Goal: Task Accomplishment & Management: Manage account settings

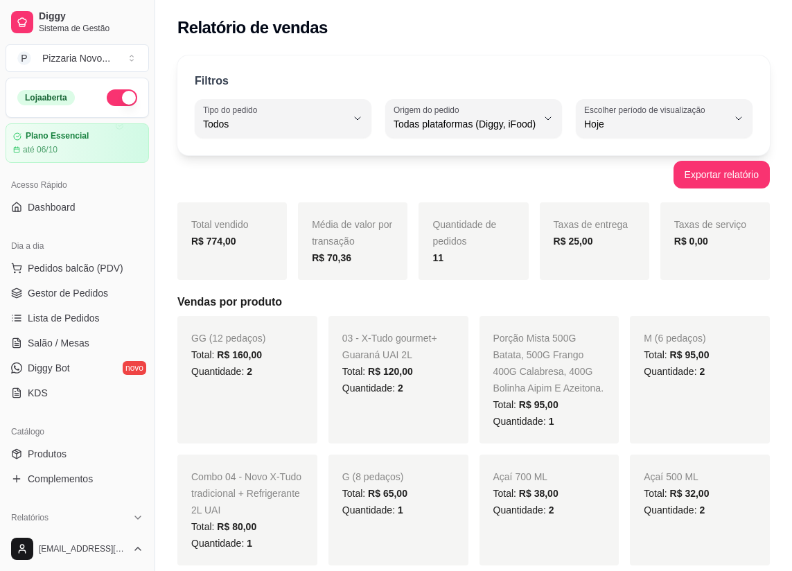
select select "ALL"
select select "0"
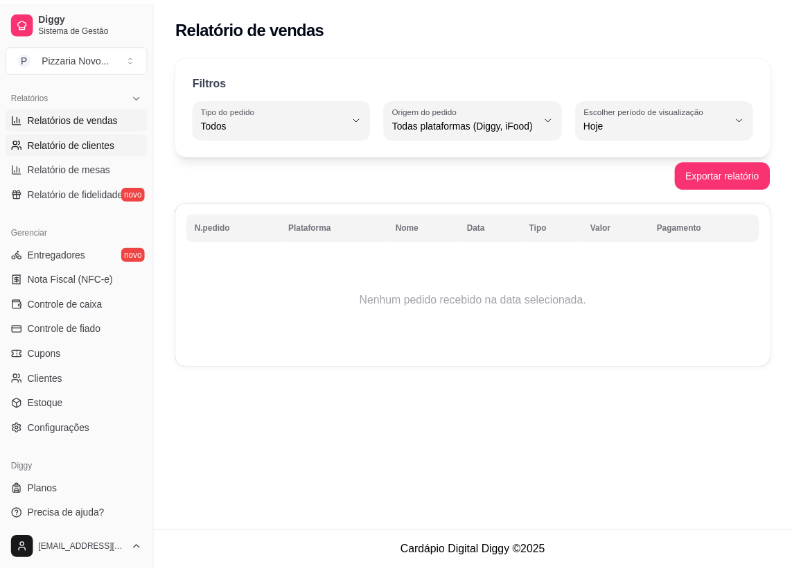
scroll to position [425, 0]
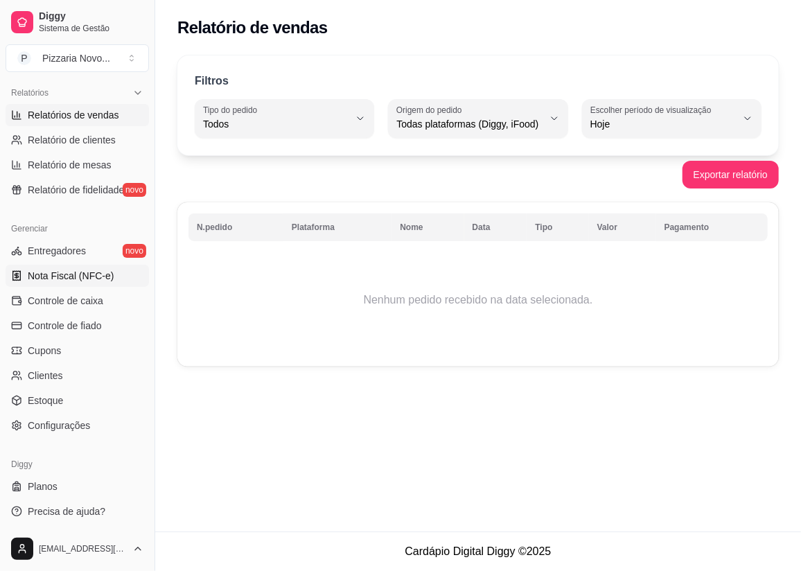
drag, startPoint x: 100, startPoint y: 305, endPoint x: 114, endPoint y: 281, distance: 27.7
click at [100, 304] on span "Controle de caixa" at bounding box center [66, 301] width 76 height 14
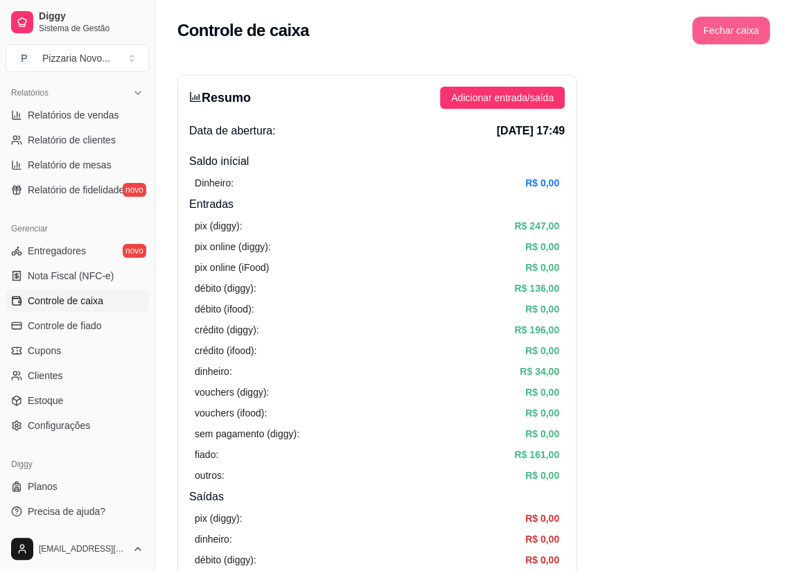
click at [750, 27] on button "Fechar caixa" at bounding box center [731, 31] width 78 height 28
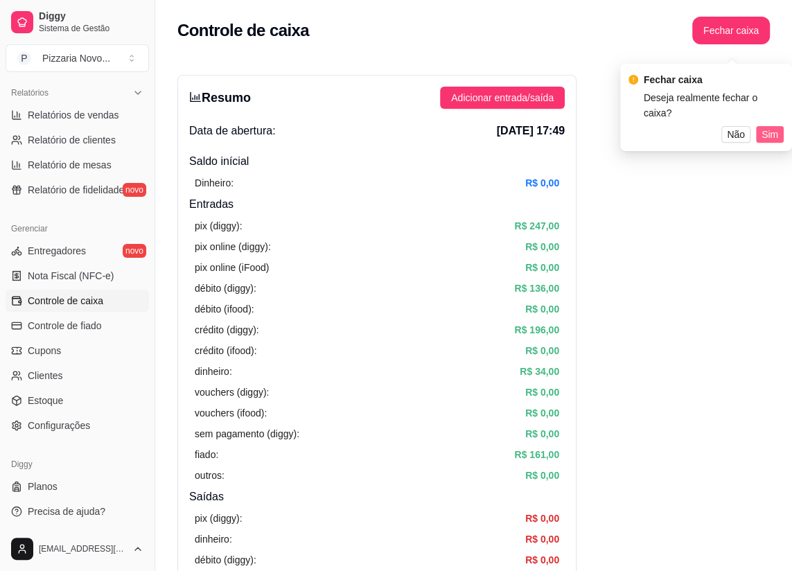
click at [772, 127] on span "Sim" at bounding box center [769, 134] width 17 height 15
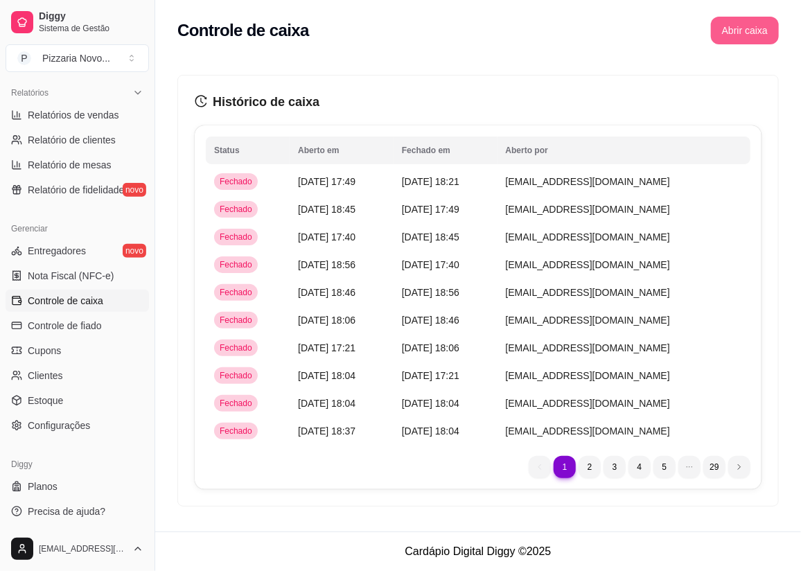
click at [734, 33] on button "Abrir caixa" at bounding box center [745, 31] width 68 height 28
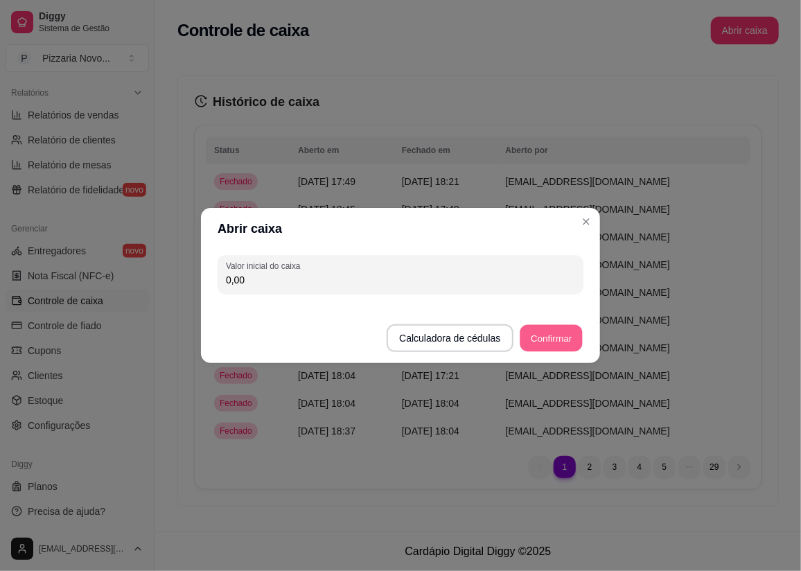
click at [565, 340] on button "Confirmar" at bounding box center [551, 338] width 63 height 27
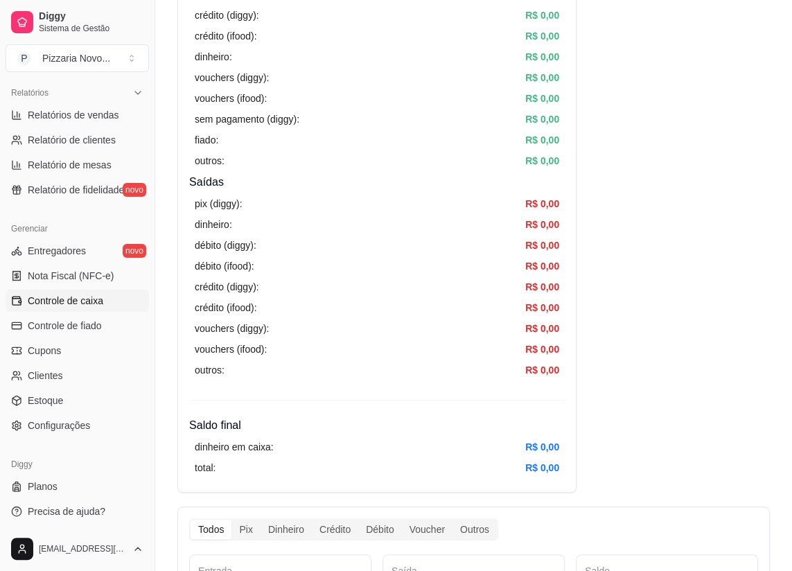
scroll to position [173, 0]
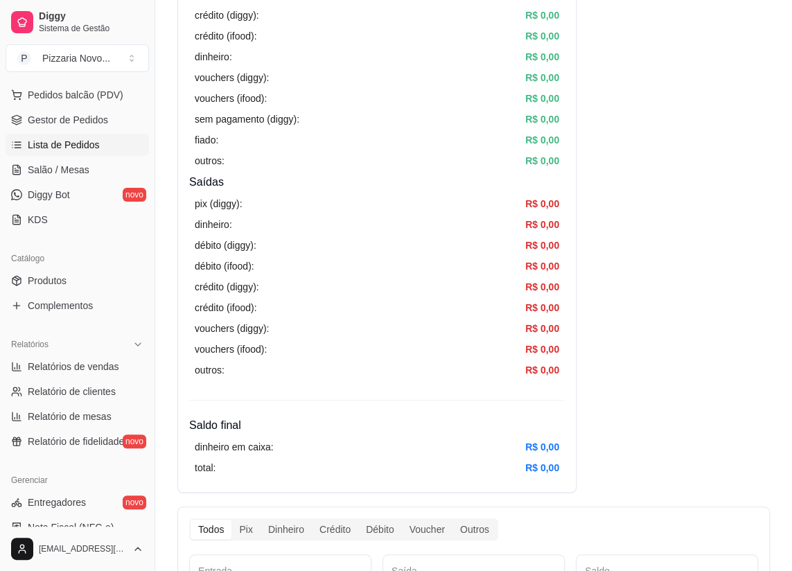
click at [89, 147] on span "Lista de Pedidos" at bounding box center [64, 145] width 72 height 14
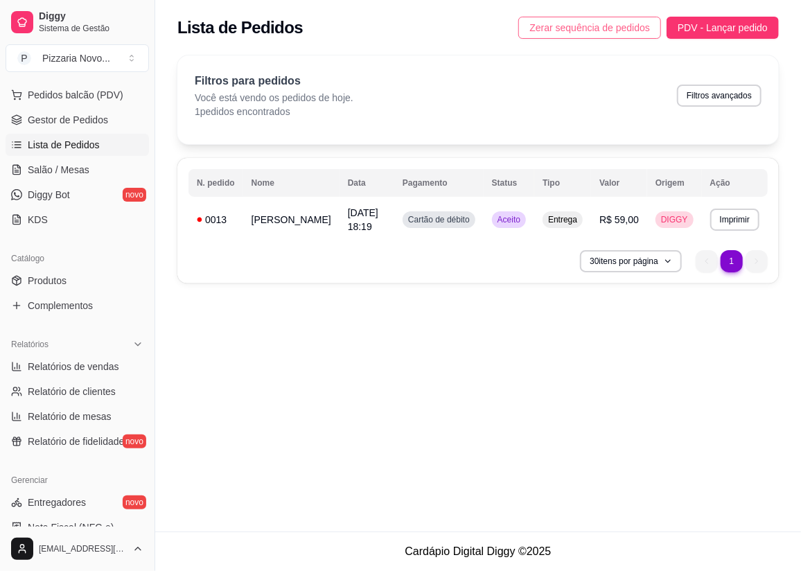
click at [550, 23] on span "Zerar sequência de pedidos" at bounding box center [589, 27] width 121 height 15
drag, startPoint x: 55, startPoint y: 274, endPoint x: 42, endPoint y: 278, distance: 13.8
click at [55, 276] on span "Produtos" at bounding box center [47, 281] width 39 height 14
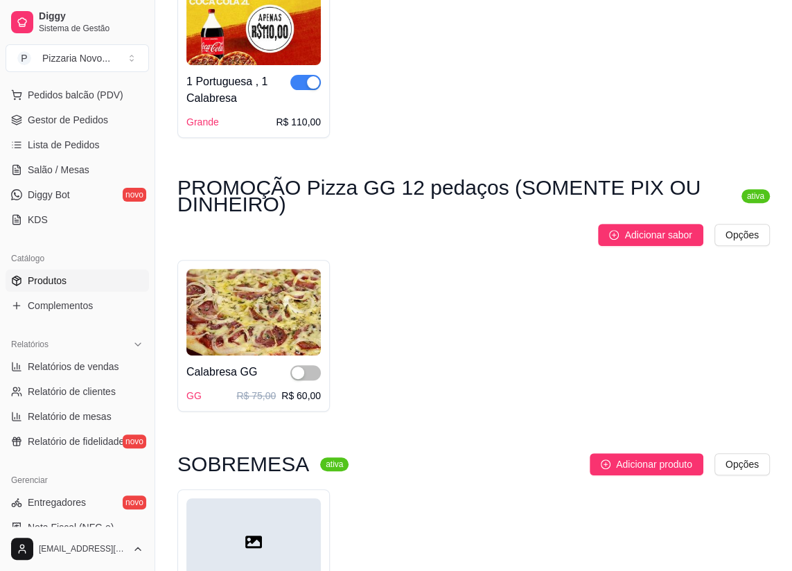
scroll to position [251, 0]
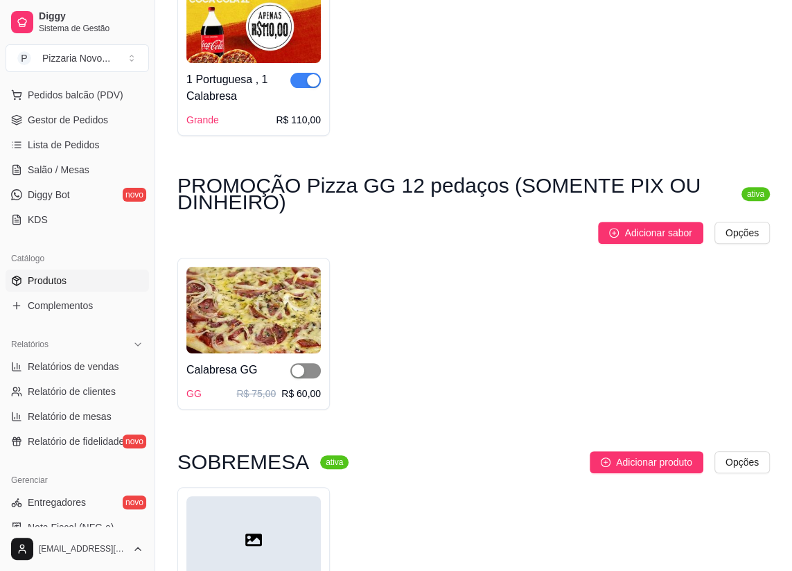
click at [297, 368] on div "button" at bounding box center [298, 370] width 12 height 12
click at [310, 371] on div "button" at bounding box center [313, 370] width 12 height 12
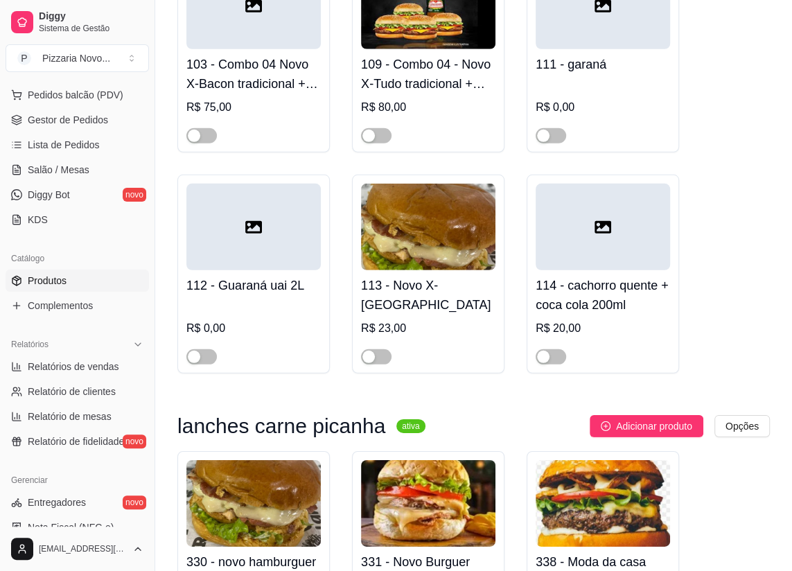
scroll to position [4549, 0]
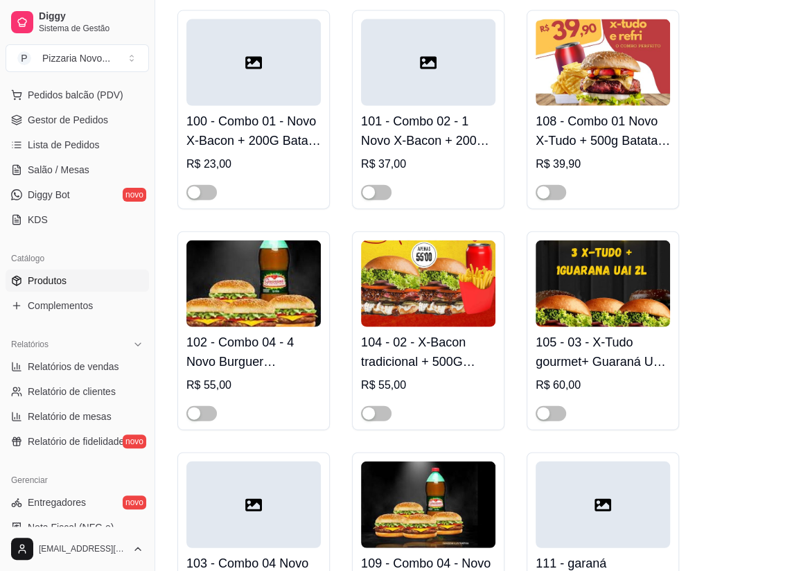
click at [784, 5] on div "PROMOÇÃO 2 Pizza G 8 Pedaços Calabresa e Portuguesa + Coca Cola 2L ativa Adicio…" at bounding box center [473, 530] width 637 height 9943
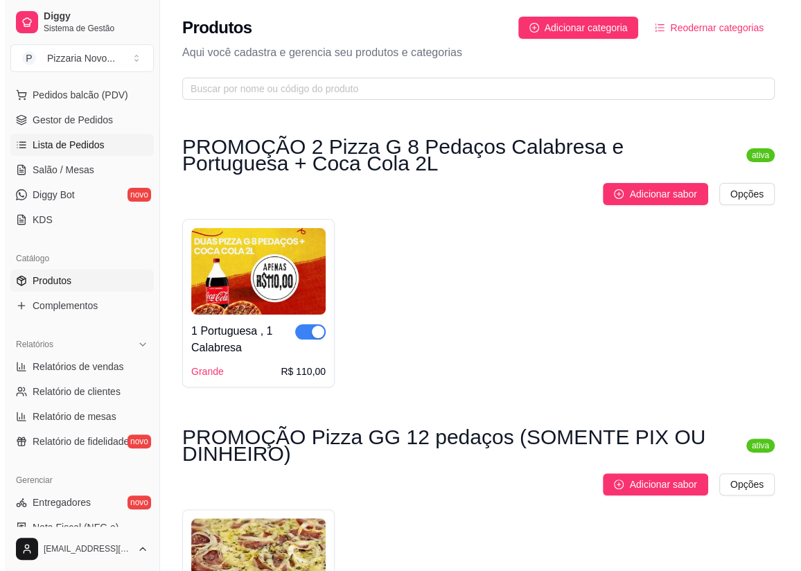
scroll to position [0, 0]
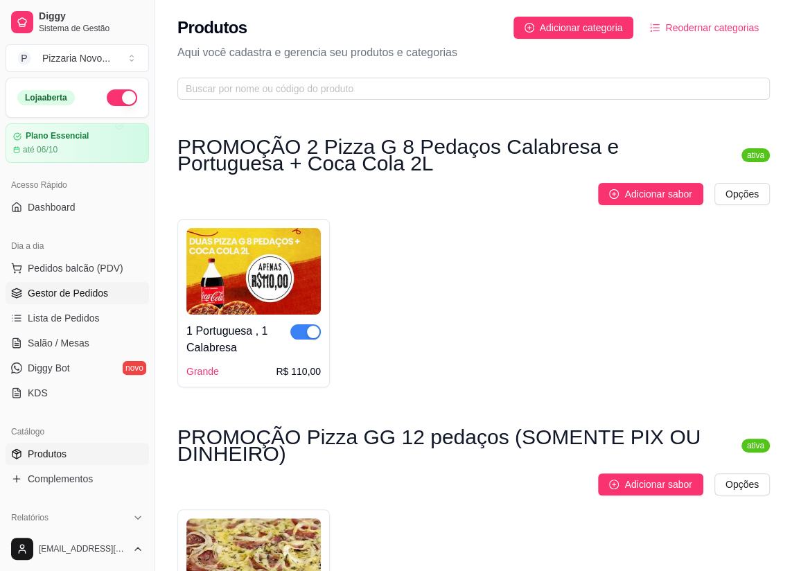
click at [97, 286] on span "Gestor de Pedidos" at bounding box center [68, 293] width 80 height 14
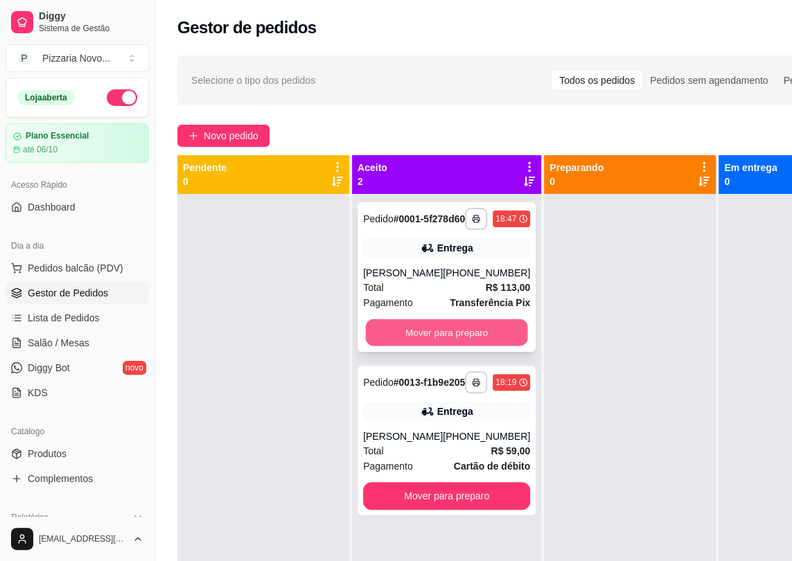
click at [409, 346] on button "Mover para preparo" at bounding box center [447, 332] width 162 height 27
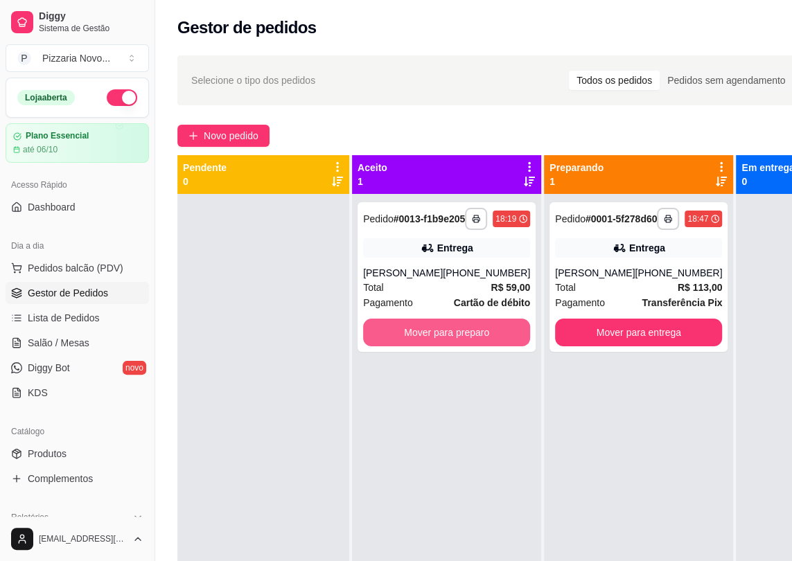
click at [409, 346] on button "Mover para preparo" at bounding box center [446, 333] width 167 height 28
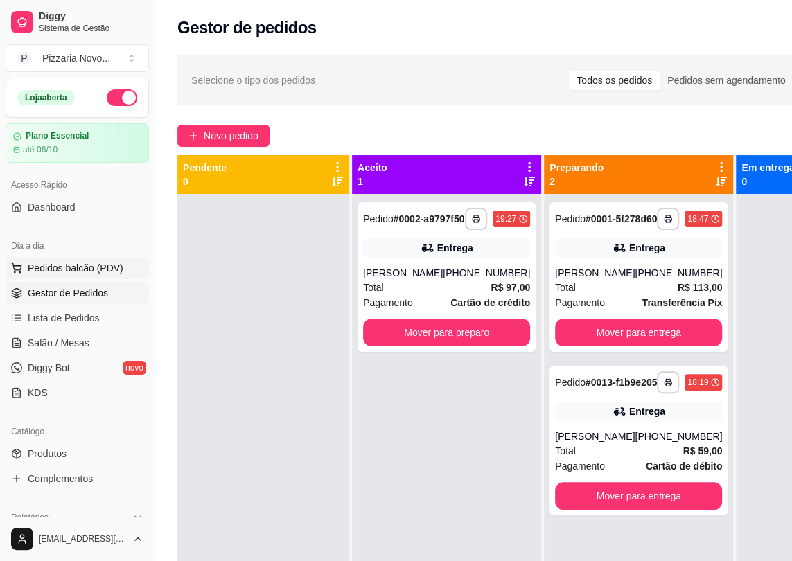
click at [58, 266] on span "Pedidos balcão (PDV)" at bounding box center [76, 268] width 96 height 14
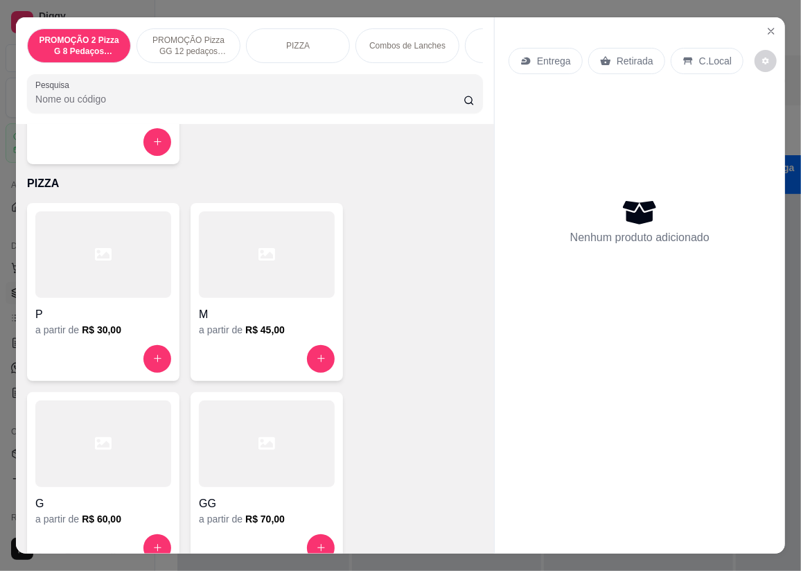
scroll to position [567, 0]
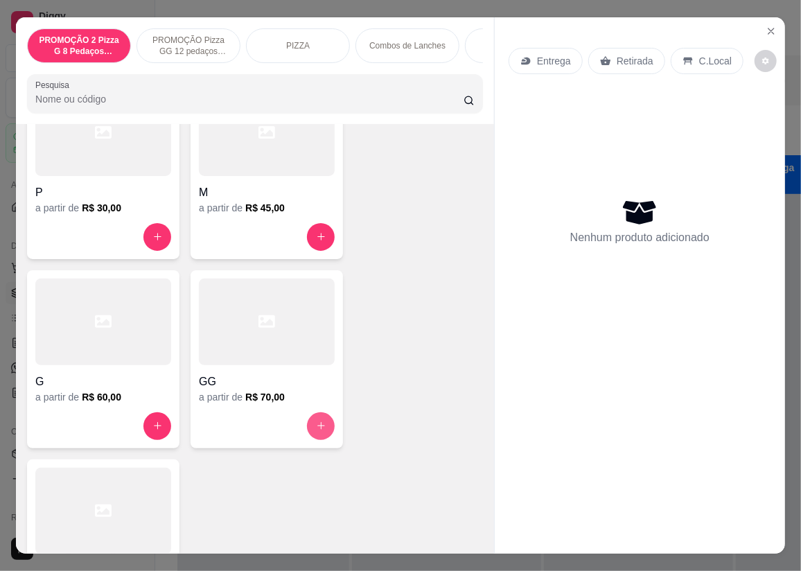
click at [318, 429] on icon "increase-product-quantity" at bounding box center [321, 425] width 10 height 10
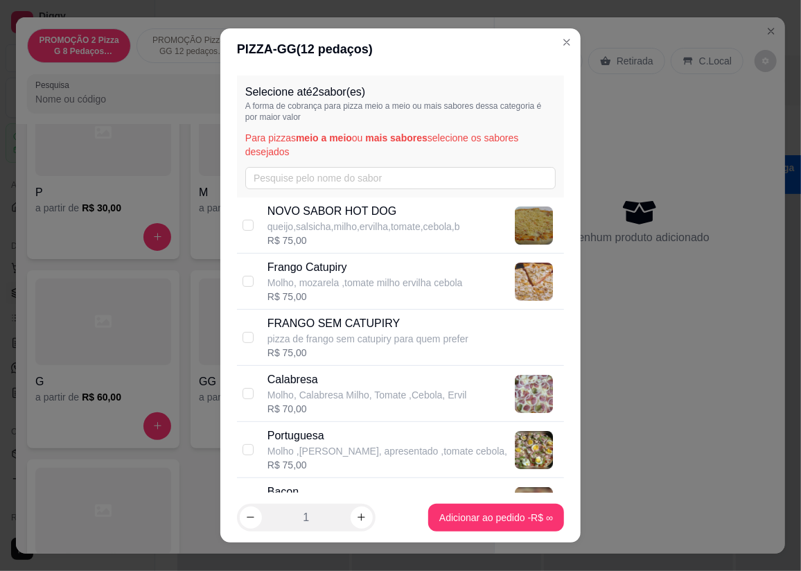
click at [342, 272] on p "Frango Catupiry" at bounding box center [364, 267] width 195 height 17
checkbox input "true"
click at [311, 445] on p "Molho ,[PERSON_NAME], apresentado ,tomate cebola," at bounding box center [387, 451] width 240 height 14
checkbox input "true"
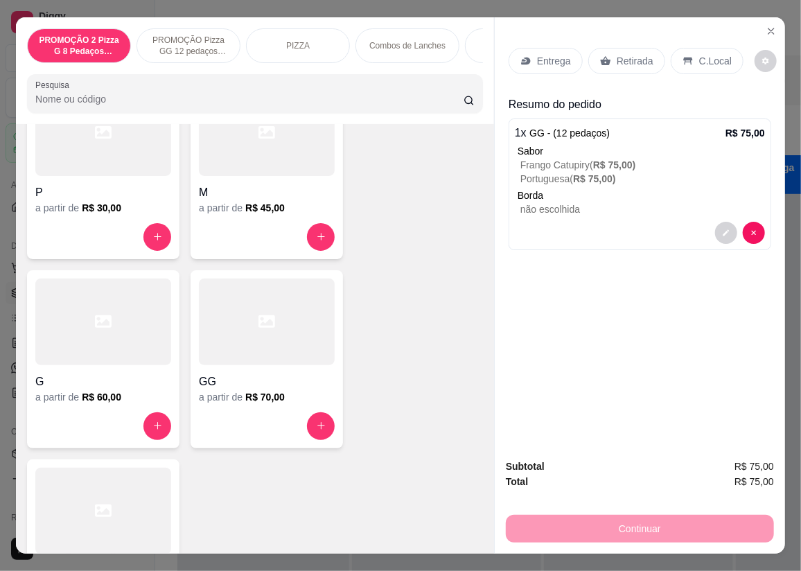
click at [553, 58] on p "Entrega" at bounding box center [554, 61] width 34 height 14
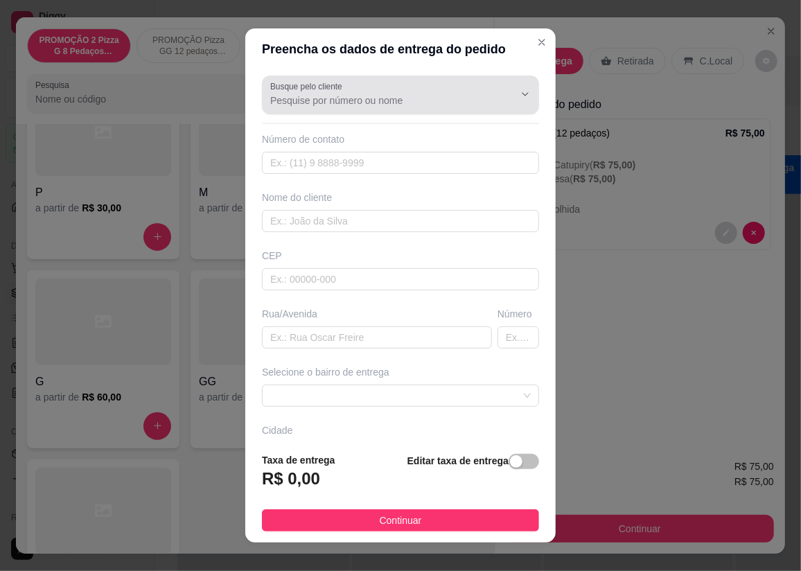
click at [365, 87] on div at bounding box center [400, 95] width 260 height 28
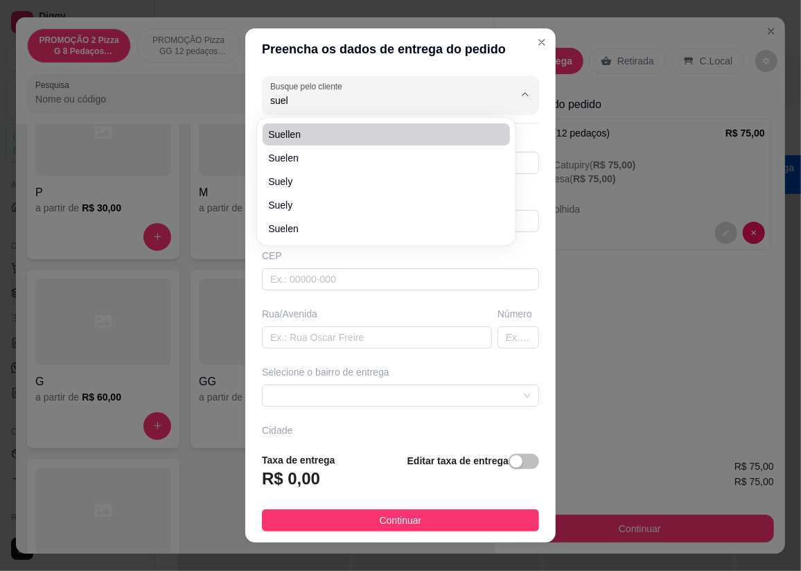
click at [312, 135] on span "suellen" at bounding box center [379, 134] width 222 height 14
type input "suellen"
type input "27997559525"
type input "suellen"
type input "29157328"
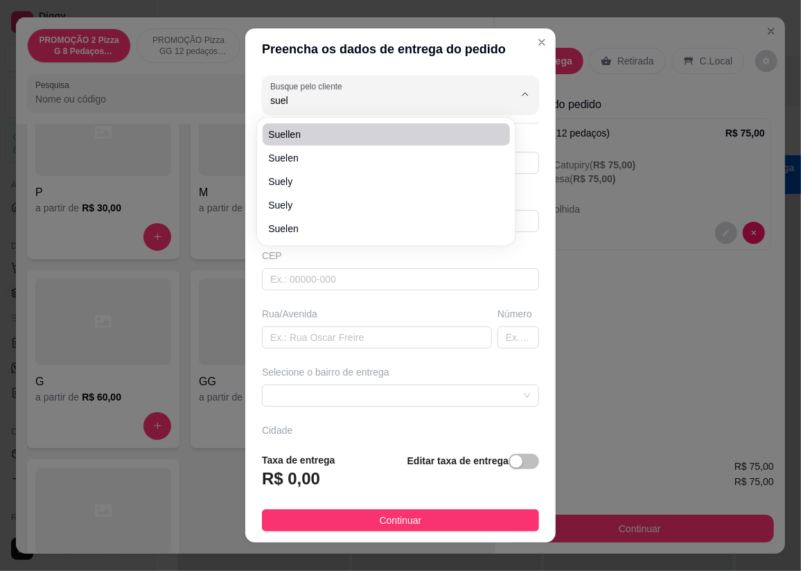
type input "Rua Setenta e Três"
type input "87"
type input "CARIACICA"
type input "Próximo igreja [DEMOGRAPHIC_DATA]"
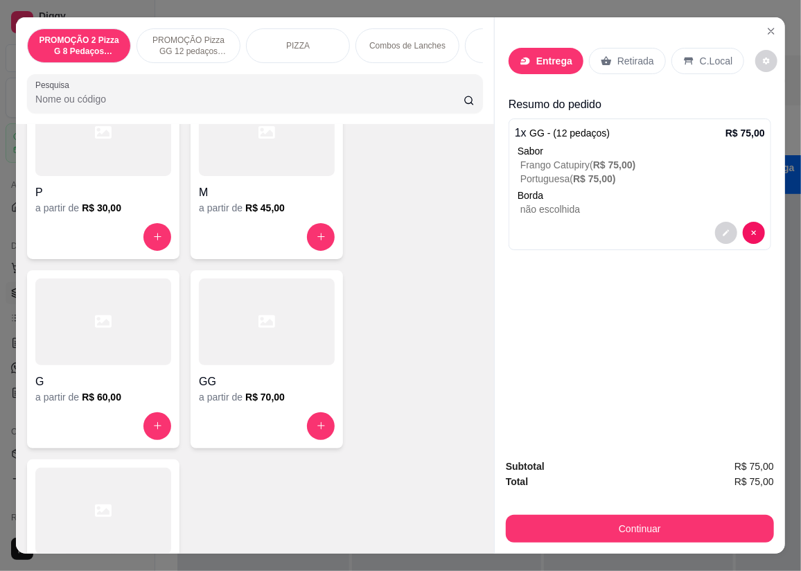
click at [548, 48] on div "Entrega" at bounding box center [545, 61] width 75 height 26
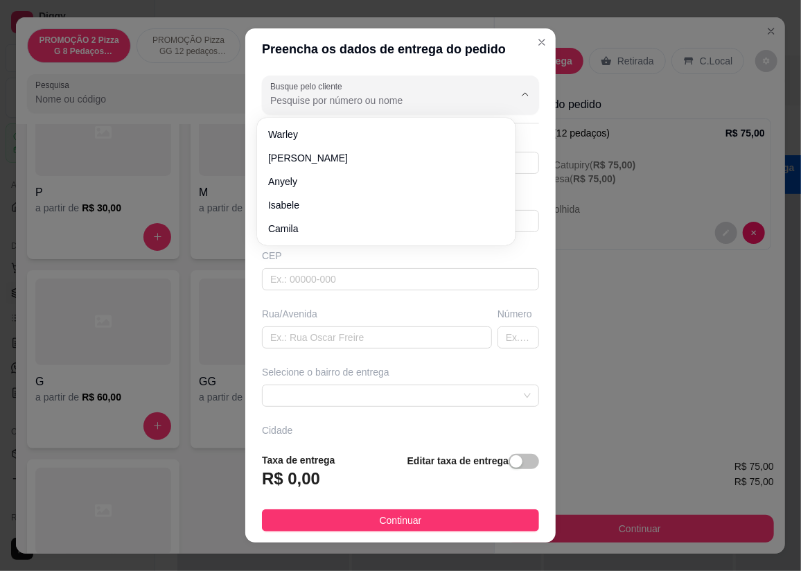
click at [333, 96] on input "Busque pelo cliente" at bounding box center [381, 101] width 222 height 14
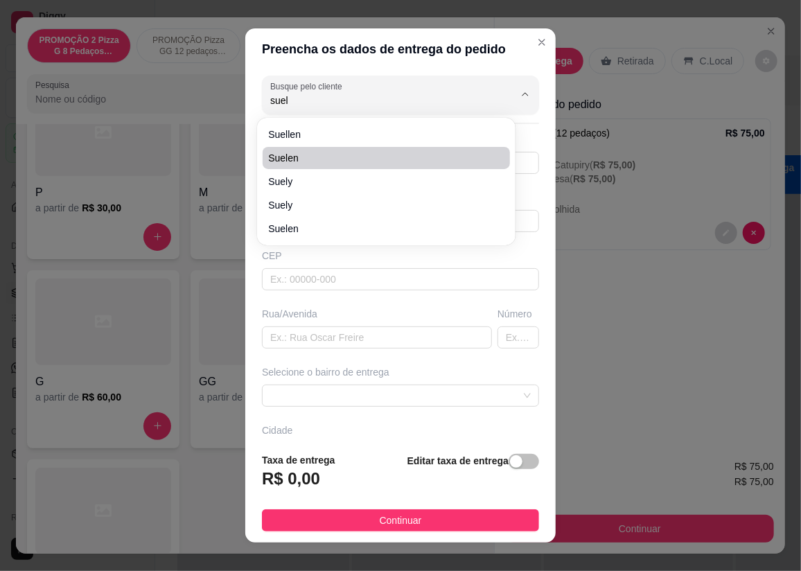
click at [312, 155] on span "suelen" at bounding box center [379, 158] width 222 height 14
type input "suelen"
type input "27992042362"
type input "suelen"
type input "rua vascolandia"
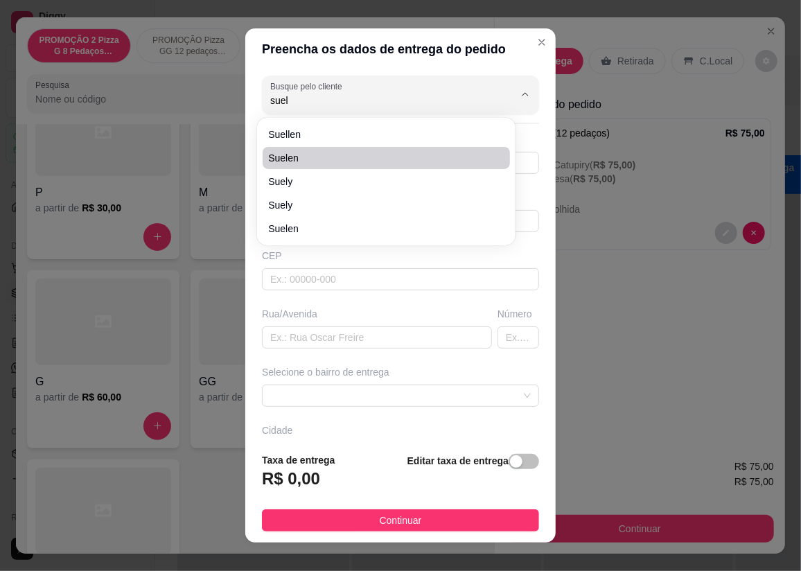
type input "110"
type input "CARIACICA"
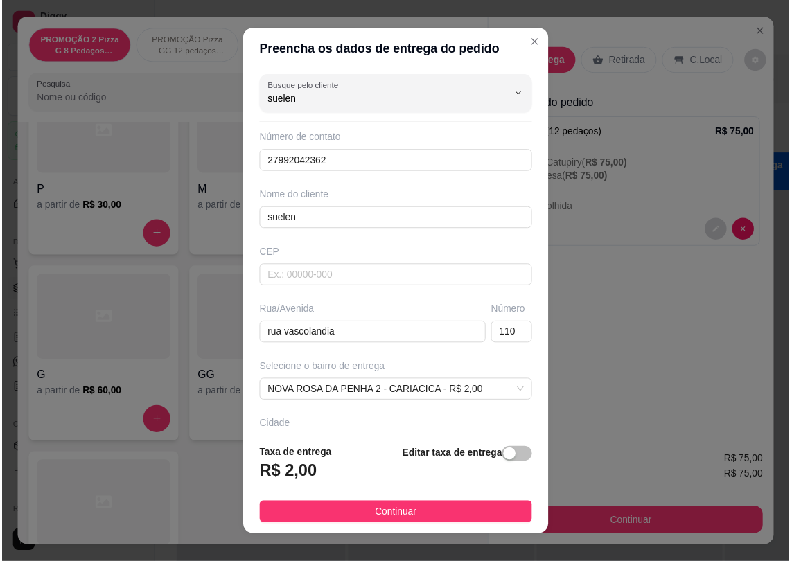
scroll to position [94, 0]
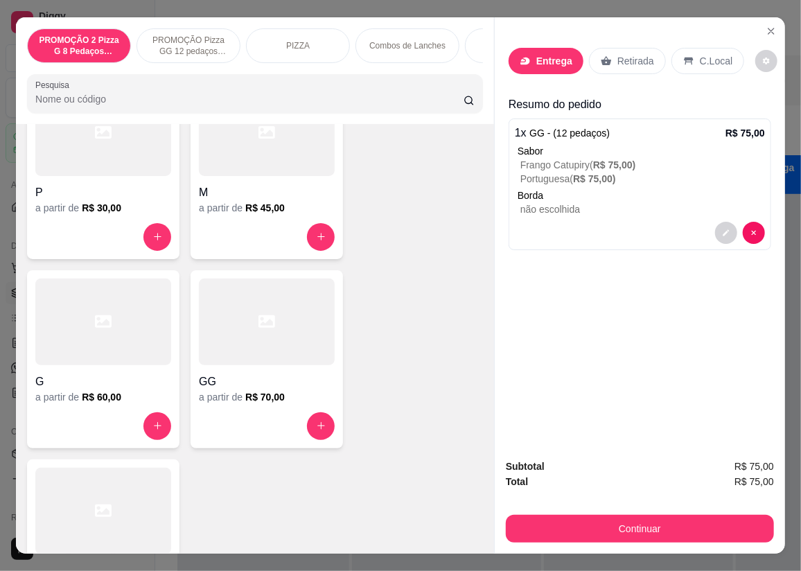
click at [526, 48] on div "Entrega" at bounding box center [545, 61] width 75 height 26
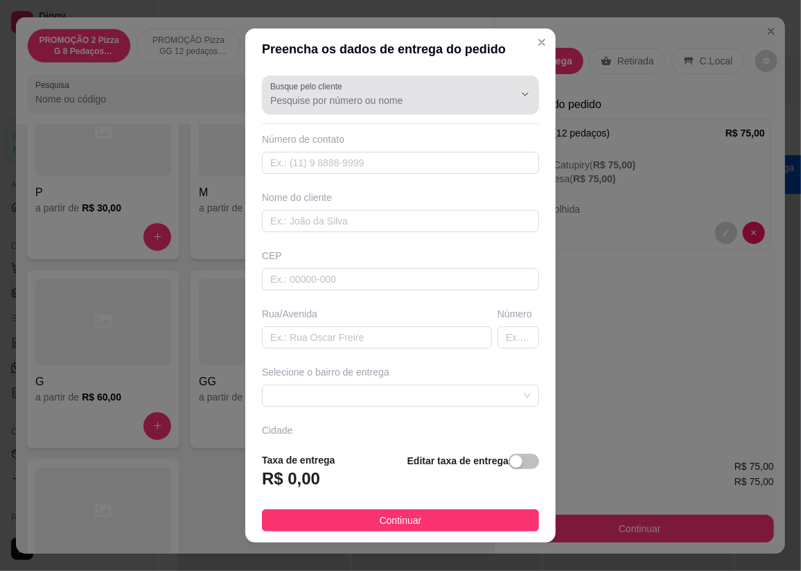
click at [391, 90] on div at bounding box center [400, 95] width 260 height 28
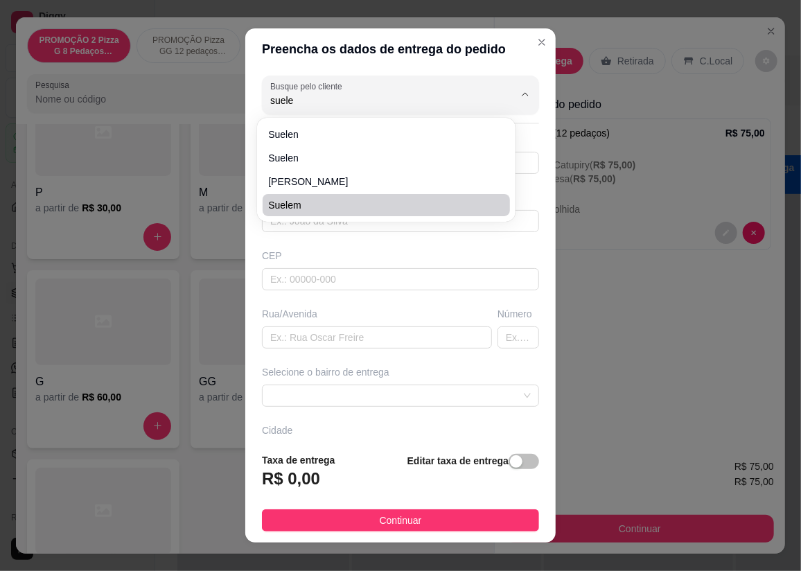
click at [350, 204] on span "suelem" at bounding box center [379, 205] width 222 height 14
type input "suelem"
type input "27988356252"
type input "suelem"
type input "rua do padre [PERSON_NAME]"
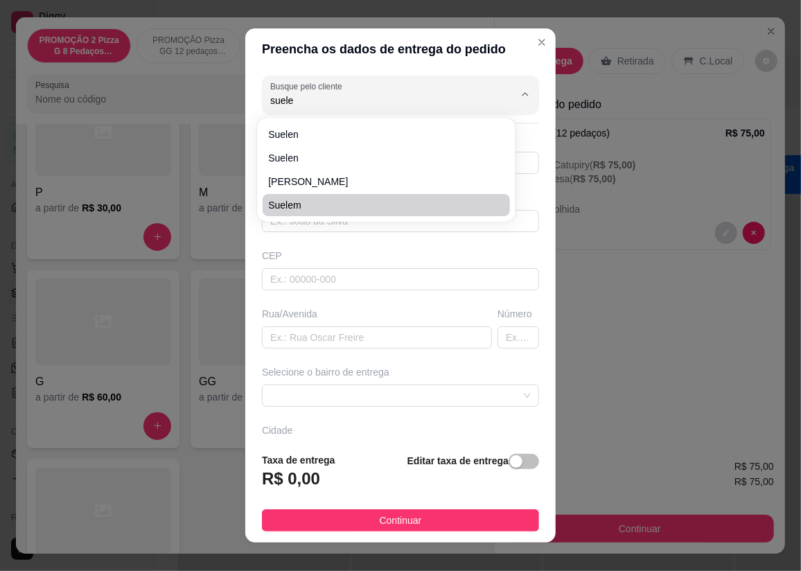
type input "sn"
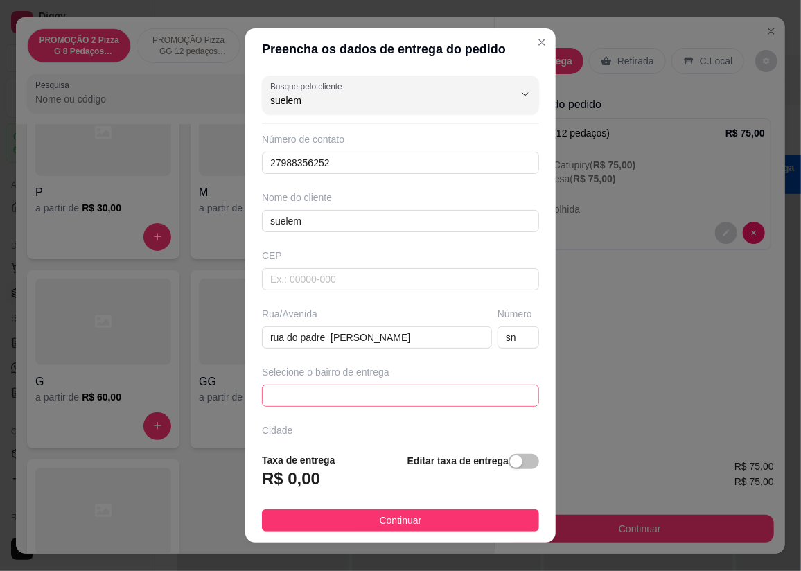
click at [408, 397] on span at bounding box center [400, 395] width 260 height 21
type input "suelem"
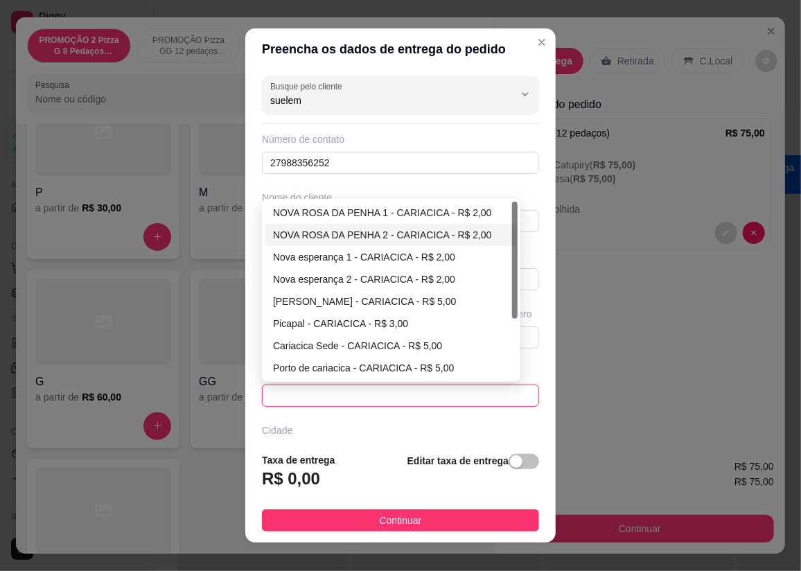
click at [362, 232] on div "NOVA ROSA DA PENHA 2 - CARIACICA - R$ 2,00" at bounding box center [391, 234] width 236 height 15
type input "CARIACICA"
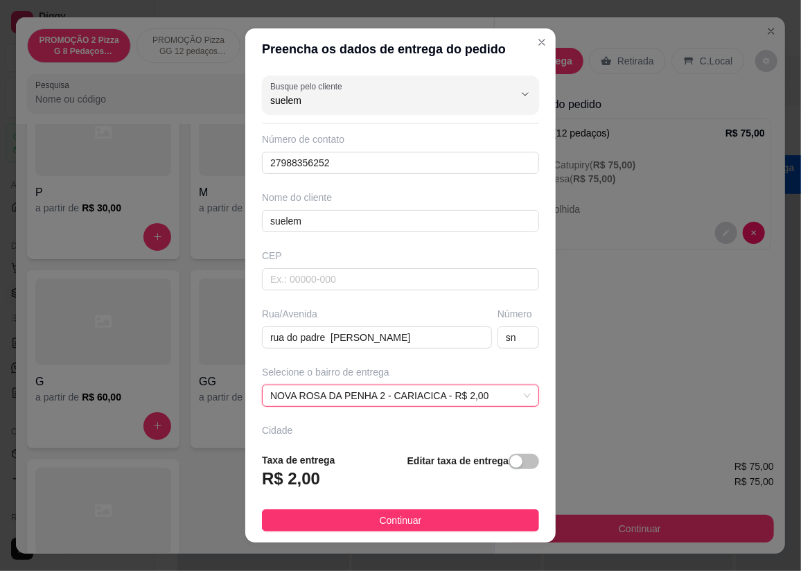
drag, startPoint x: 421, startPoint y: 524, endPoint x: 434, endPoint y: 526, distance: 12.6
click at [421, 524] on button "Continuar" at bounding box center [400, 520] width 277 height 22
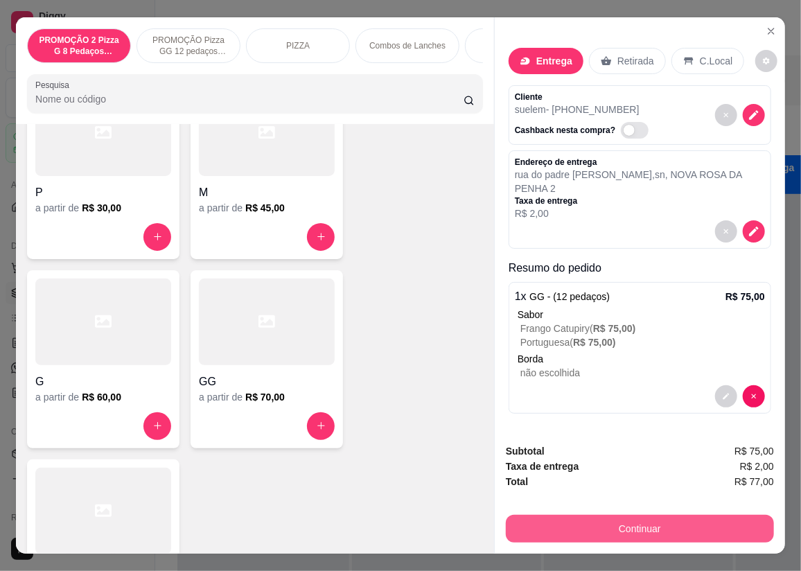
click at [630, 527] on button "Continuar" at bounding box center [640, 529] width 268 height 28
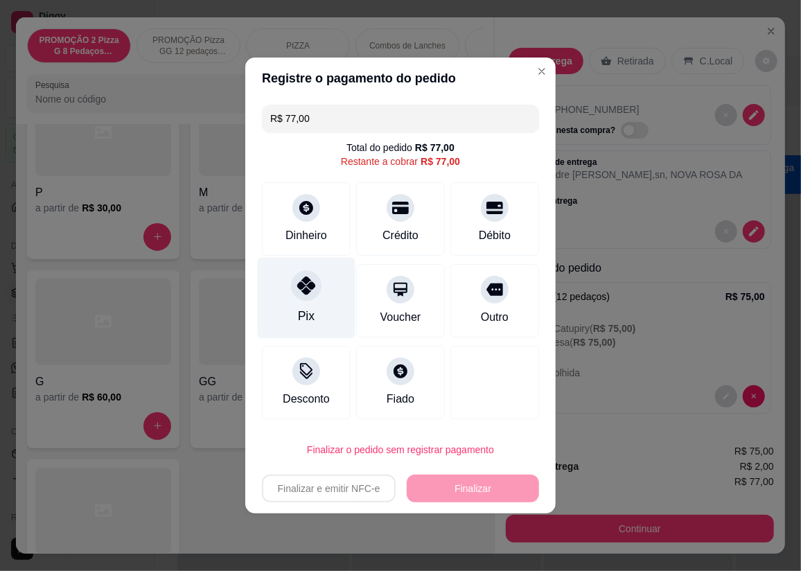
click at [317, 300] on div "Pix" at bounding box center [307, 298] width 98 height 81
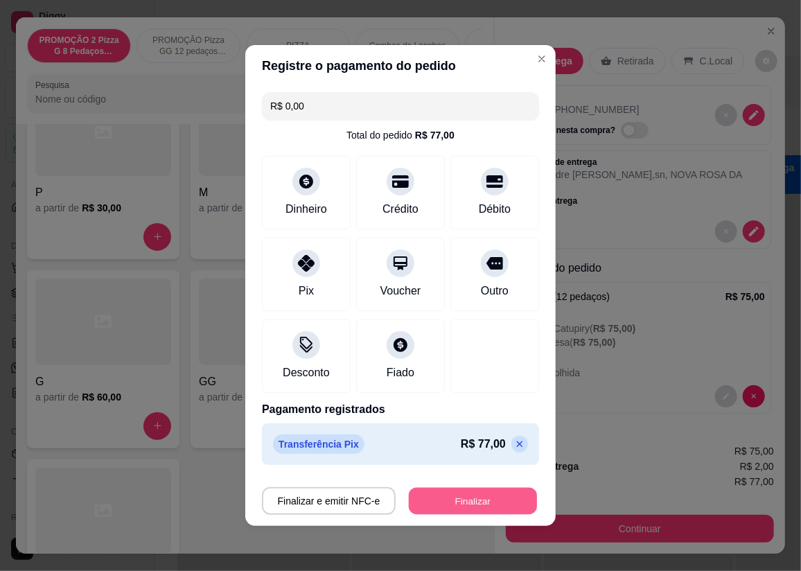
click at [465, 496] on button "Finalizar" at bounding box center [473, 501] width 128 height 27
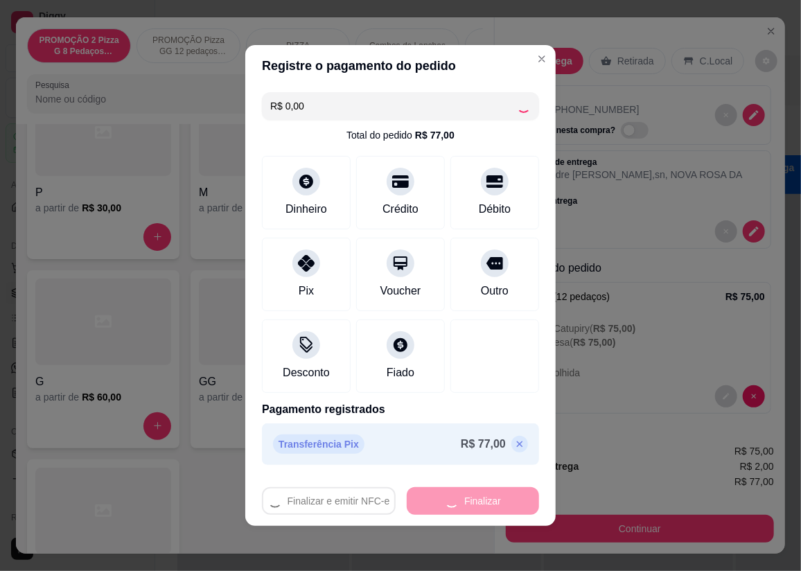
type input "-R$ 77,00"
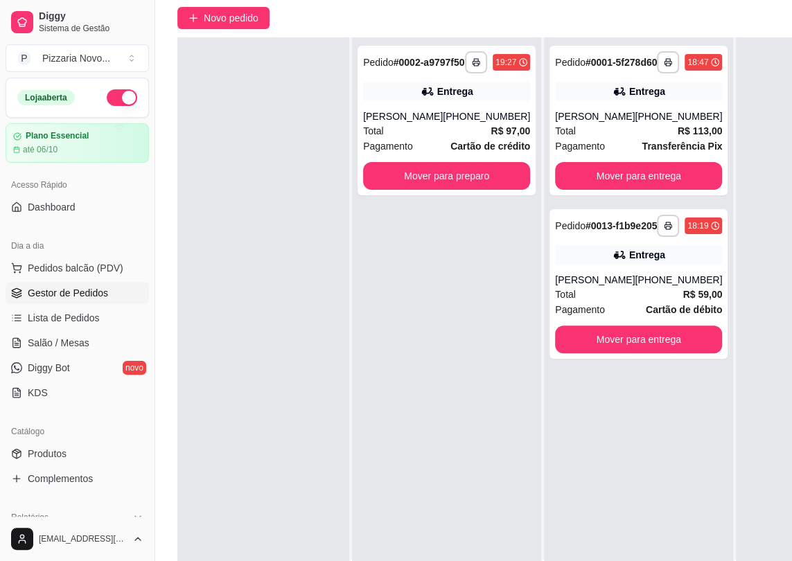
scroll to position [188, 0]
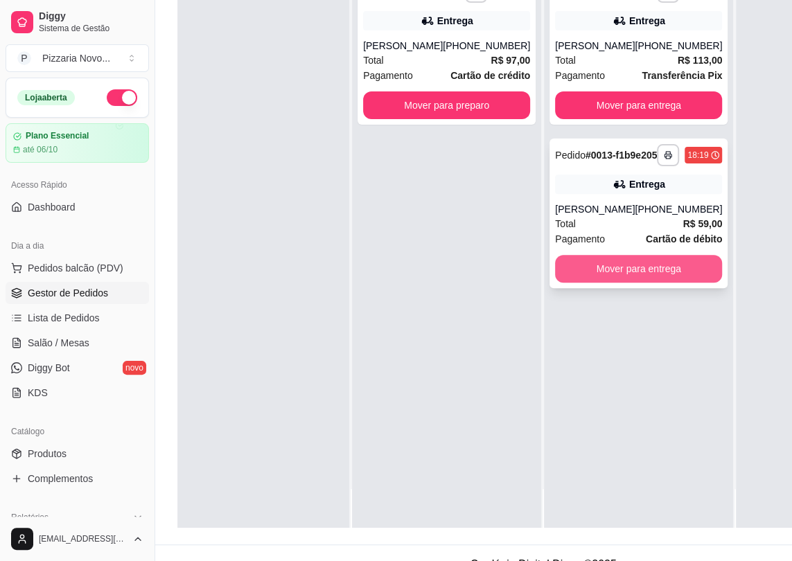
click at [615, 283] on button "Mover para entrega" at bounding box center [638, 269] width 167 height 28
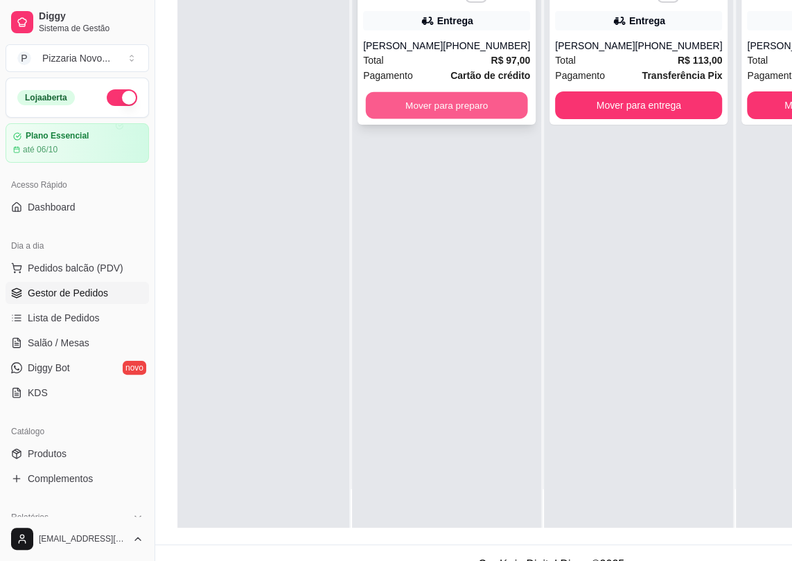
click at [454, 114] on button "Mover para preparo" at bounding box center [447, 105] width 162 height 27
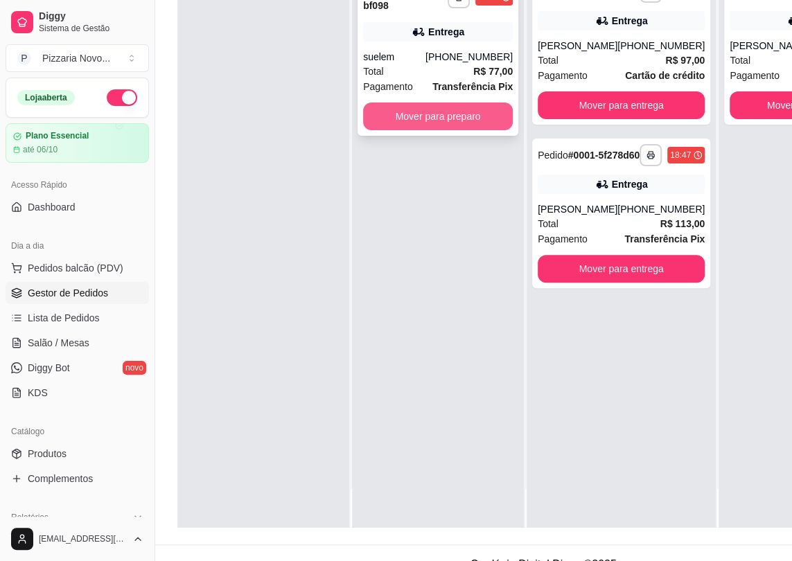
click at [423, 118] on button "Mover para preparo" at bounding box center [438, 117] width 150 height 28
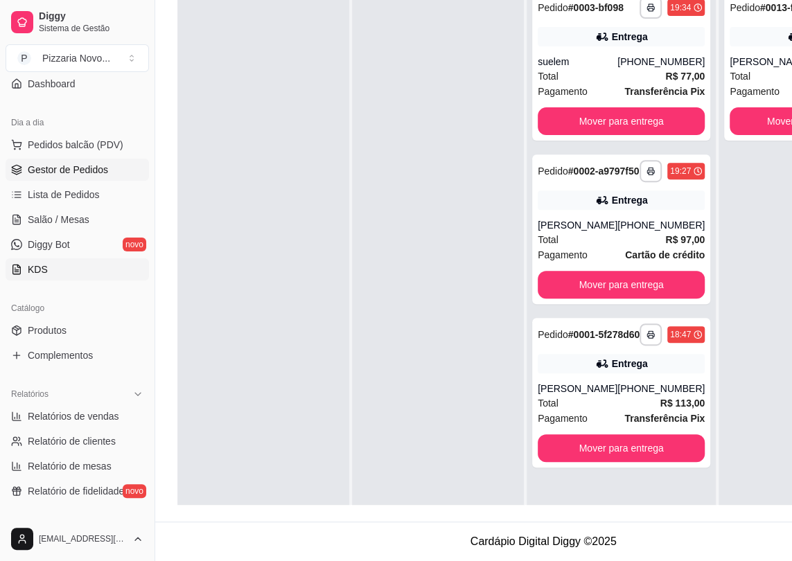
scroll to position [125, 0]
click at [78, 335] on link "Produtos" at bounding box center [77, 328] width 143 height 22
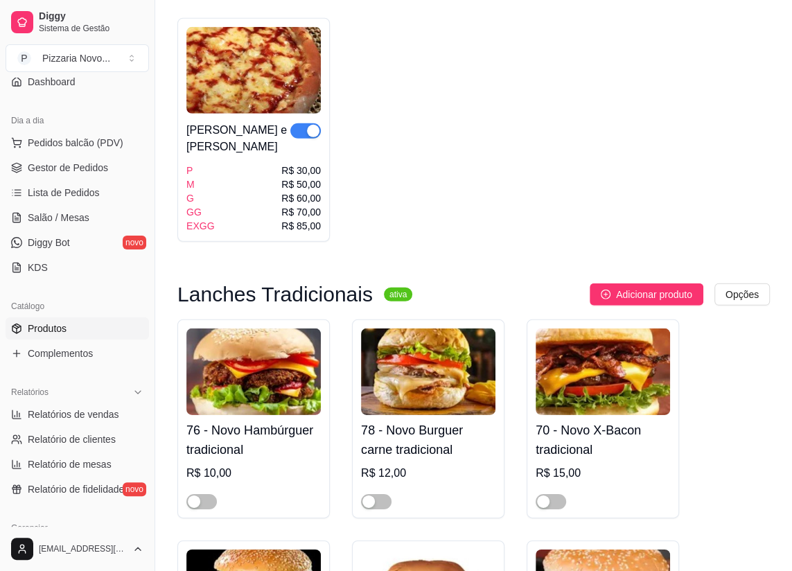
scroll to position [2456, 0]
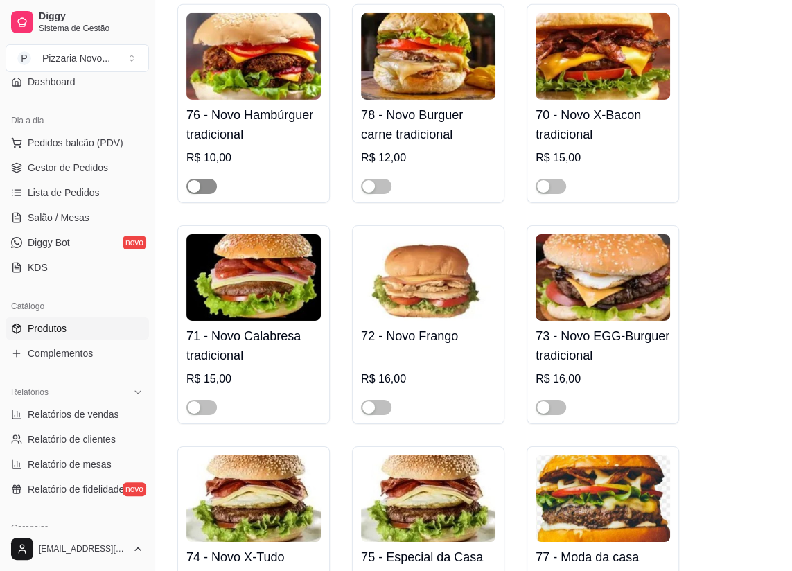
click at [195, 180] on div "button" at bounding box center [194, 186] width 12 height 12
click at [377, 179] on span "button" at bounding box center [376, 186] width 30 height 15
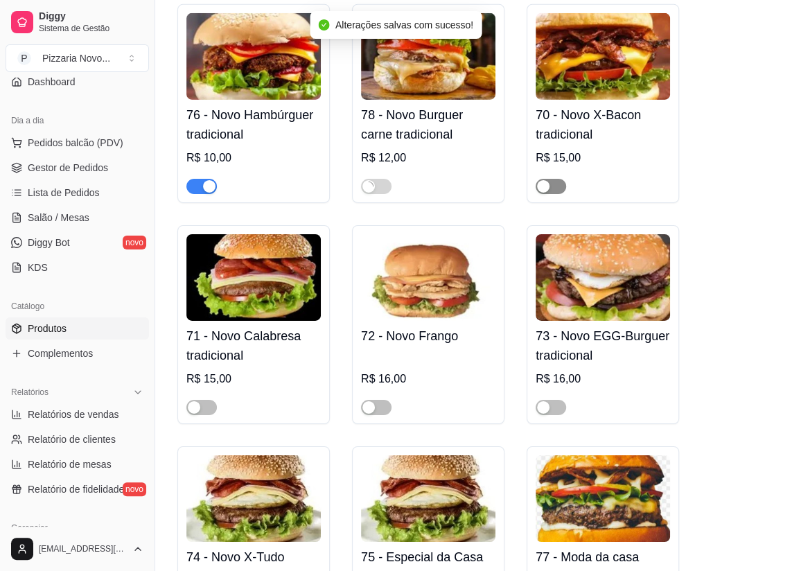
click at [559, 179] on span "button" at bounding box center [550, 186] width 30 height 15
click at [546, 401] on div "button" at bounding box center [543, 407] width 12 height 12
click at [371, 401] on div "button" at bounding box center [368, 407] width 12 height 12
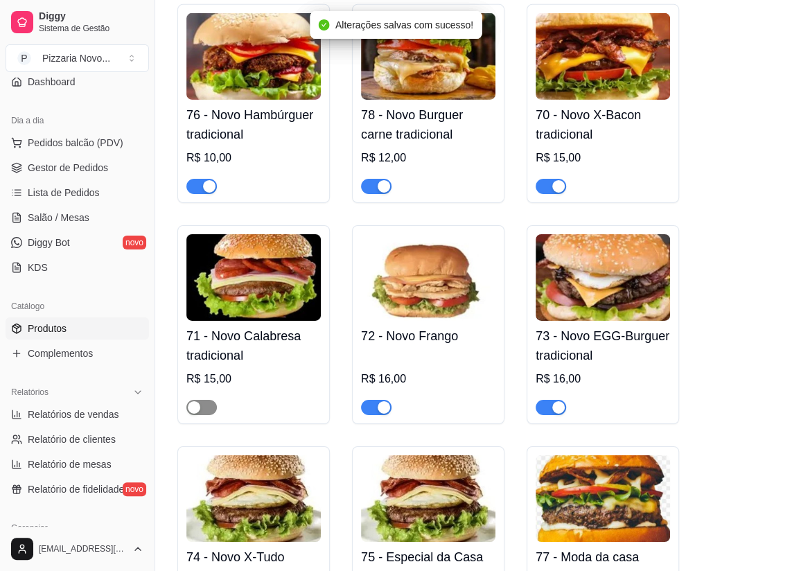
click at [204, 400] on span "button" at bounding box center [201, 407] width 30 height 15
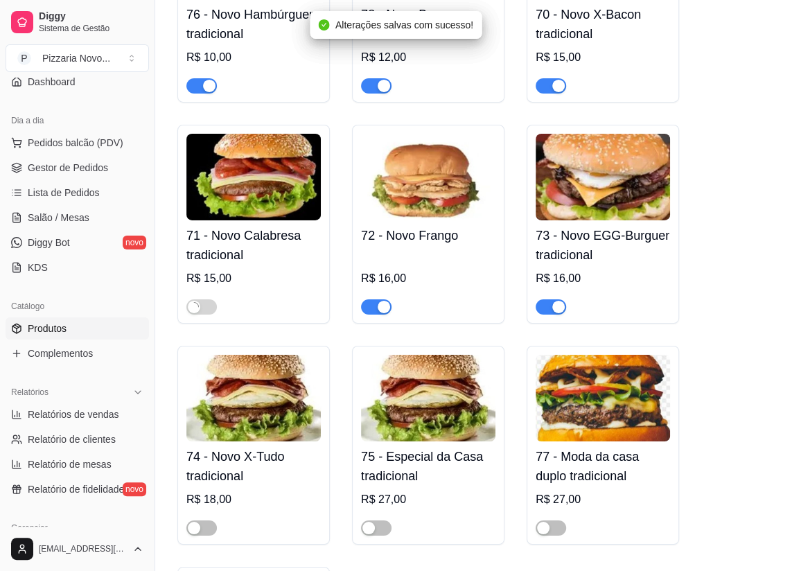
scroll to position [2582, 0]
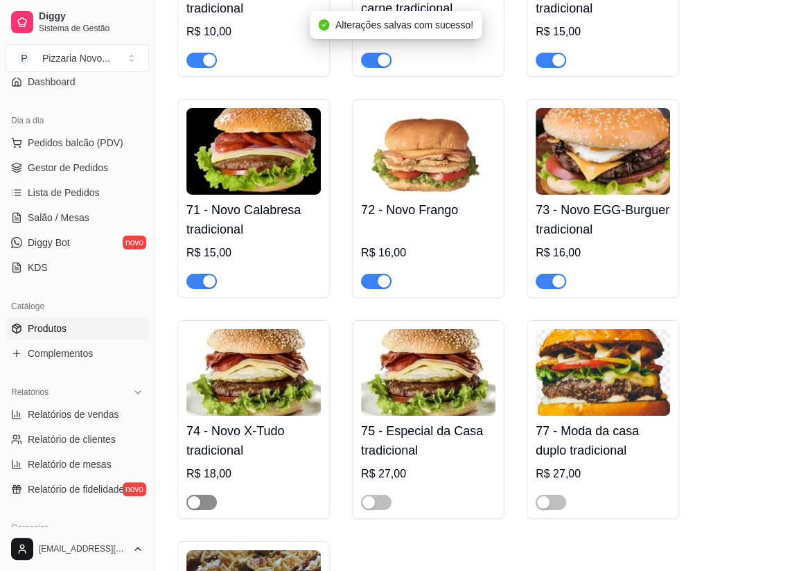
click at [211, 495] on span "button" at bounding box center [201, 502] width 30 height 15
click at [366, 496] on div "button" at bounding box center [368, 502] width 12 height 12
click at [553, 495] on span "button" at bounding box center [550, 502] width 30 height 15
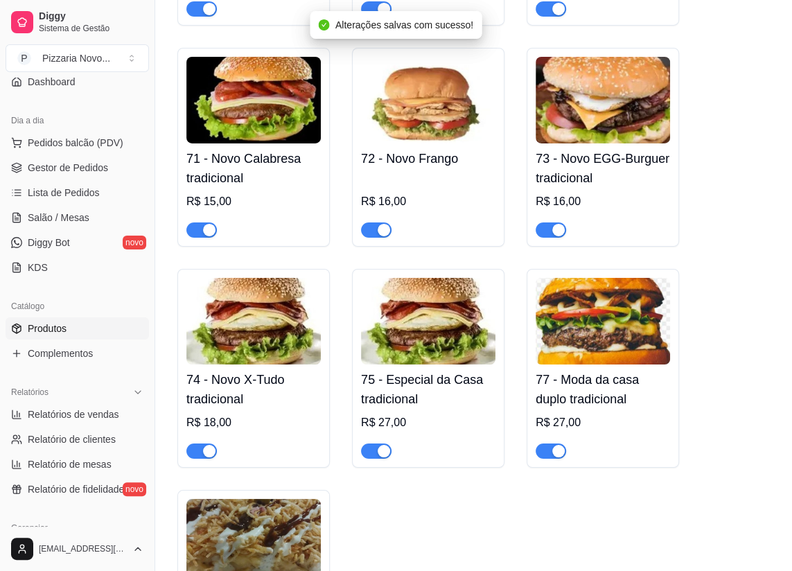
scroll to position [2645, 0]
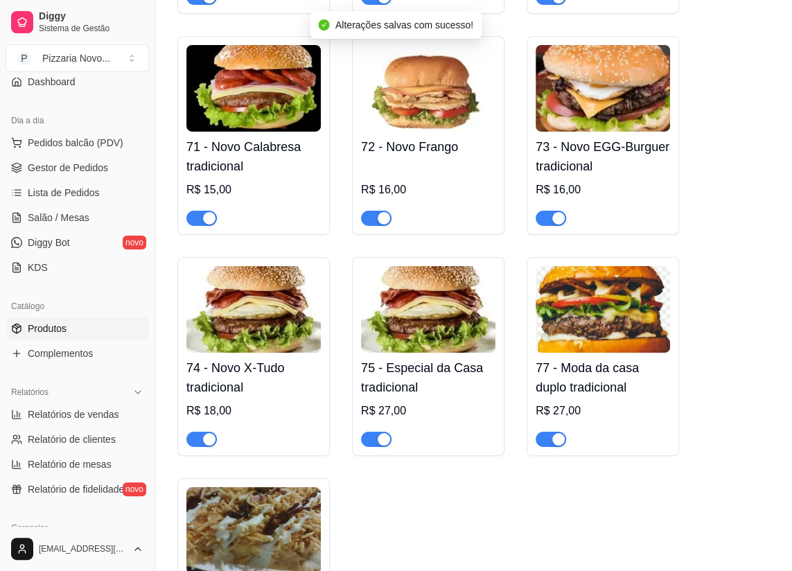
click at [549, 432] on span "button" at bounding box center [550, 439] width 30 height 15
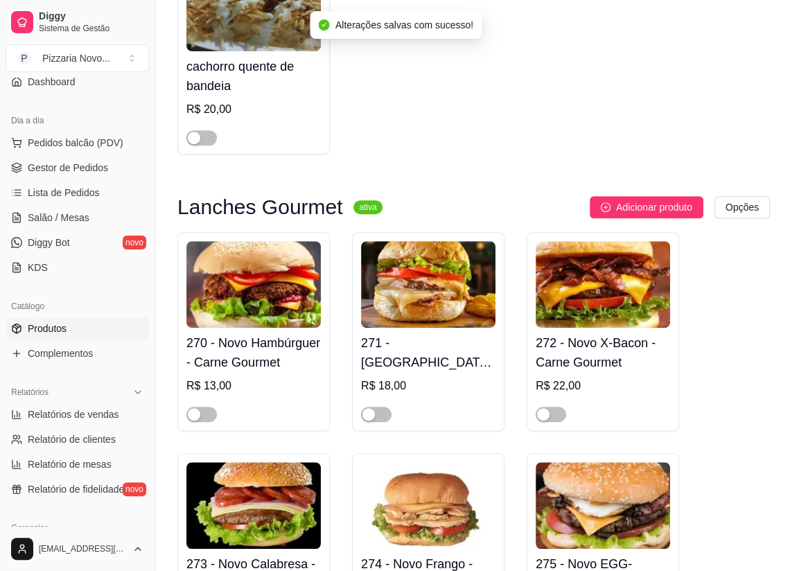
scroll to position [3211, 0]
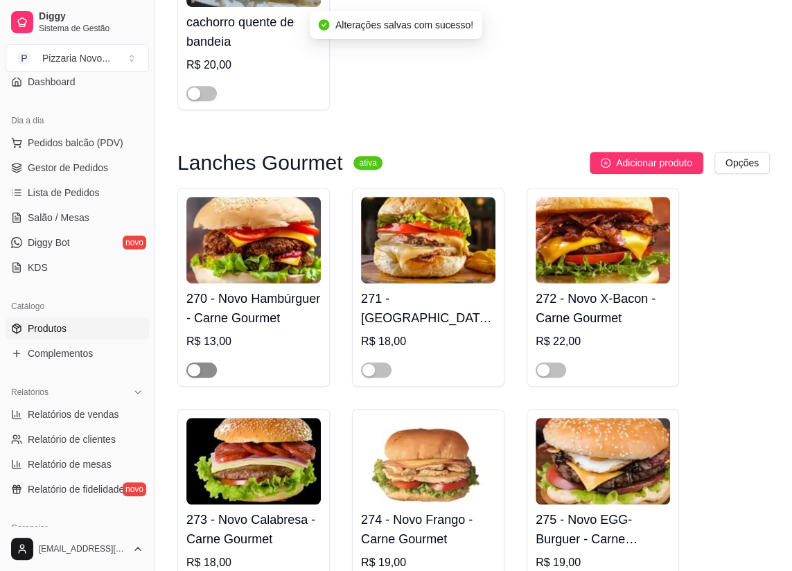
click at [193, 364] on div "button" at bounding box center [194, 370] width 12 height 12
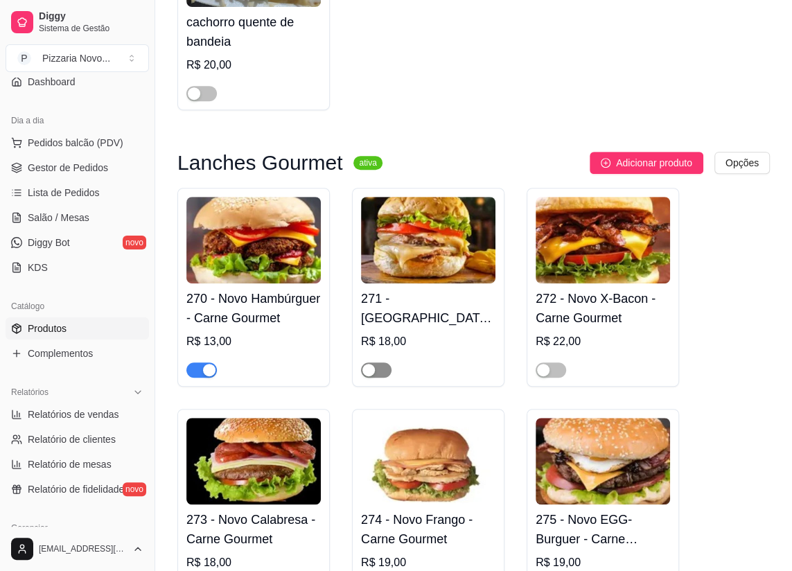
click at [363, 364] on div "button" at bounding box center [368, 370] width 12 height 12
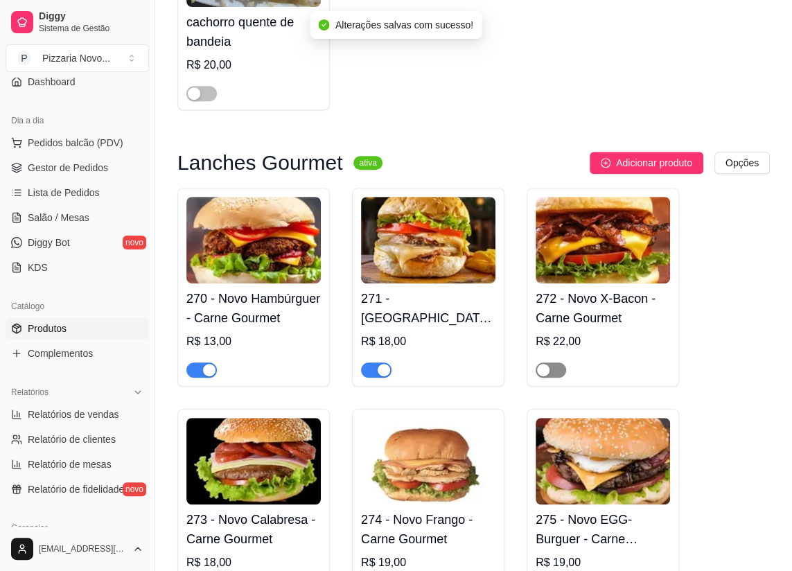
click at [548, 364] on div "button" at bounding box center [543, 370] width 12 height 12
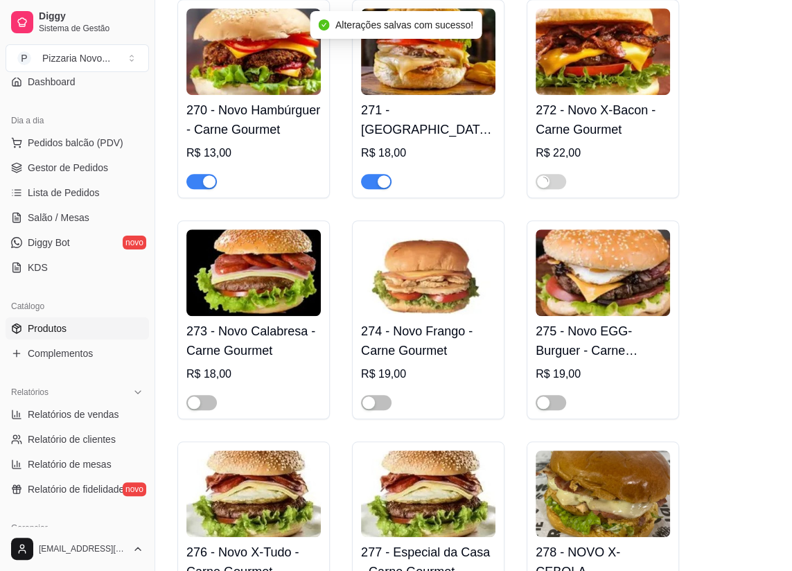
scroll to position [3400, 0]
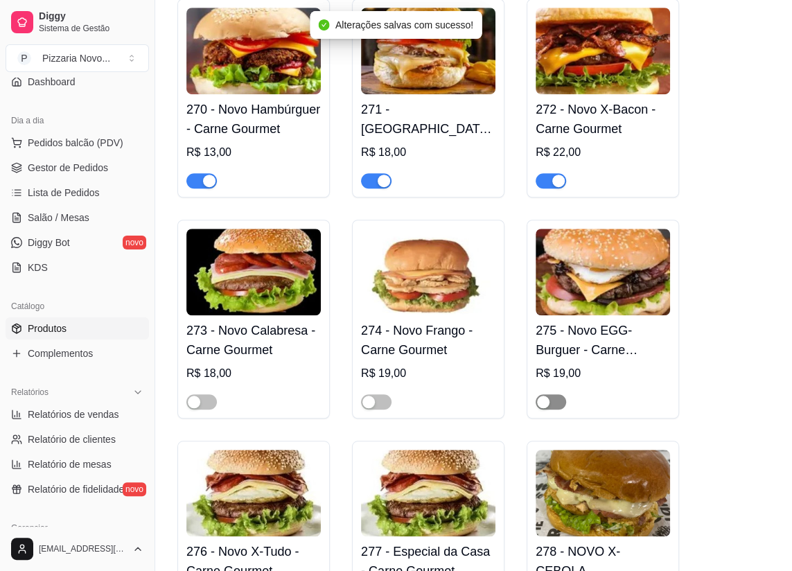
click at [544, 396] on div "button" at bounding box center [543, 402] width 12 height 12
click at [366, 396] on div "button" at bounding box center [368, 402] width 12 height 12
click at [200, 394] on span "button" at bounding box center [201, 401] width 30 height 15
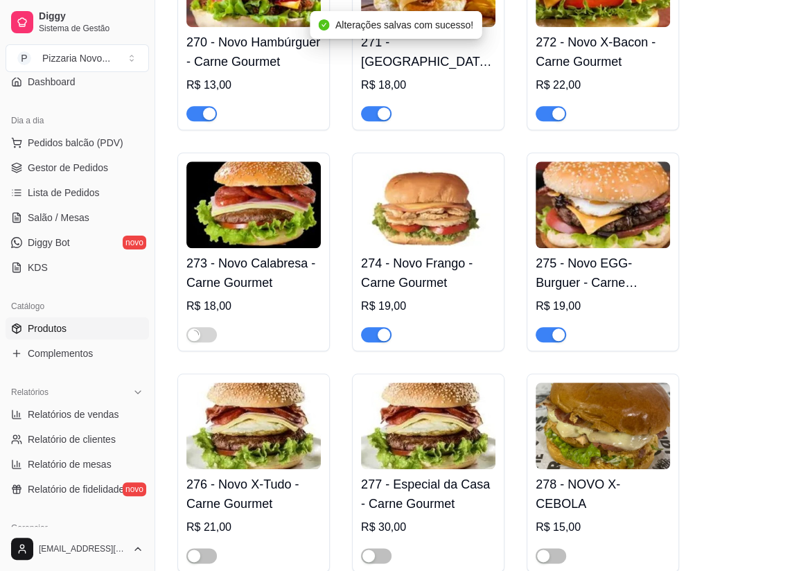
scroll to position [3589, 0]
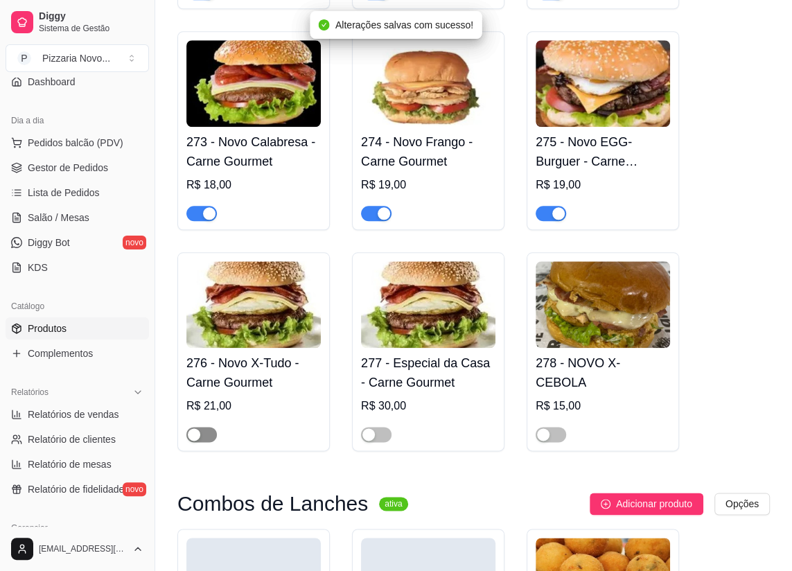
click at [206, 427] on span "button" at bounding box center [201, 434] width 30 height 15
click at [372, 430] on div "button" at bounding box center [368, 434] width 12 height 12
click at [560, 427] on span "button" at bounding box center [550, 434] width 30 height 15
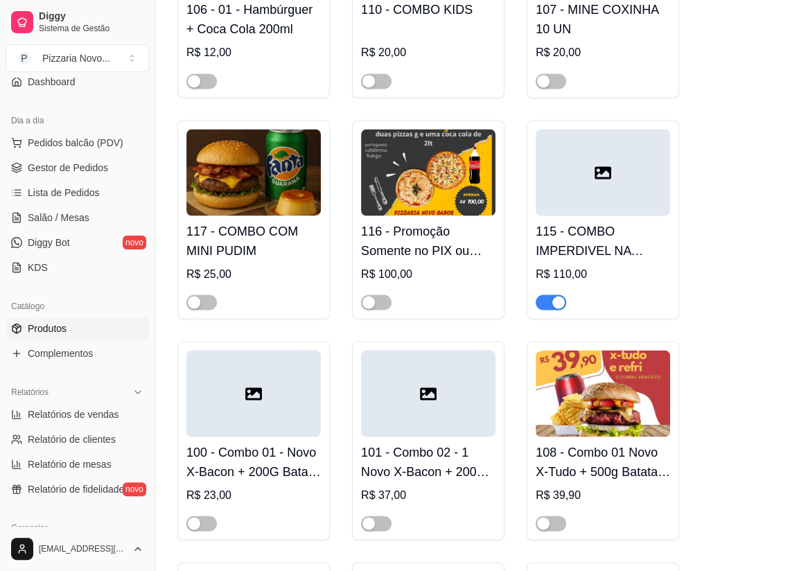
scroll to position [3967, 0]
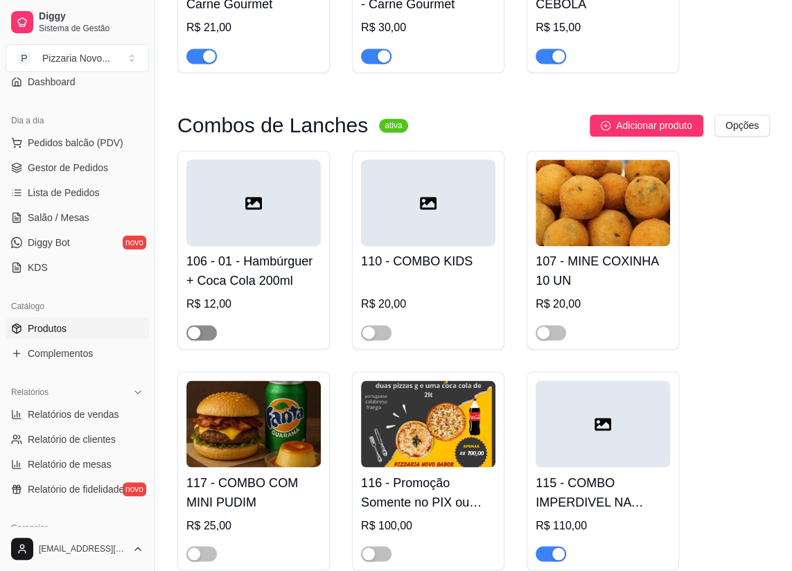
click at [205, 325] on span "button" at bounding box center [201, 332] width 30 height 15
click at [201, 325] on button "button" at bounding box center [201, 332] width 30 height 15
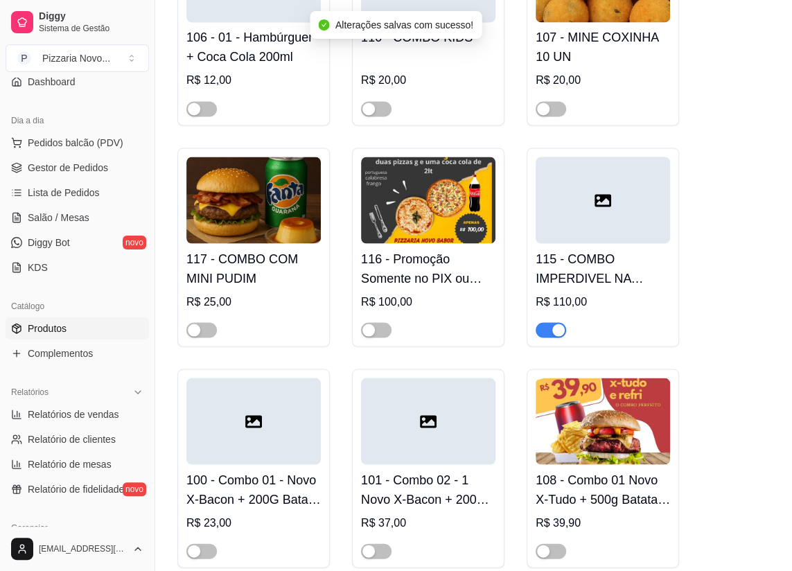
scroll to position [4218, 0]
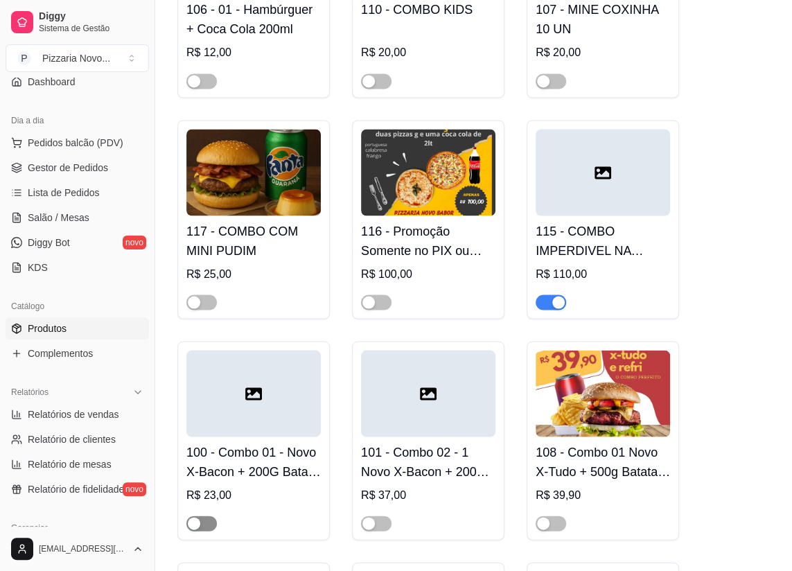
click at [203, 515] on span "button" at bounding box center [201, 522] width 30 height 15
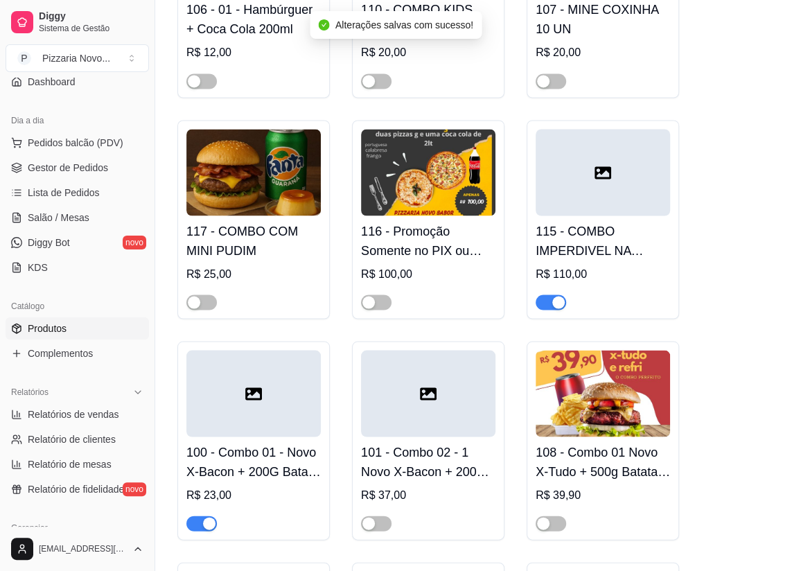
scroll to position [4407, 0]
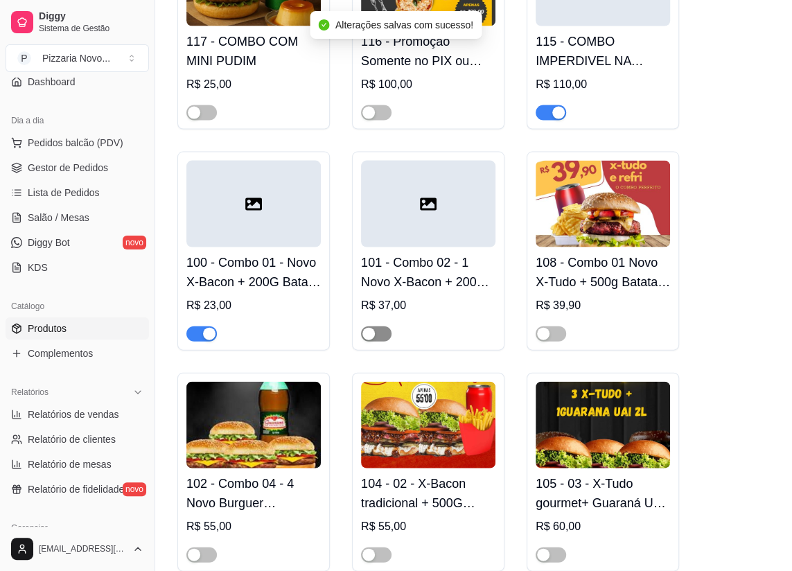
click at [384, 326] on span "button" at bounding box center [376, 333] width 30 height 15
click at [551, 329] on button "button" at bounding box center [550, 333] width 30 height 15
drag, startPoint x: 556, startPoint y: 549, endPoint x: 529, endPoint y: 540, distance: 28.5
click at [555, 549] on span "button" at bounding box center [550, 554] width 30 height 15
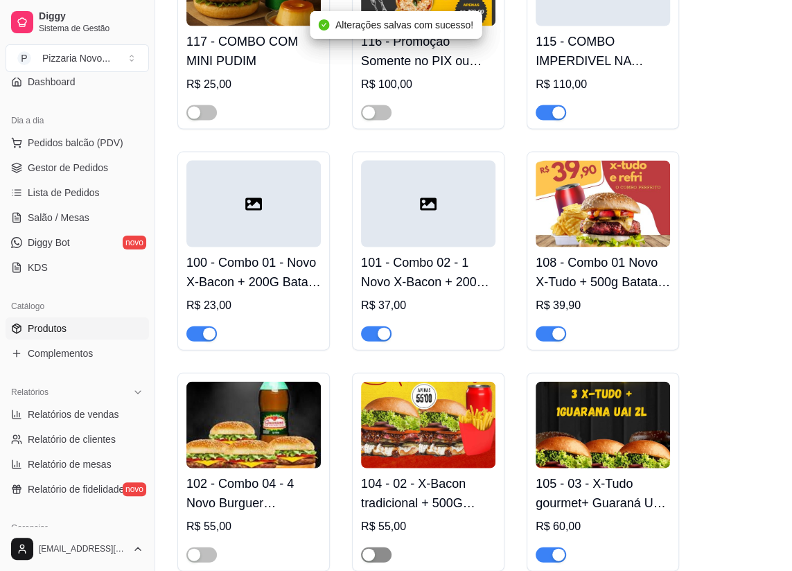
click at [371, 551] on div "button" at bounding box center [368, 555] width 12 height 12
click at [205, 547] on span "button" at bounding box center [201, 554] width 30 height 15
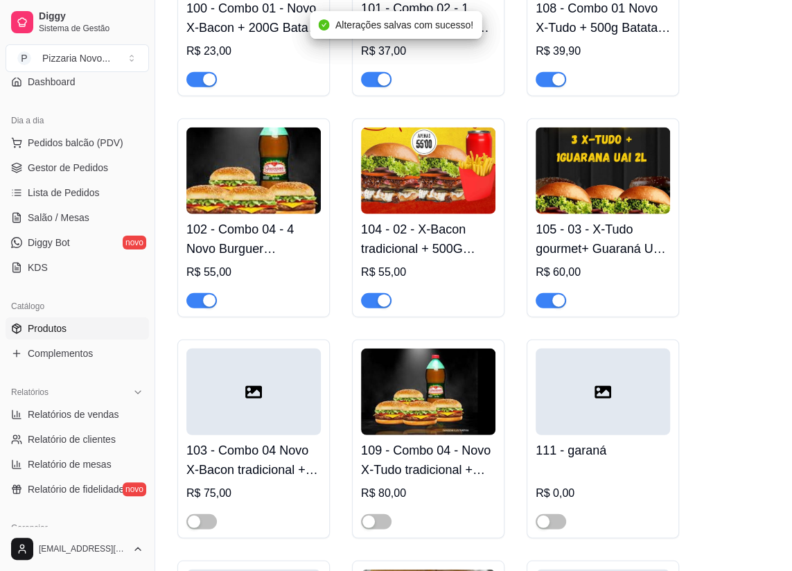
scroll to position [4723, 0]
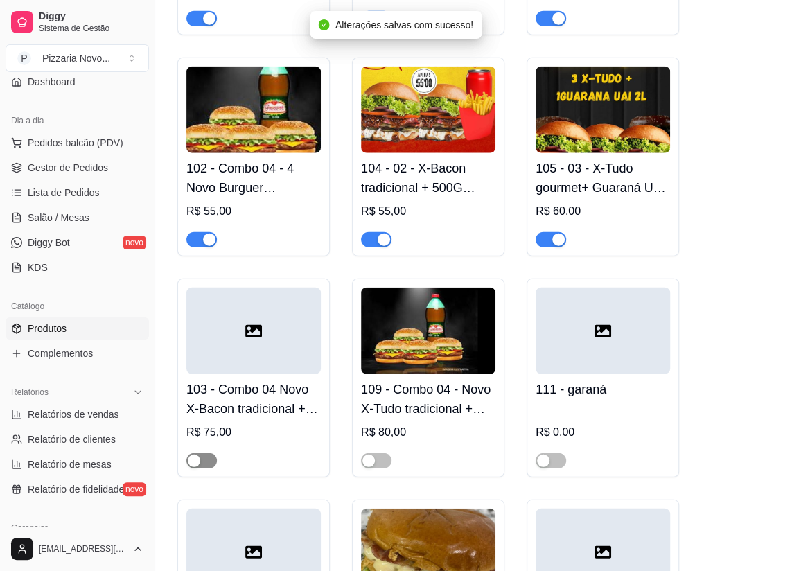
click at [213, 456] on span "button" at bounding box center [201, 460] width 30 height 15
click at [387, 456] on span "button" at bounding box center [376, 460] width 30 height 15
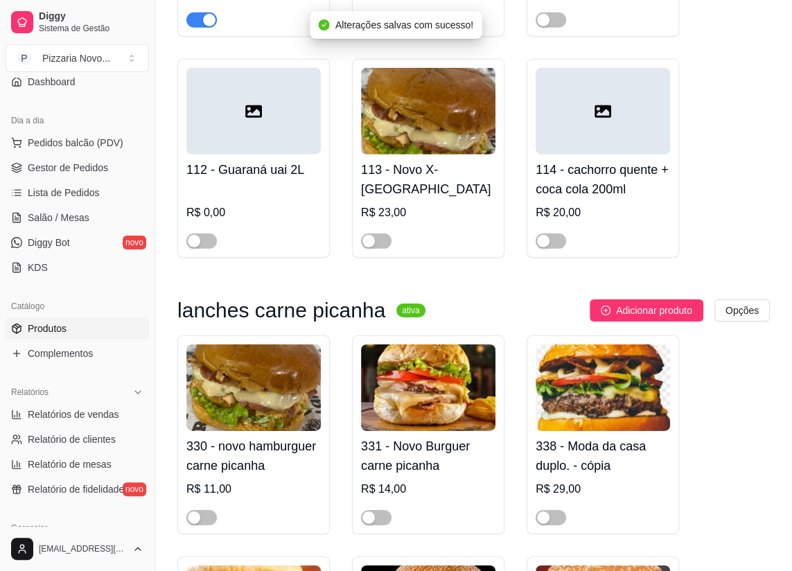
scroll to position [5352, 0]
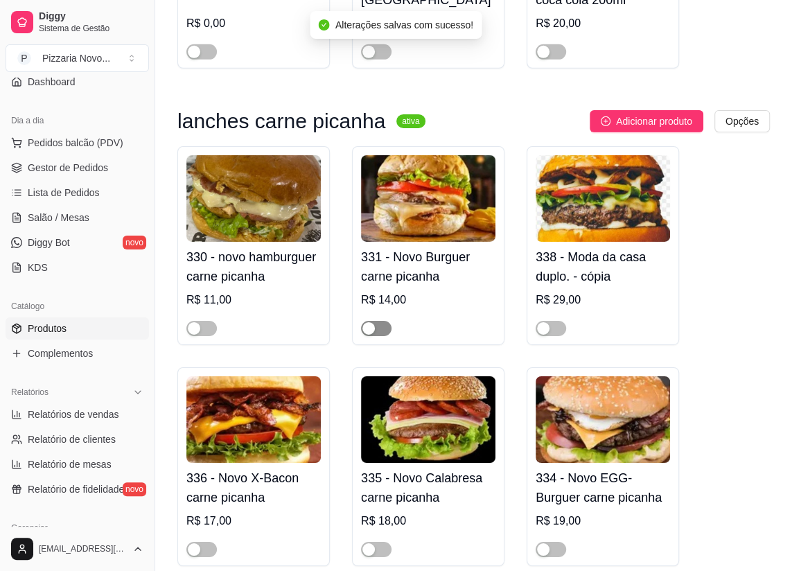
click at [370, 322] on div "button" at bounding box center [368, 328] width 12 height 12
click at [564, 323] on span "button" at bounding box center [550, 328] width 30 height 15
click at [202, 321] on span "button" at bounding box center [201, 328] width 30 height 15
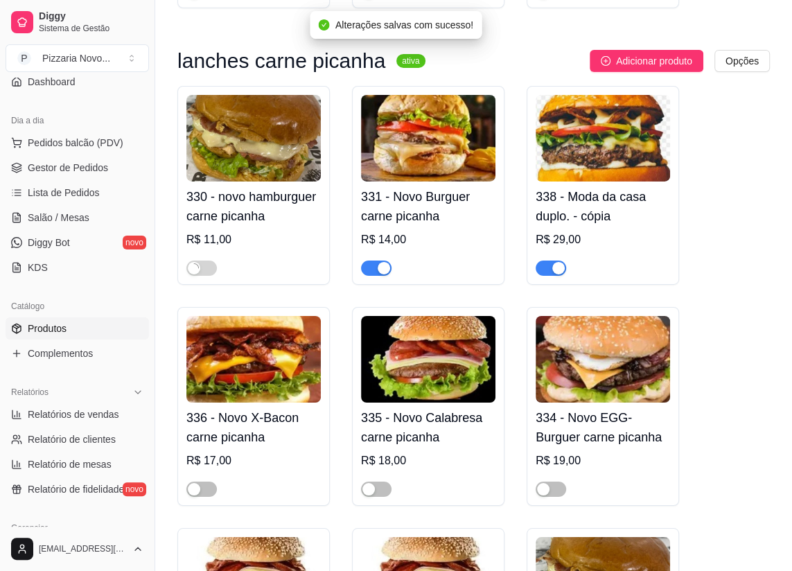
scroll to position [5415, 0]
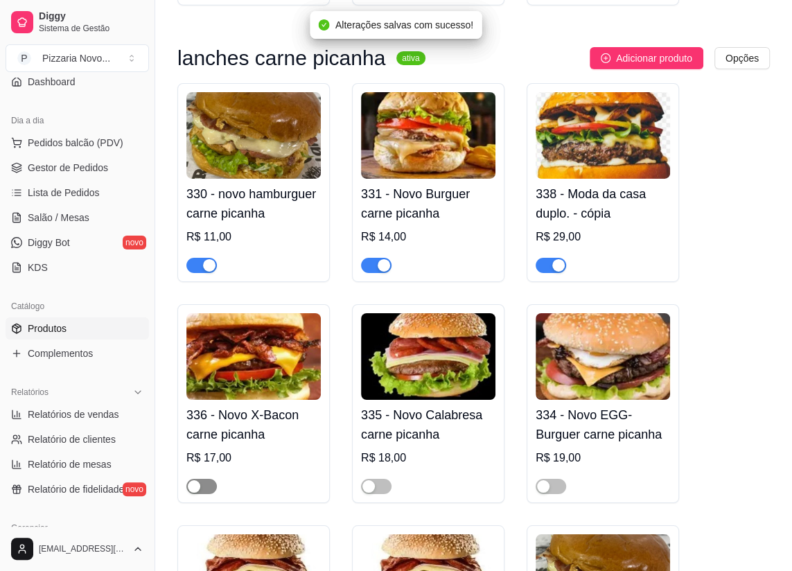
click at [196, 480] on div "button" at bounding box center [194, 486] width 12 height 12
click at [380, 479] on span "button" at bounding box center [376, 486] width 30 height 15
click at [550, 479] on button "button" at bounding box center [550, 486] width 30 height 15
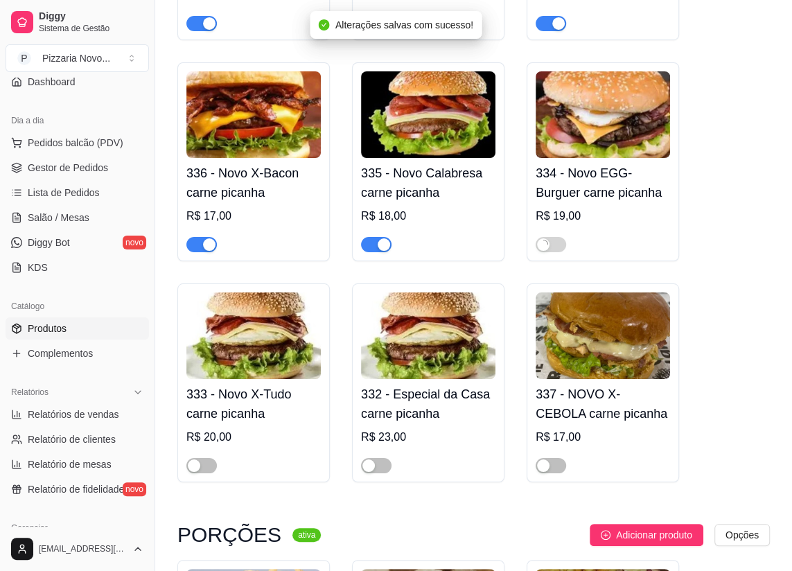
scroll to position [5667, 0]
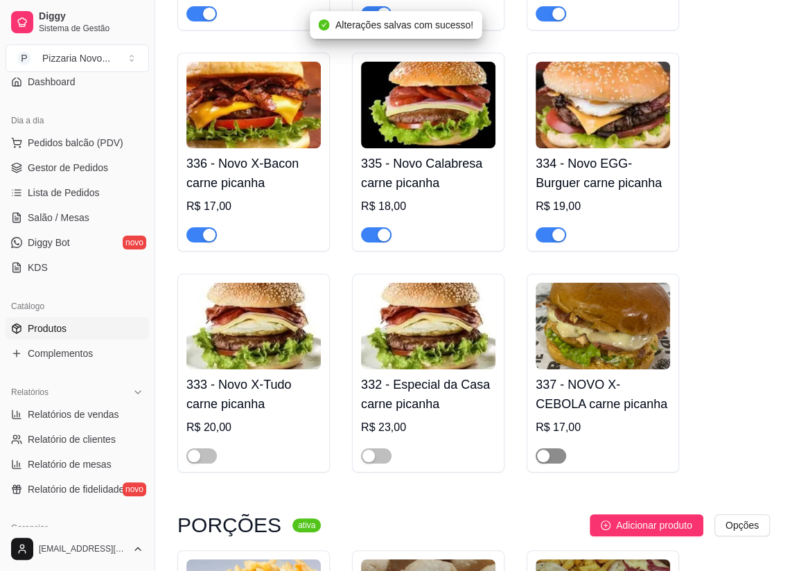
click at [547, 450] on div "button" at bounding box center [543, 456] width 12 height 12
click at [375, 448] on span "button" at bounding box center [376, 455] width 30 height 15
click at [199, 452] on div "button" at bounding box center [194, 456] width 12 height 12
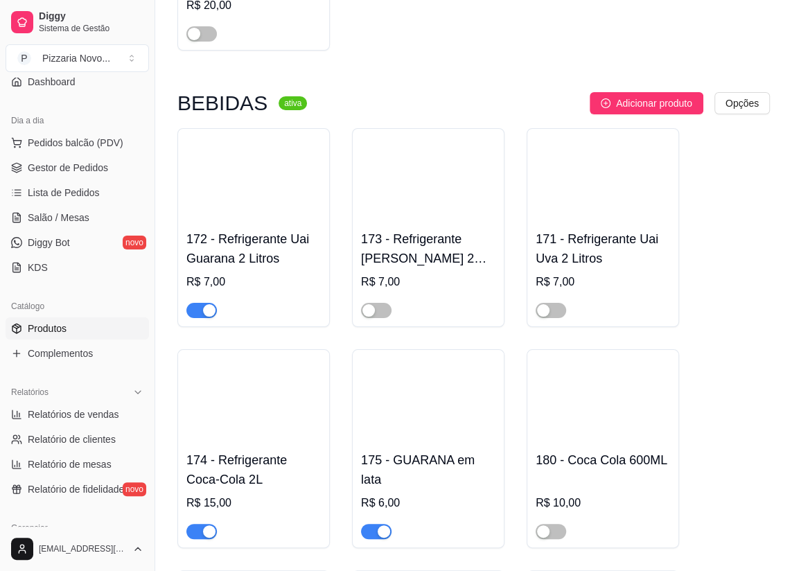
scroll to position [8567, 0]
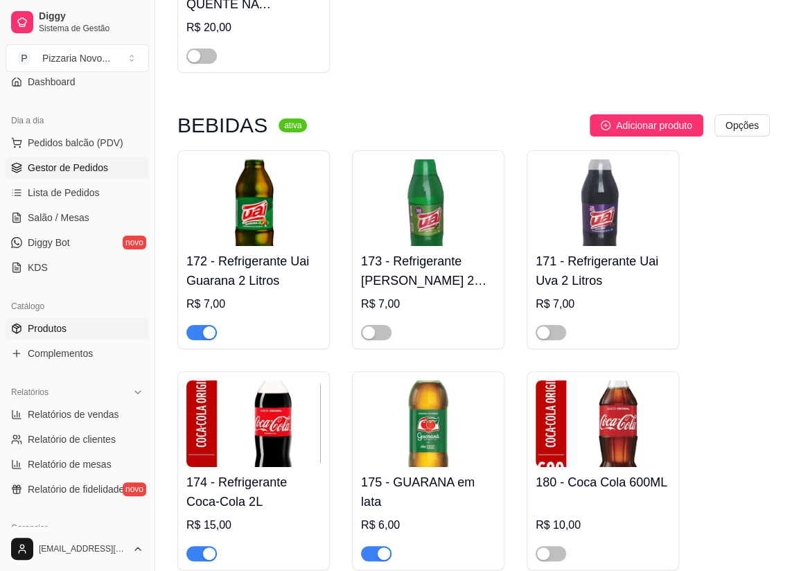
click at [118, 161] on link "Gestor de Pedidos" at bounding box center [77, 168] width 143 height 22
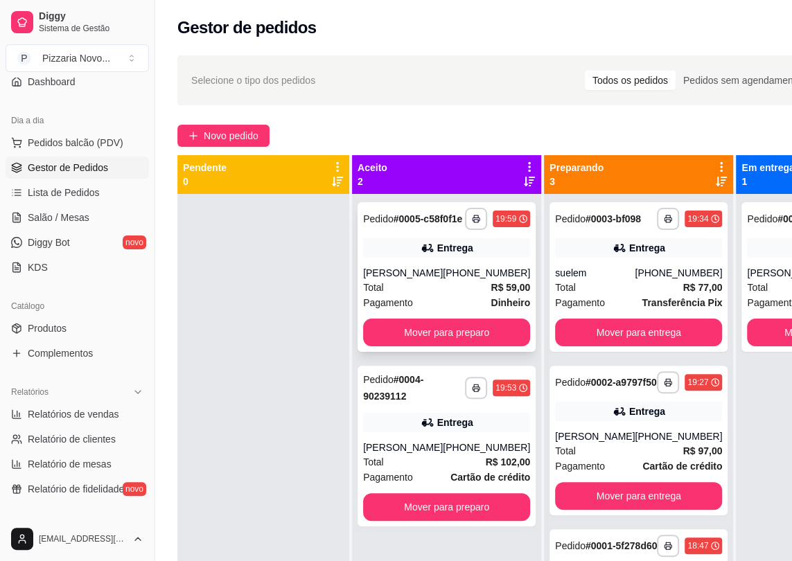
click at [456, 258] on div "Entrega" at bounding box center [446, 247] width 167 height 19
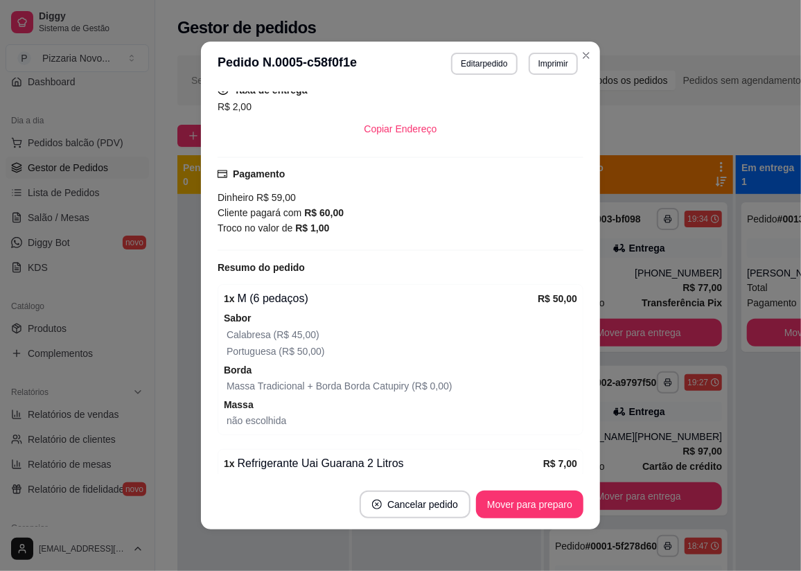
scroll to position [434, 0]
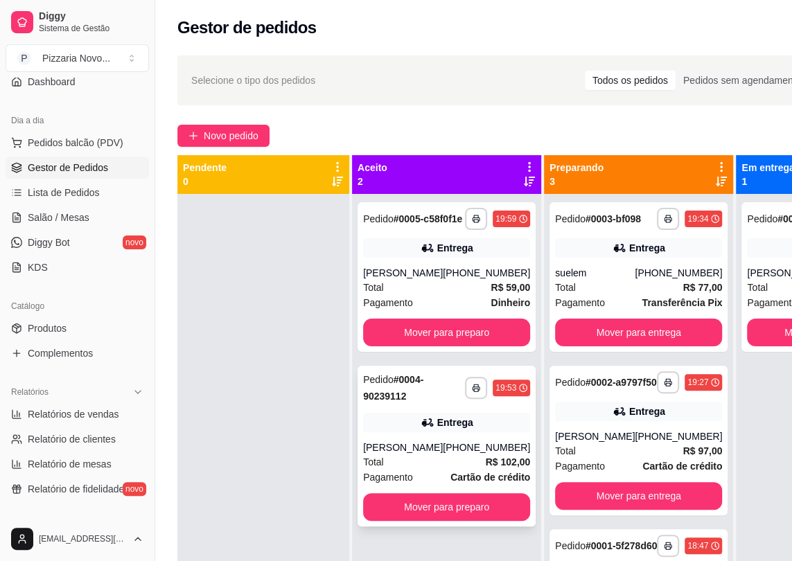
click at [407, 427] on div "Entrega" at bounding box center [446, 422] width 167 height 19
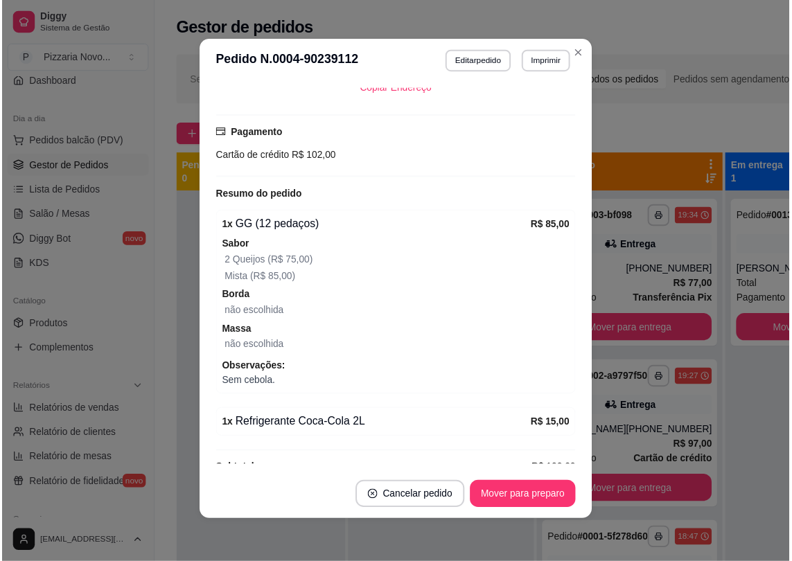
scroll to position [423, 0]
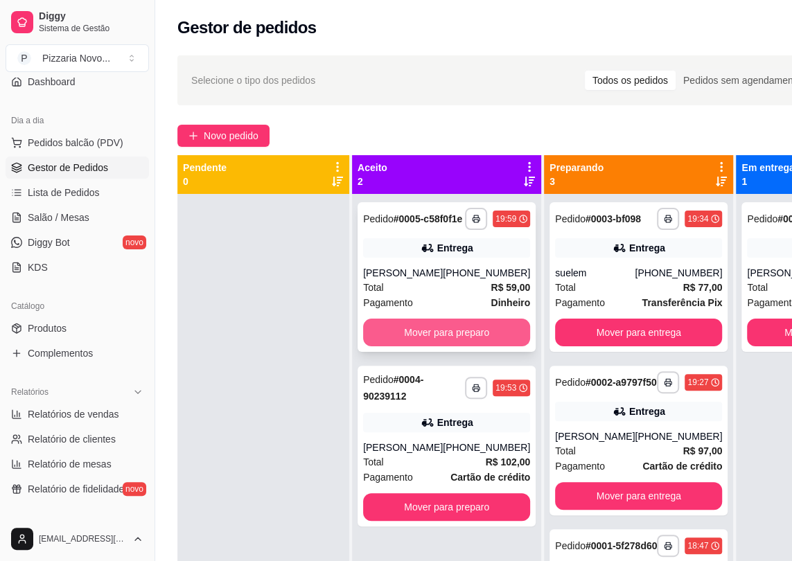
click at [429, 341] on button "Mover para preparo" at bounding box center [446, 333] width 167 height 28
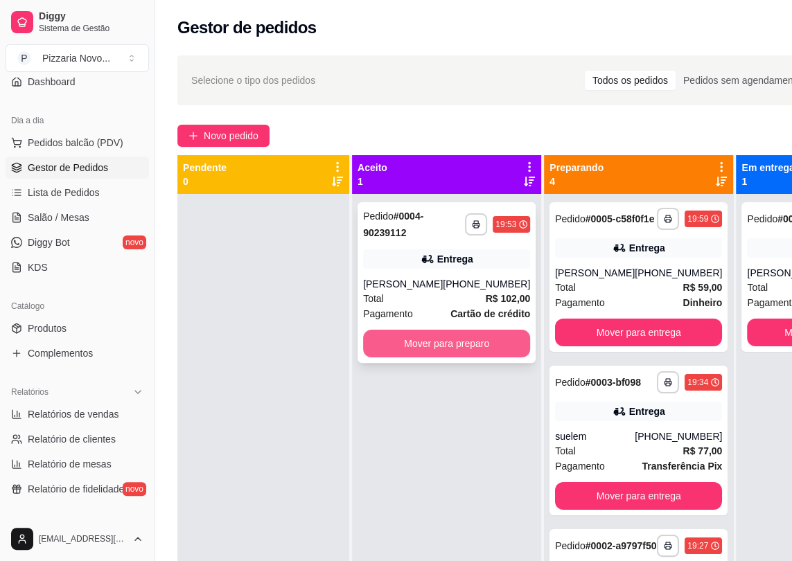
click at [434, 340] on button "Mover para preparo" at bounding box center [446, 344] width 167 height 28
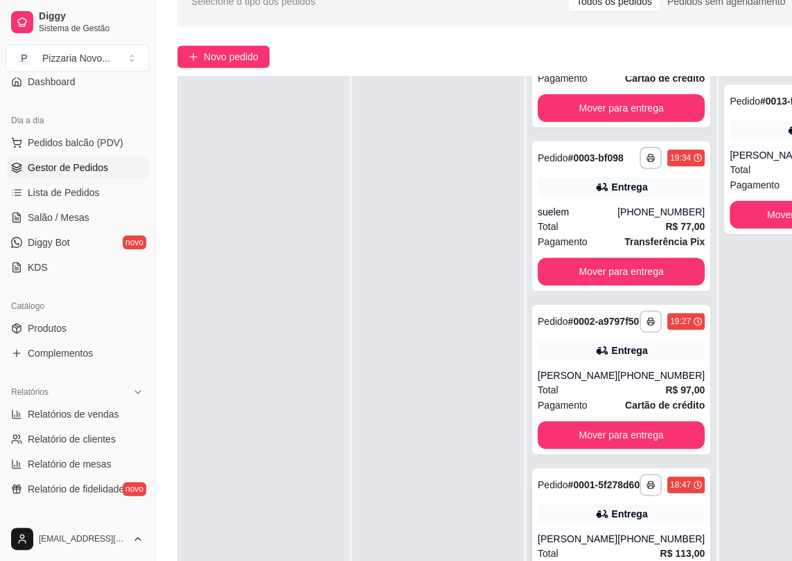
scroll to position [220, 0]
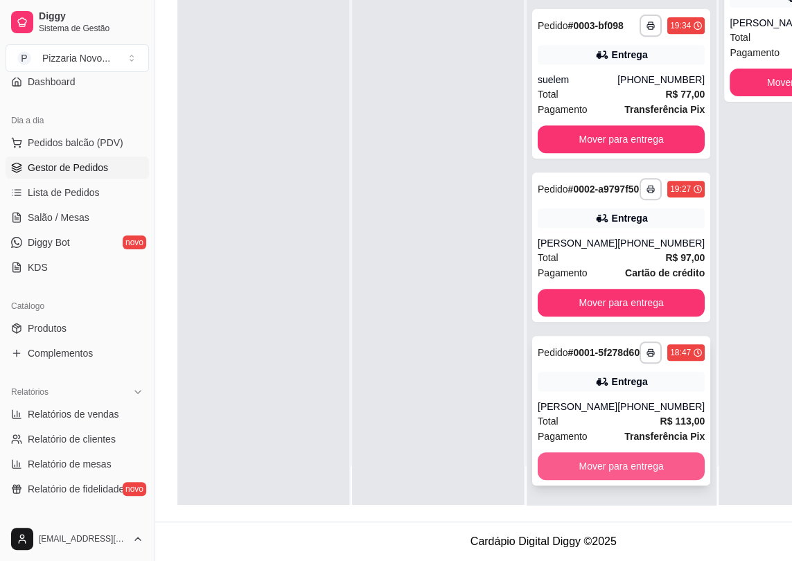
click at [658, 476] on button "Mover para entrega" at bounding box center [621, 466] width 167 height 28
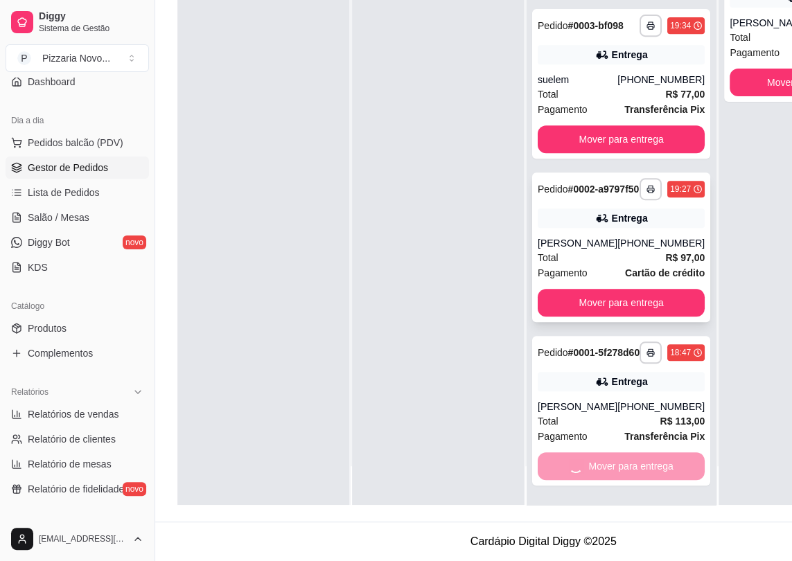
scroll to position [141, 0]
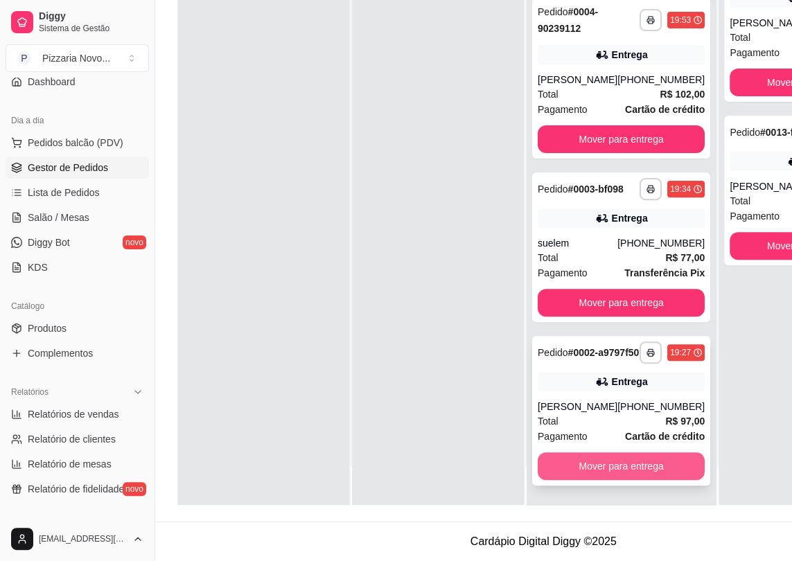
click at [658, 469] on button "Mover para entrega" at bounding box center [621, 466] width 167 height 28
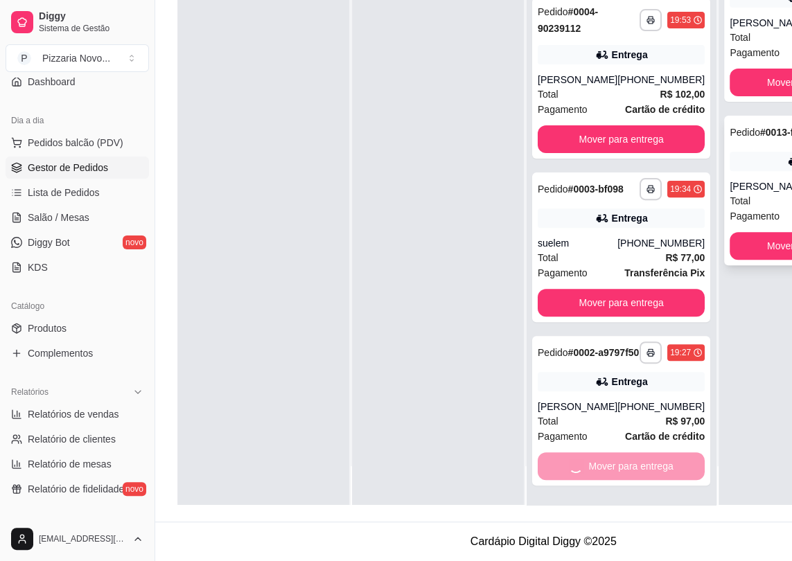
scroll to position [0, 0]
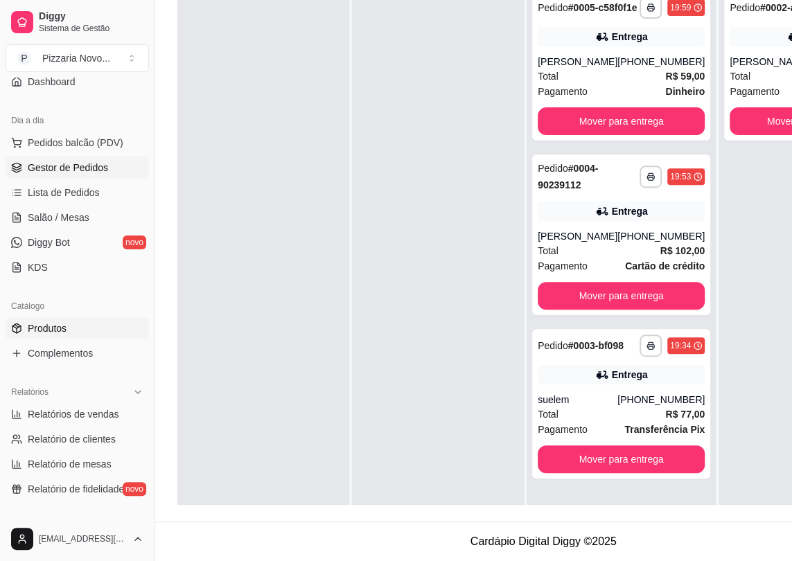
click at [64, 323] on span "Produtos" at bounding box center [47, 328] width 39 height 14
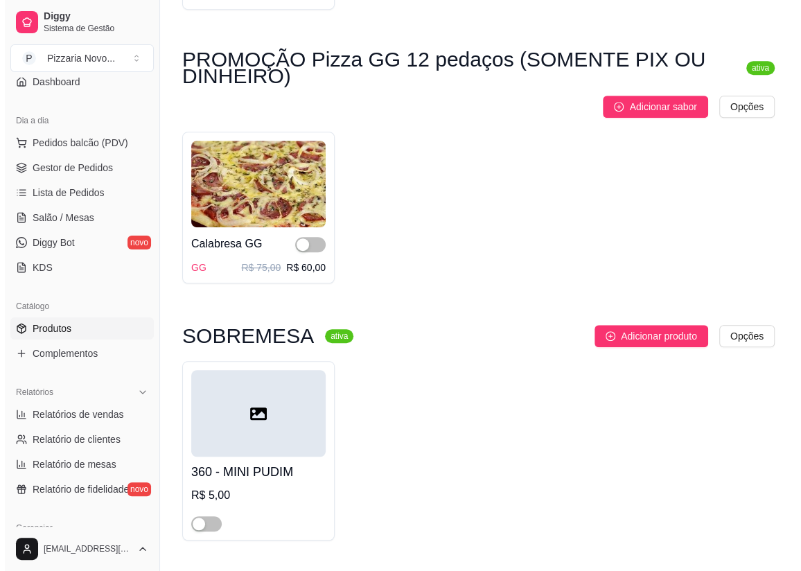
scroll to position [504, 0]
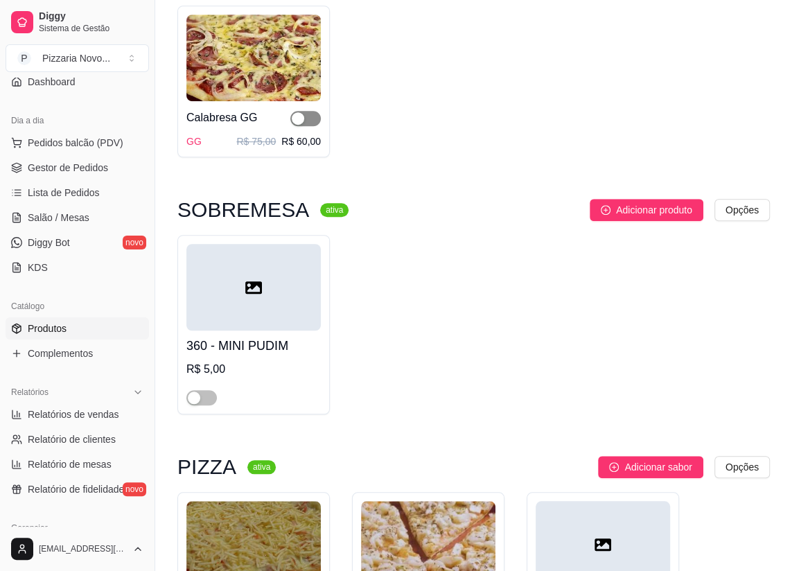
click at [303, 117] on div "button" at bounding box center [298, 118] width 12 height 12
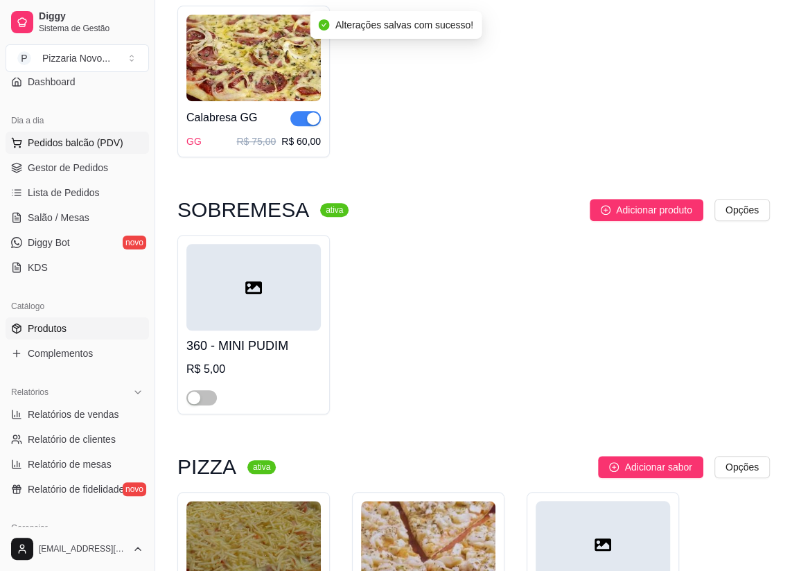
click at [48, 145] on span "Pedidos balcão (PDV)" at bounding box center [76, 143] width 96 height 14
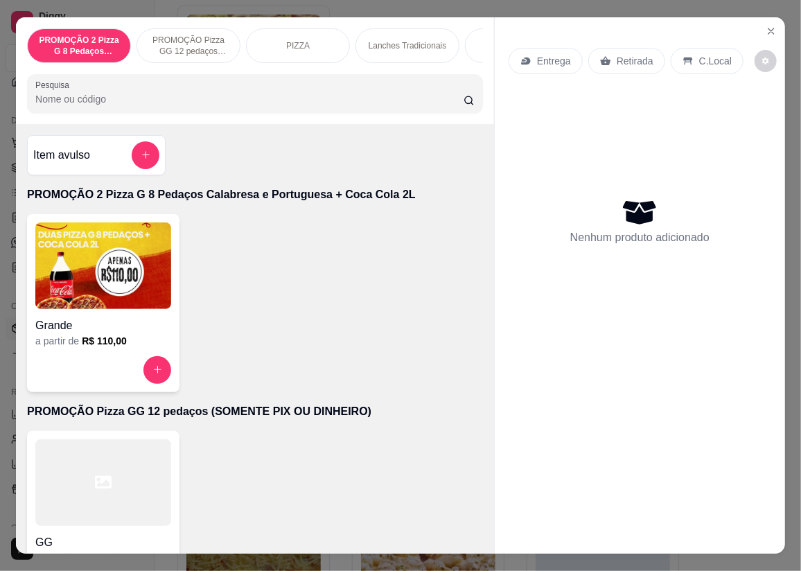
scroll to position [251, 0]
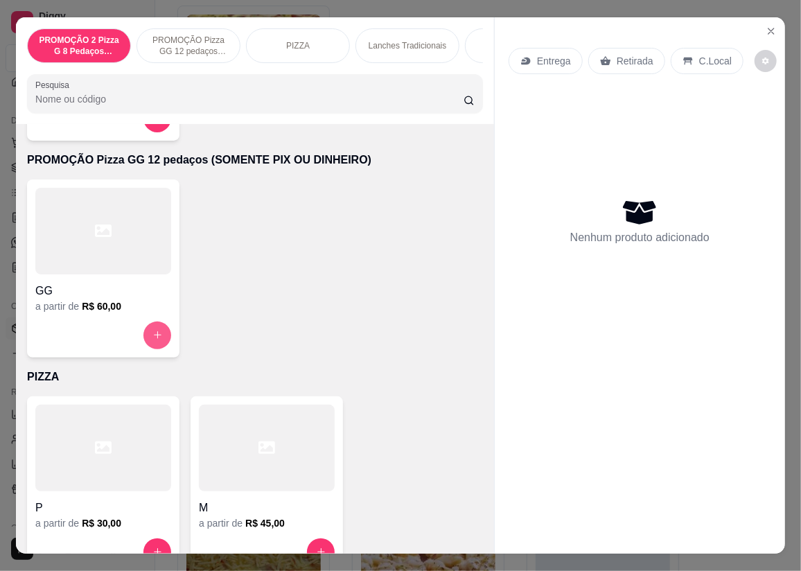
click at [161, 335] on button "increase-product-quantity" at bounding box center [157, 335] width 28 height 28
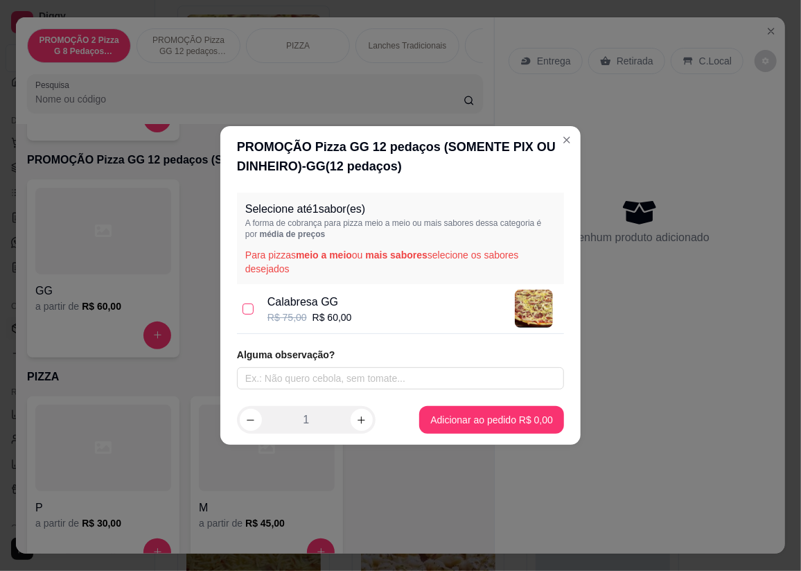
click at [247, 311] on input "checkbox" at bounding box center [247, 308] width 11 height 11
checkbox input "true"
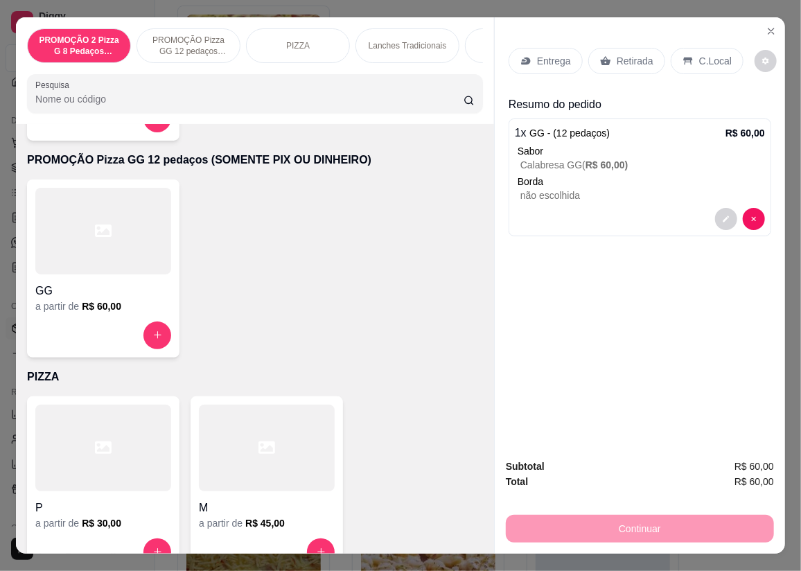
click at [546, 61] on p "Entrega" at bounding box center [554, 61] width 34 height 14
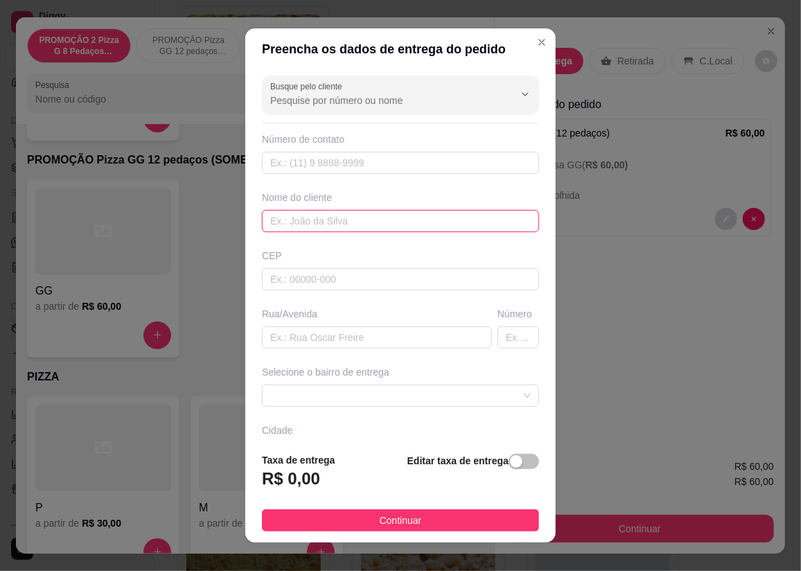
click at [286, 222] on input "text" at bounding box center [400, 221] width 277 height 22
type input "gabriely"
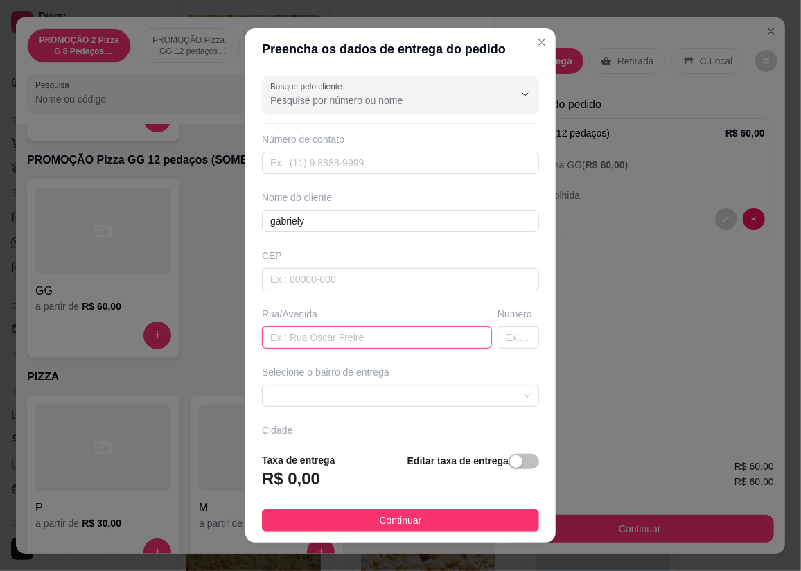
click at [274, 339] on input "text" at bounding box center [377, 337] width 230 height 22
type input "rua padre [PERSON_NAME]"
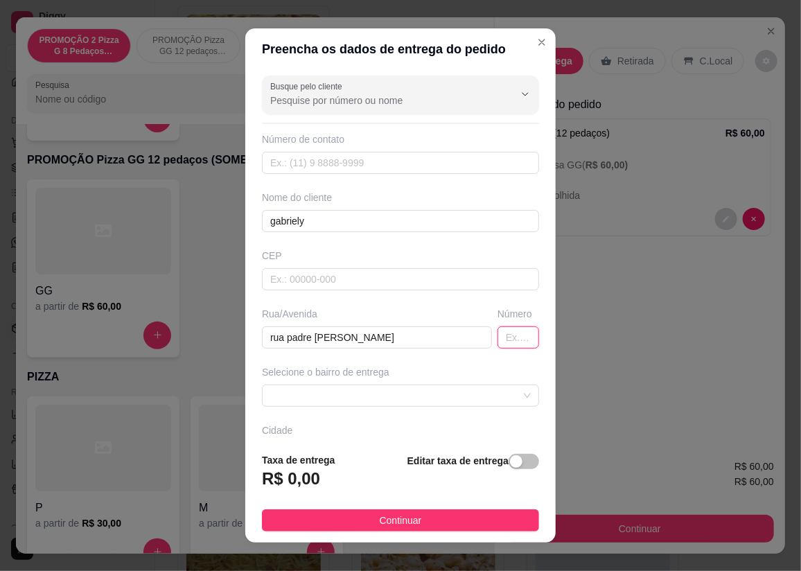
click at [499, 337] on input "text" at bounding box center [518, 337] width 42 height 22
type input "36"
click at [289, 396] on span at bounding box center [400, 395] width 260 height 21
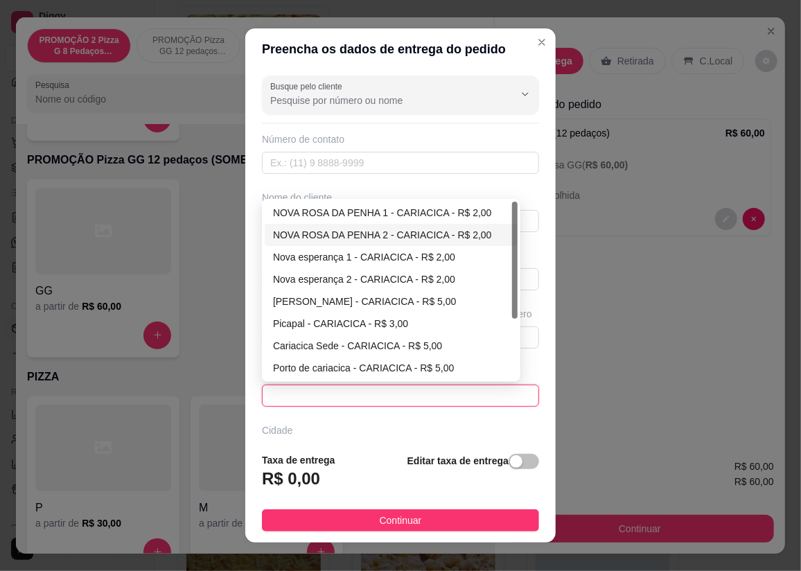
click at [391, 229] on div "NOVA ROSA DA PENHA 2 - CARIACICA - R$ 2,00" at bounding box center [391, 234] width 236 height 15
type input "CARIACICA"
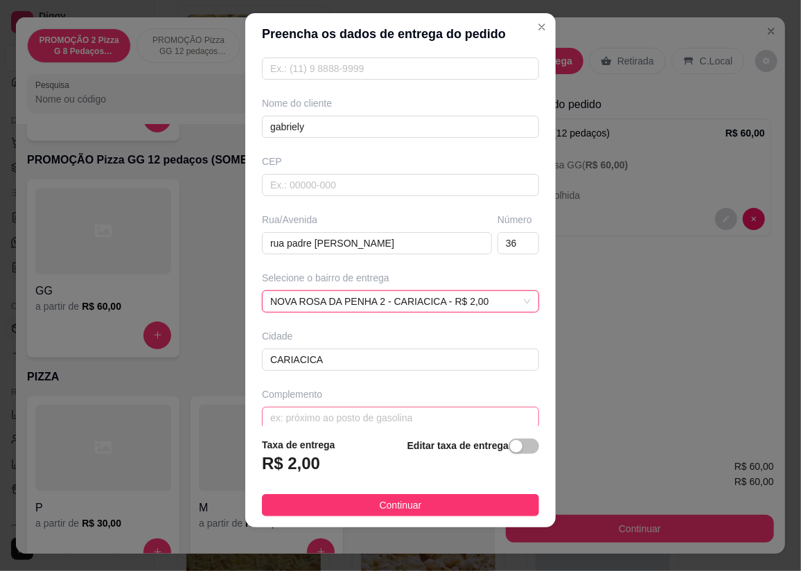
scroll to position [94, 0]
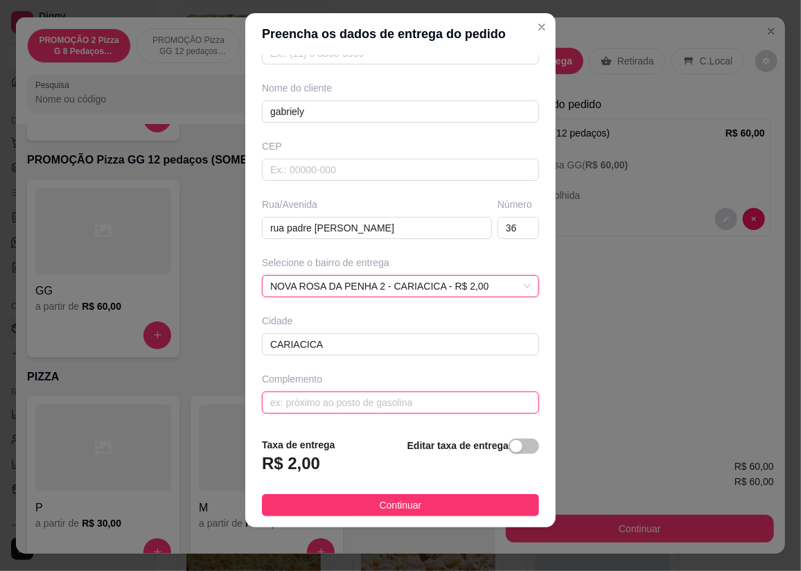
click at [319, 402] on input "text" at bounding box center [400, 402] width 277 height 22
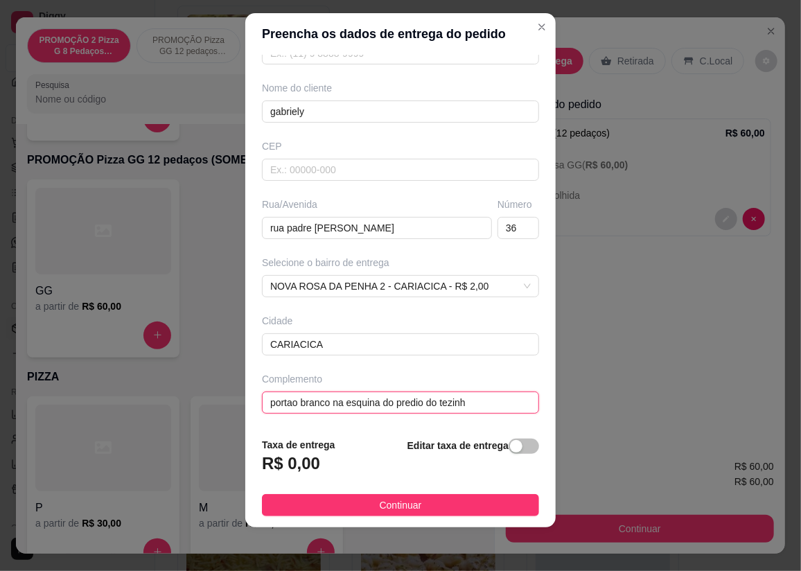
type input "portao branco na esquina do predio do tezinho"
click at [281, 398] on input "portao branco na esquina do predio do tezinho" at bounding box center [400, 402] width 277 height 22
click at [286, 407] on input "portao branco na esquina do predio do tezinho" at bounding box center [400, 402] width 277 height 22
click at [290, 397] on input "portao branco na esquina do predio do tezinho" at bounding box center [400, 402] width 277 height 22
click at [292, 400] on input "portao branco na esquina do predio do tezinho" at bounding box center [400, 402] width 277 height 22
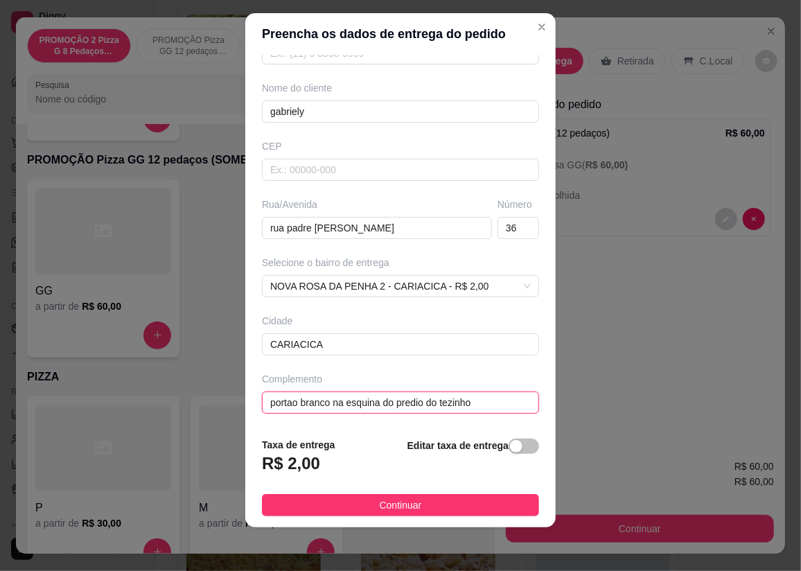
click at [294, 400] on input "portao branco na esquina do predio do tezinho" at bounding box center [400, 402] width 277 height 22
click at [483, 404] on input "portao branco na esquina do predio do tezinho" at bounding box center [400, 402] width 277 height 22
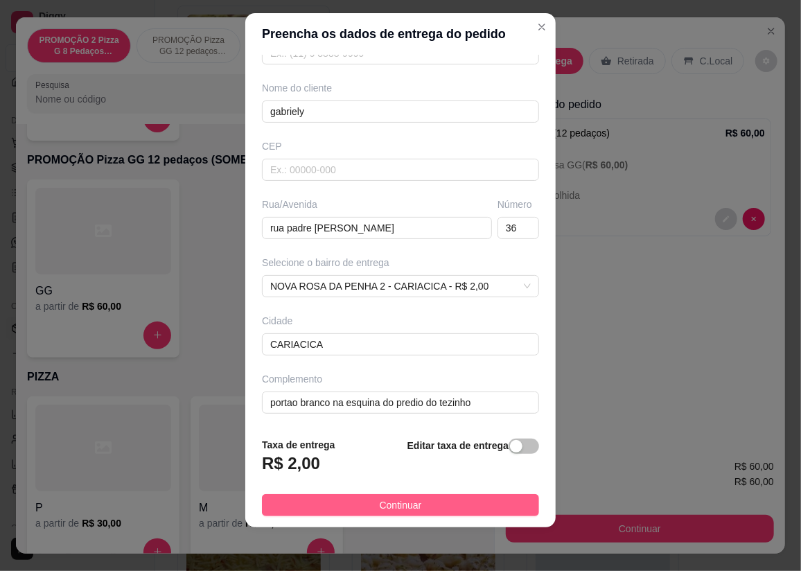
click at [443, 496] on button "Continuar" at bounding box center [400, 505] width 277 height 22
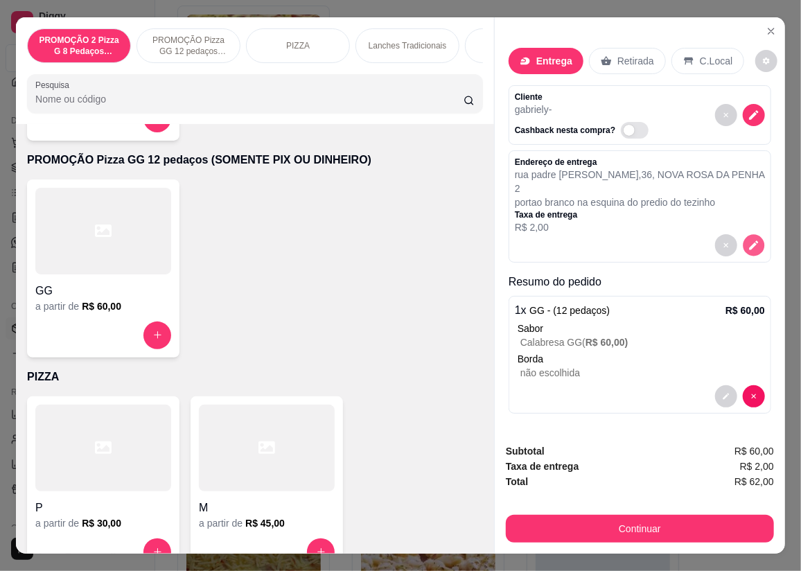
click at [747, 239] on icon "decrease-product-quantity" at bounding box center [753, 245] width 12 height 12
click at [771, 26] on icon "Close" at bounding box center [770, 31] width 11 height 11
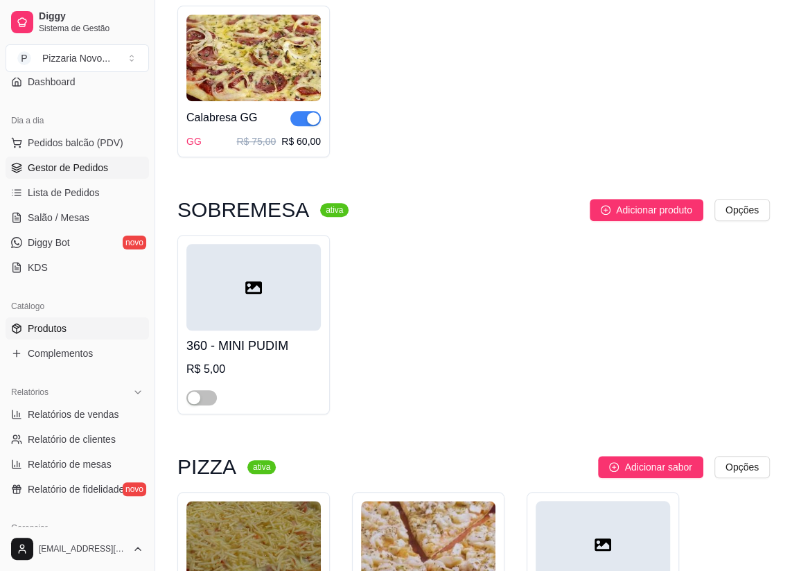
click at [63, 161] on span "Gestor de Pedidos" at bounding box center [68, 168] width 80 height 14
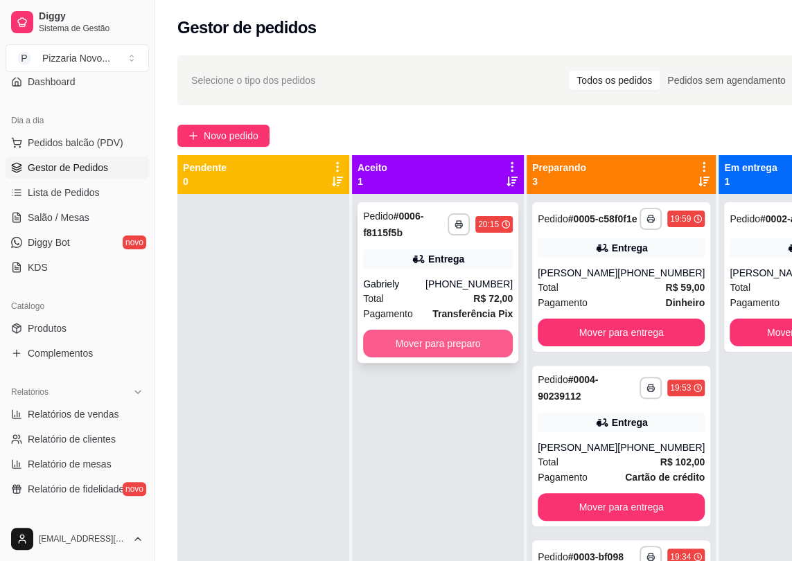
click at [424, 336] on button "Mover para preparo" at bounding box center [438, 344] width 150 height 28
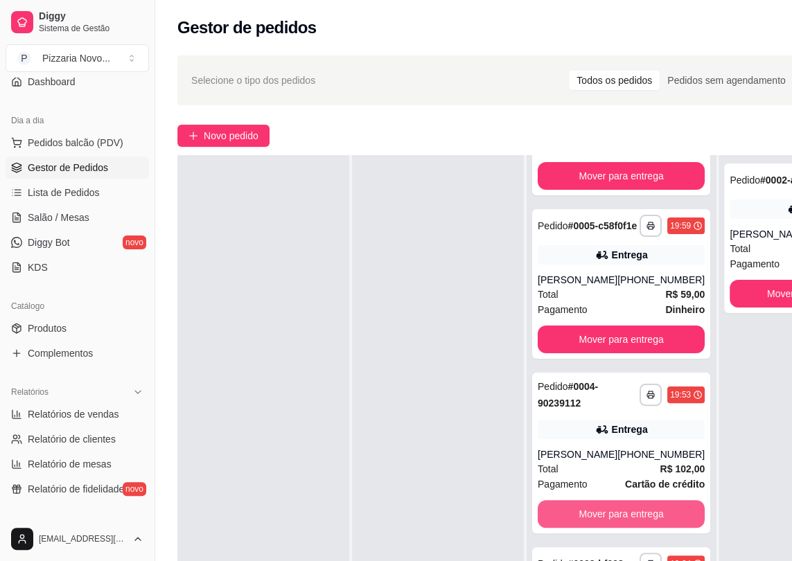
scroll to position [220, 0]
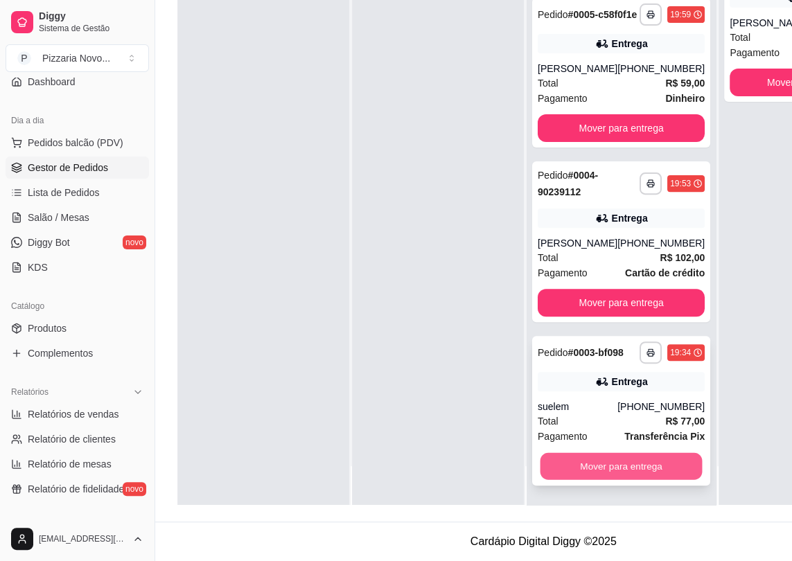
click at [598, 460] on button "Mover para entrega" at bounding box center [621, 466] width 162 height 27
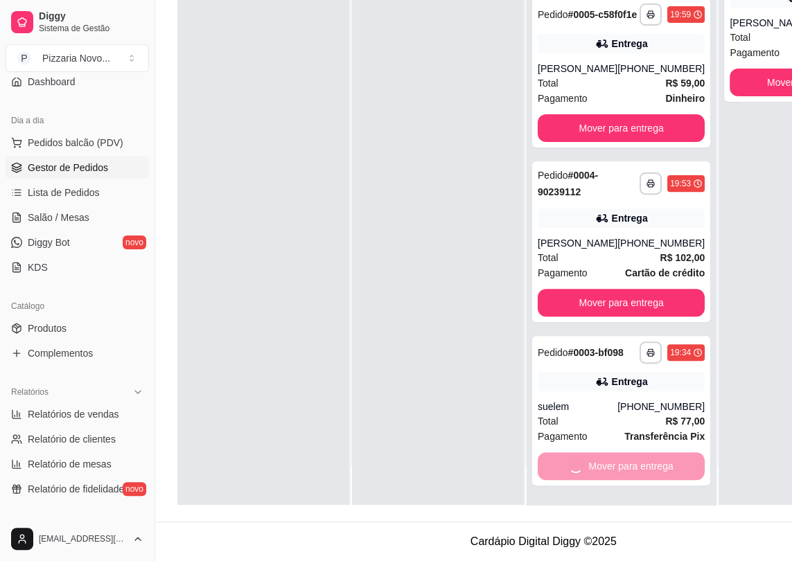
scroll to position [0, 0]
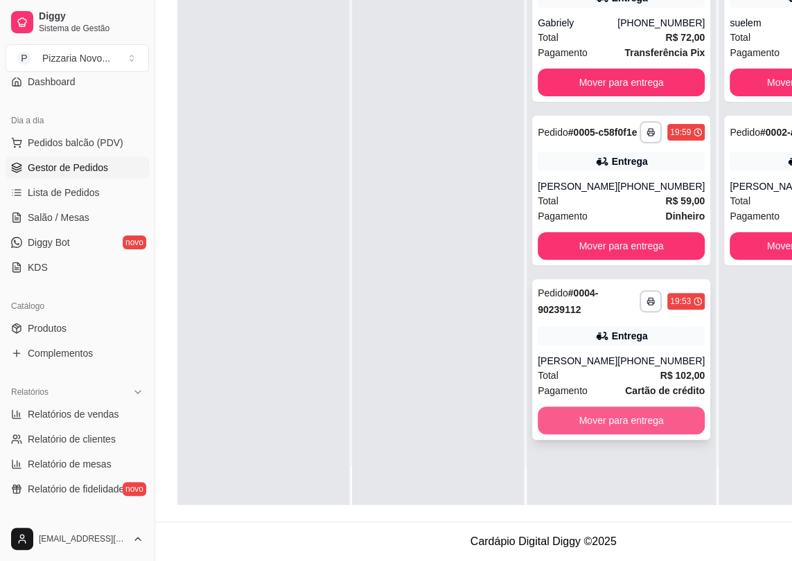
click at [616, 432] on button "Mover para entrega" at bounding box center [621, 421] width 167 height 28
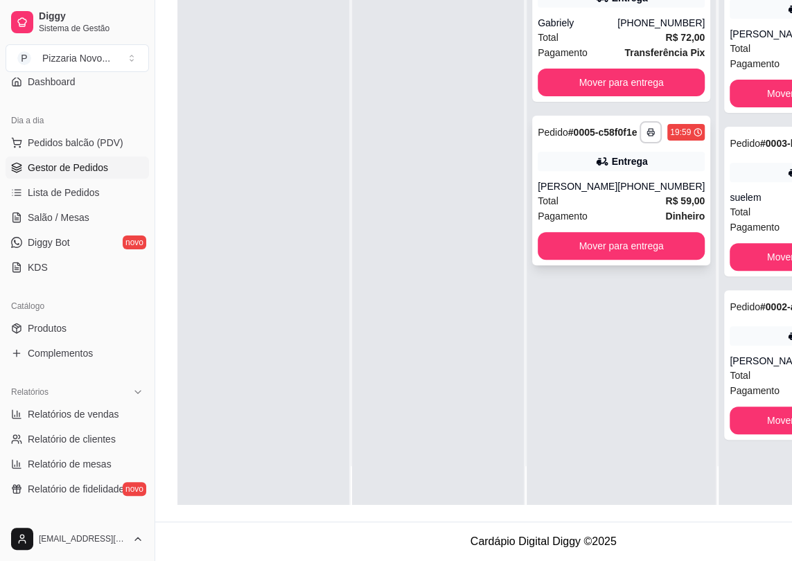
click at [603, 193] on div "[PERSON_NAME]" at bounding box center [578, 186] width 80 height 14
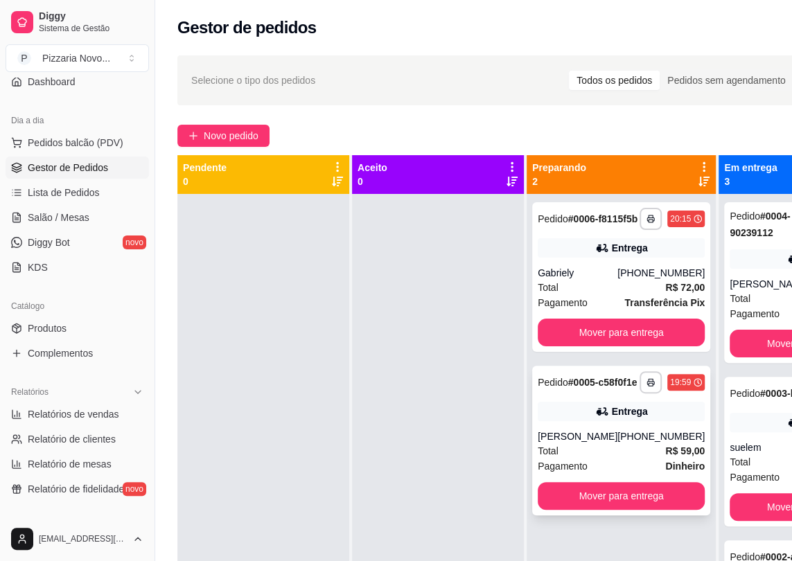
click at [575, 421] on div "Entrega" at bounding box center [621, 411] width 167 height 19
click at [589, 388] on strong "# 0005-c58f0f1e" at bounding box center [602, 382] width 69 height 11
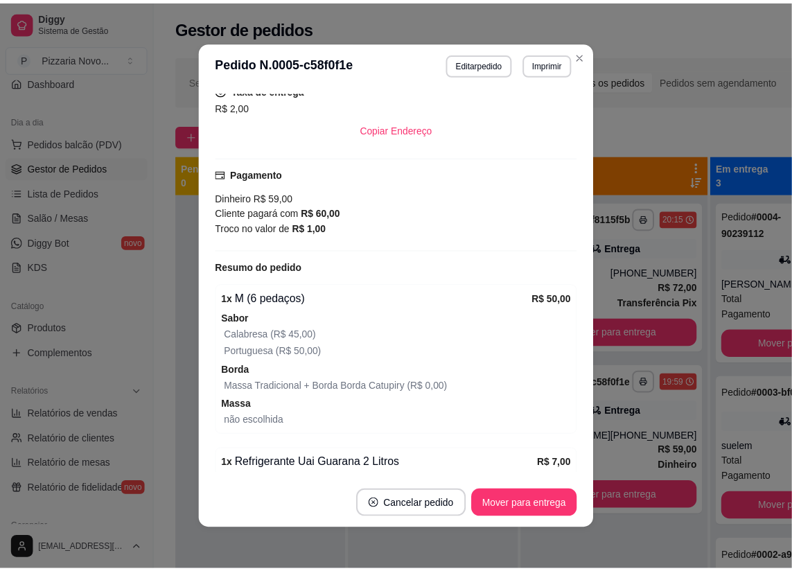
scroll to position [434, 0]
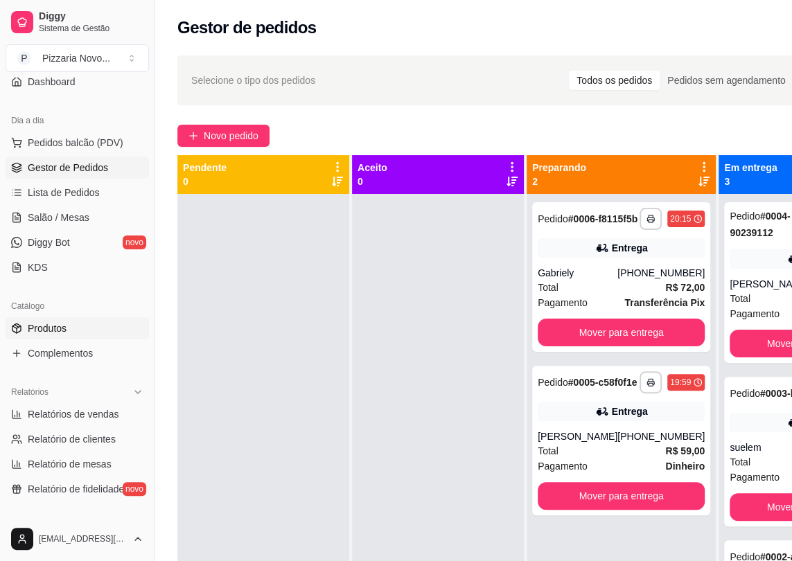
click at [85, 331] on link "Produtos" at bounding box center [77, 328] width 143 height 22
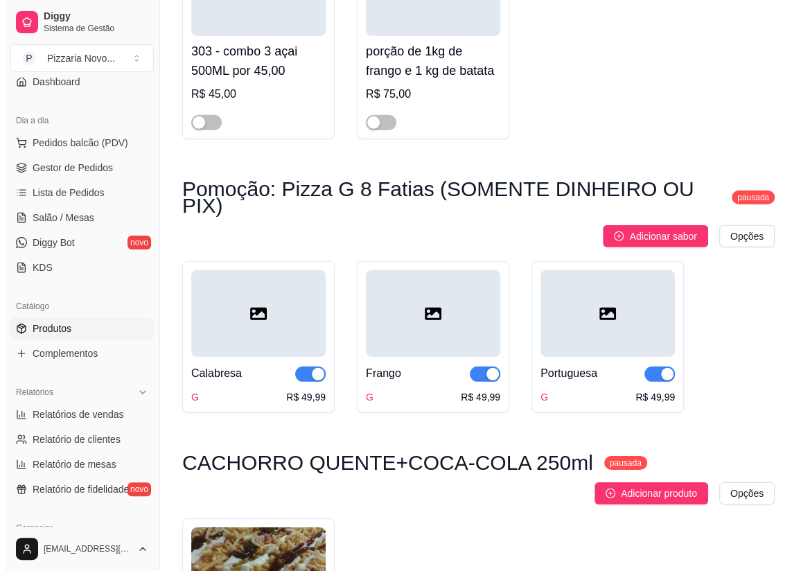
scroll to position [7934, 0]
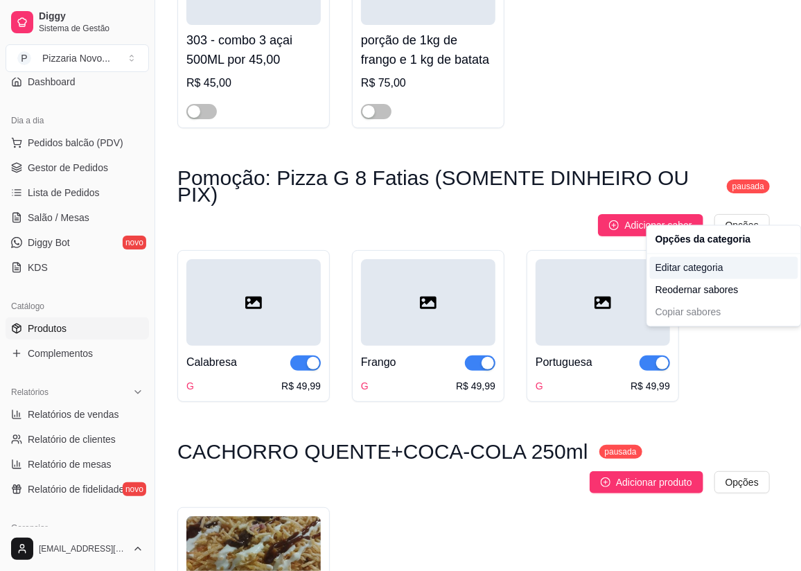
click at [718, 268] on div "Editar categoria" at bounding box center [724, 268] width 148 height 22
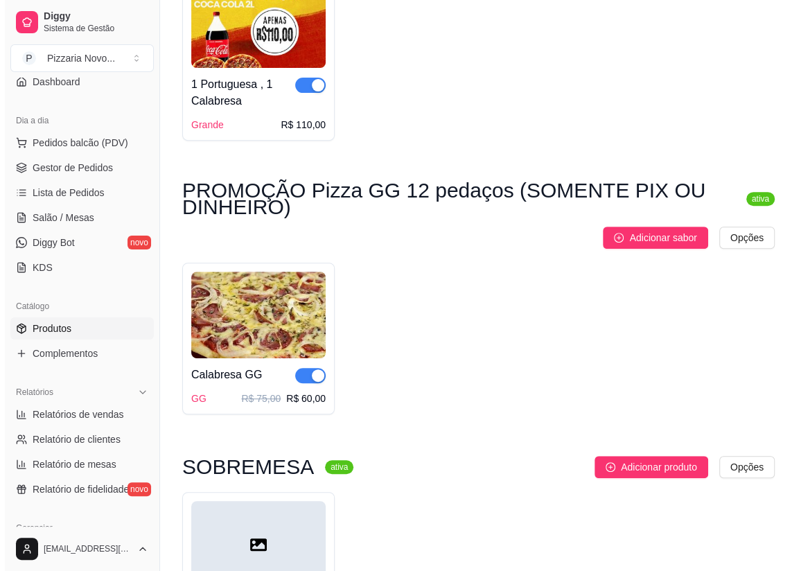
scroll to position [0, 0]
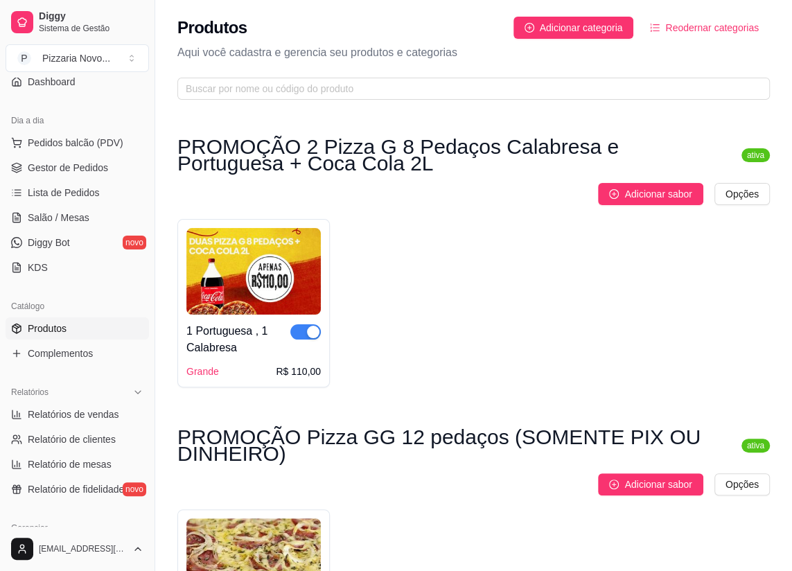
drag, startPoint x: 706, startPoint y: 101, endPoint x: 775, endPoint y: -47, distance: 163.6
click at [697, 20] on span "Reodernar categorias" at bounding box center [712, 27] width 94 height 15
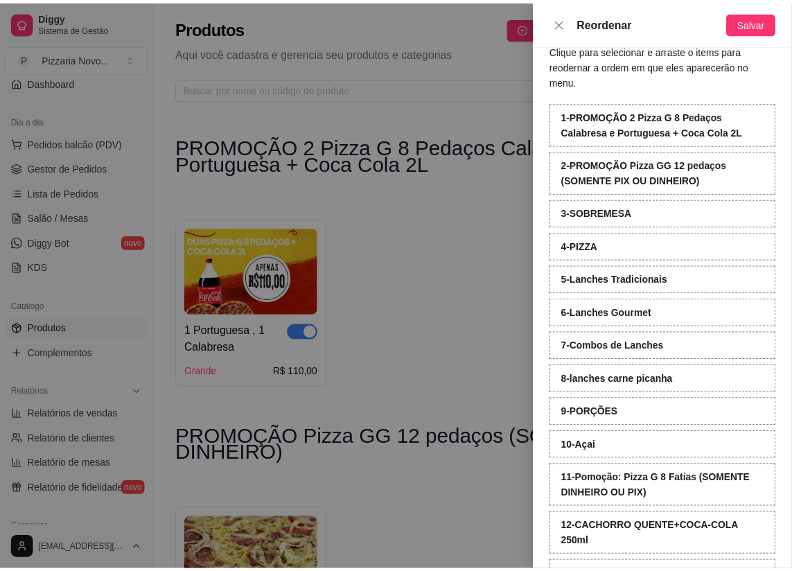
scroll to position [58, 0]
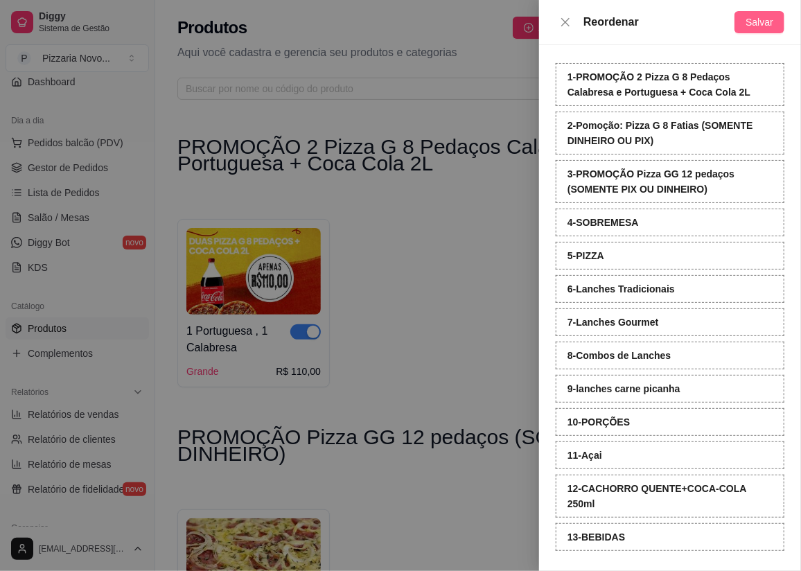
drag, startPoint x: 755, startPoint y: 21, endPoint x: 743, endPoint y: 21, distance: 11.8
click at [754, 21] on span "Salvar" at bounding box center [759, 22] width 28 height 15
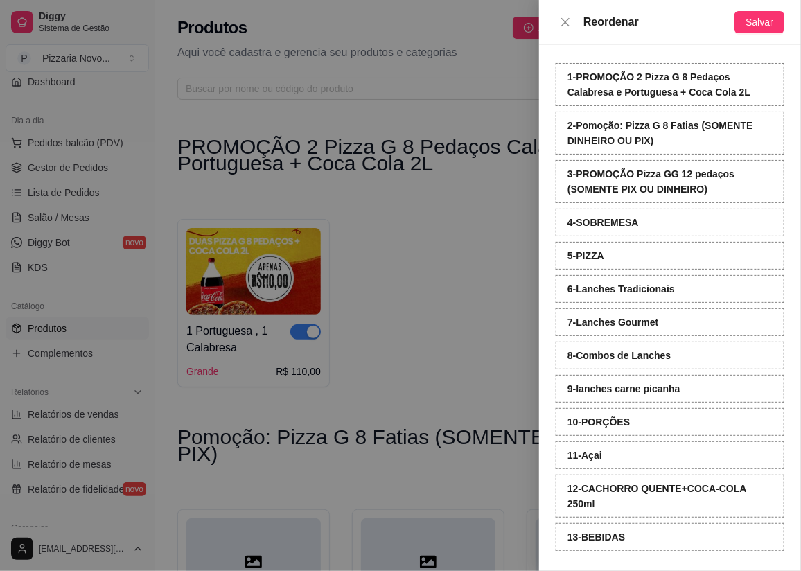
click at [483, 248] on div at bounding box center [400, 285] width 801 height 571
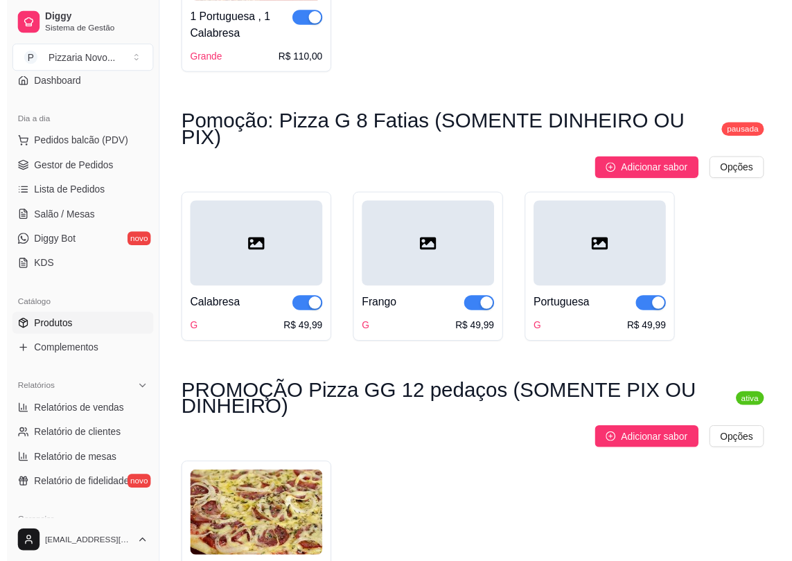
scroll to position [0, 0]
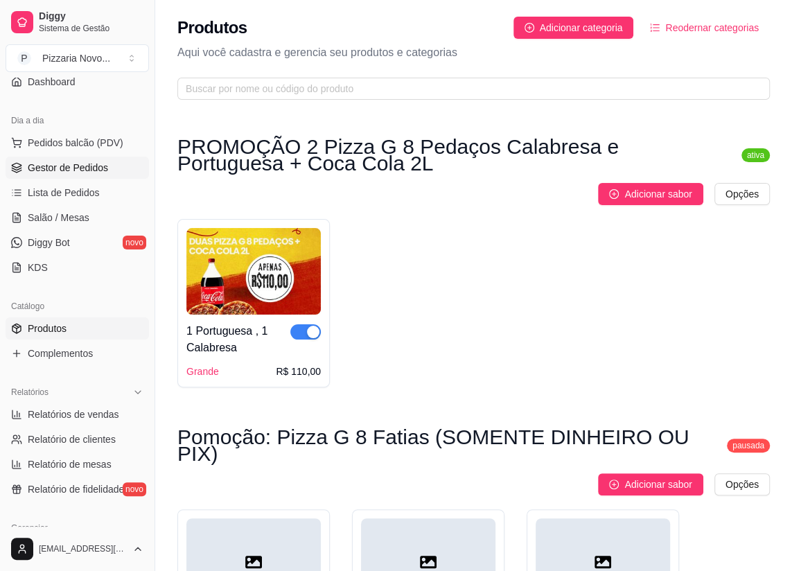
click at [78, 164] on span "Gestor de Pedidos" at bounding box center [68, 168] width 80 height 14
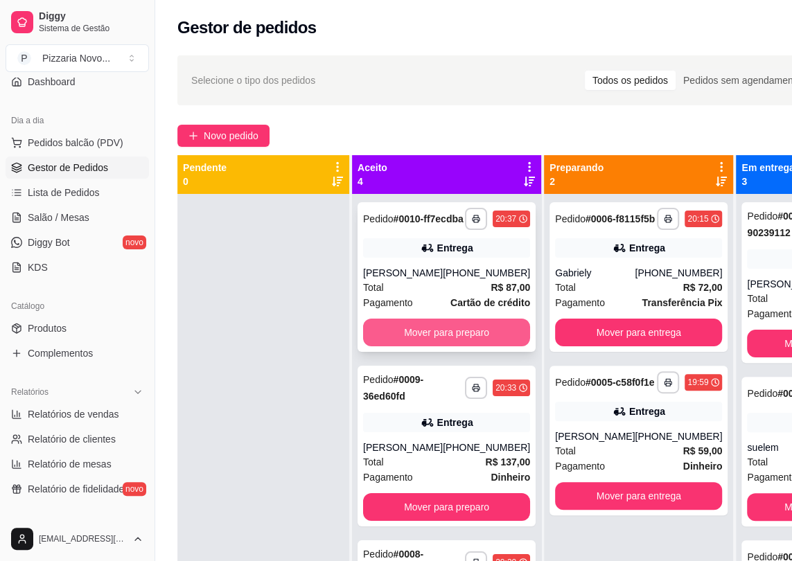
click at [436, 346] on button "Mover para preparo" at bounding box center [446, 333] width 167 height 28
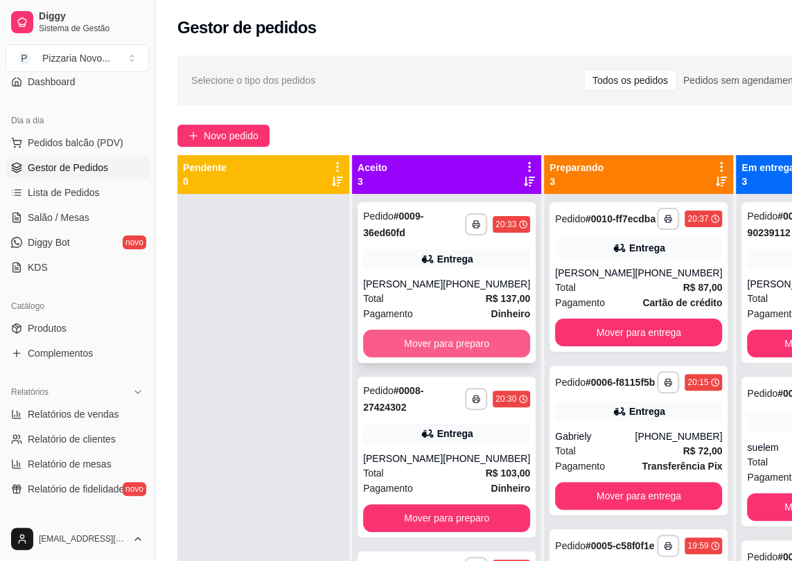
click at [436, 347] on button "Mover para preparo" at bounding box center [446, 344] width 167 height 28
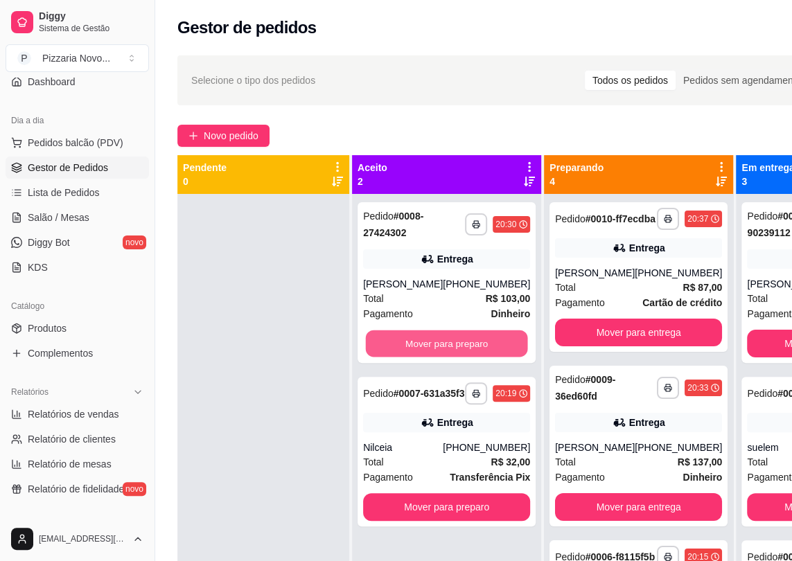
click at [436, 347] on button "Mover para preparo" at bounding box center [447, 343] width 162 height 27
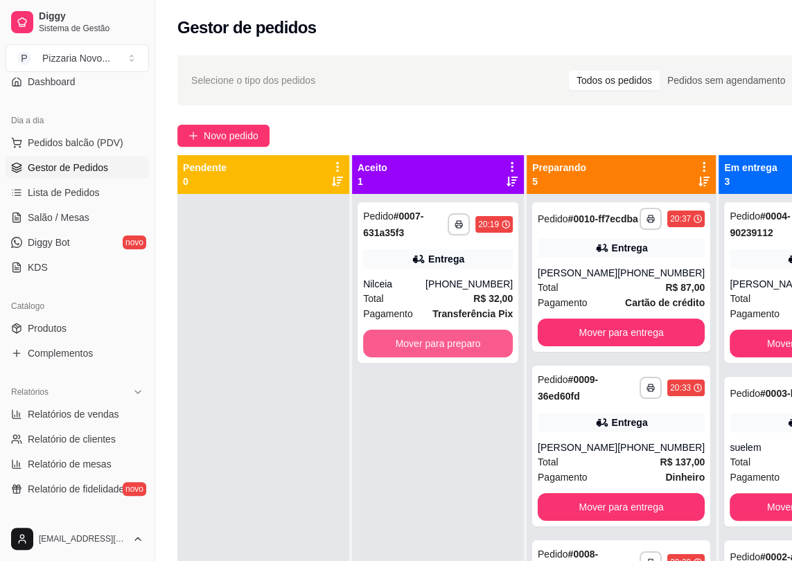
click at [436, 347] on button "Mover para preparo" at bounding box center [438, 344] width 150 height 28
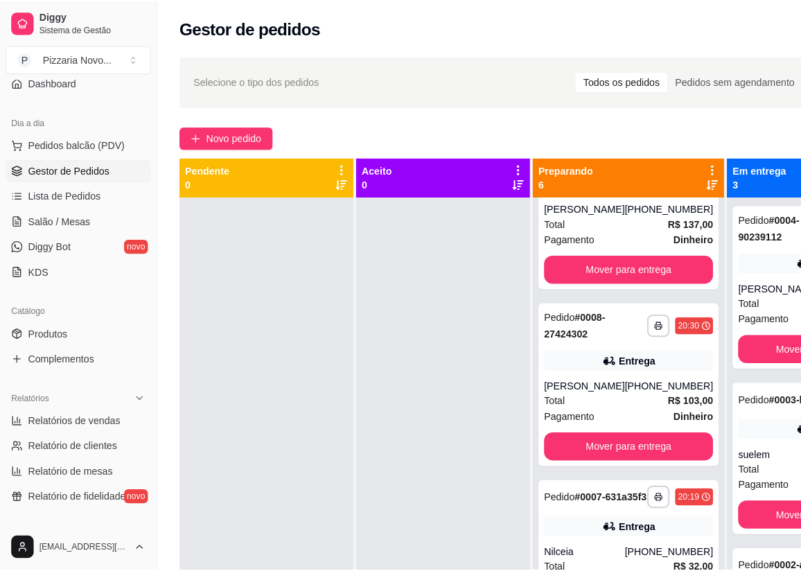
scroll to position [378, 0]
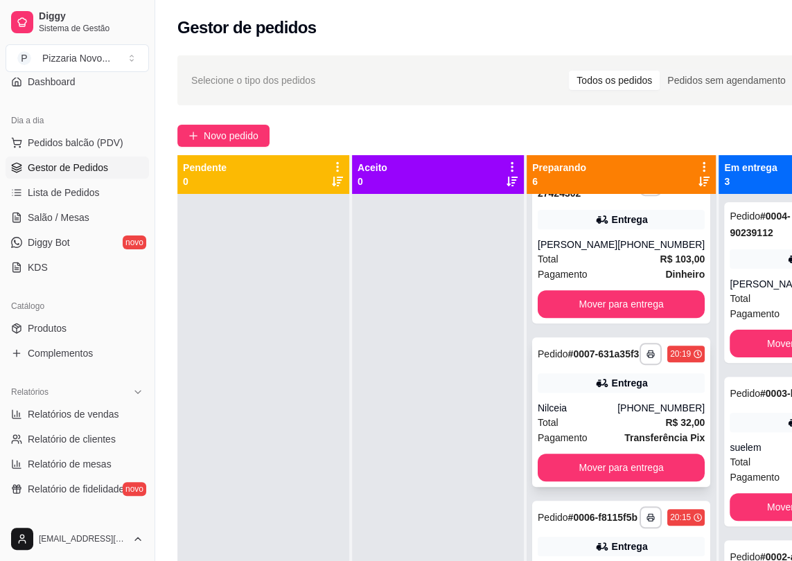
click at [582, 448] on div "**********" at bounding box center [621, 412] width 178 height 150
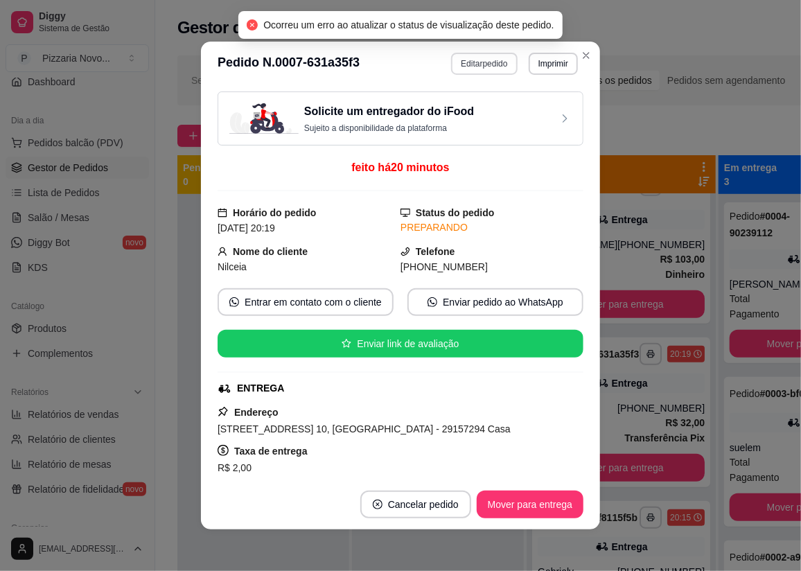
click at [457, 69] on button "Editar pedido" at bounding box center [484, 64] width 66 height 22
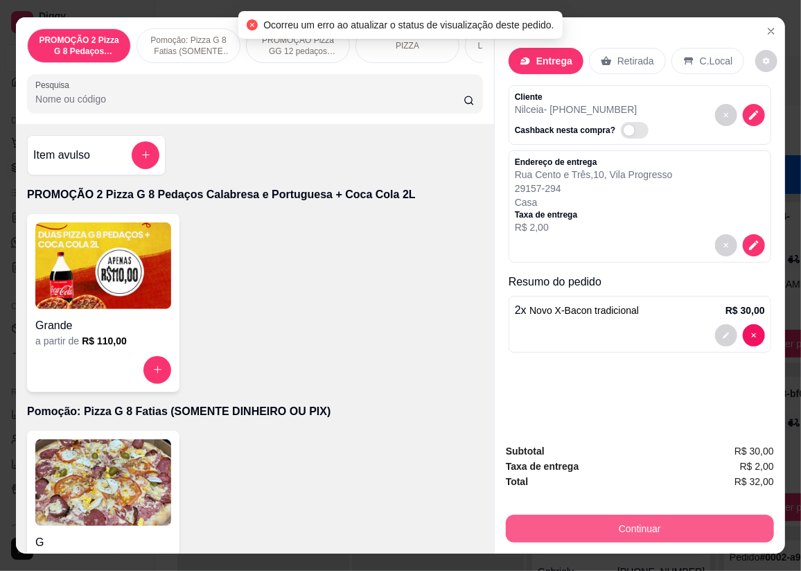
click at [678, 529] on button "Continuar" at bounding box center [640, 529] width 268 height 28
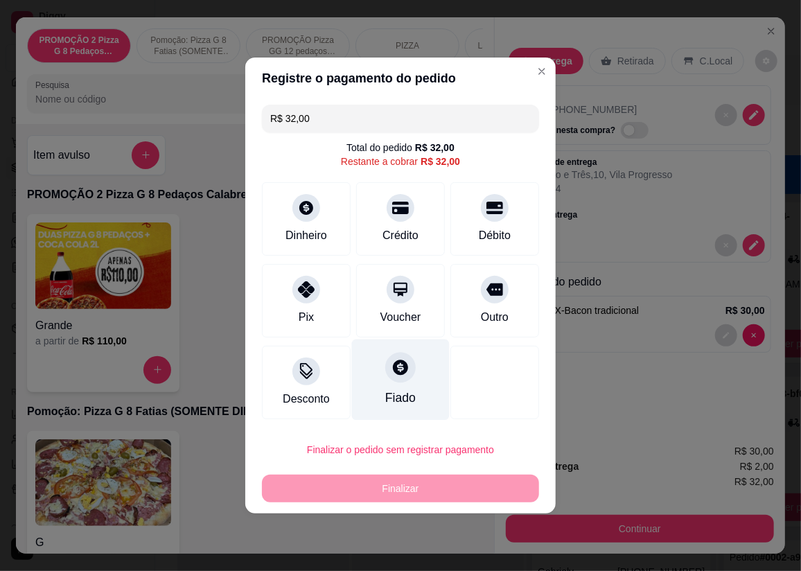
click at [389, 392] on div "Fiado" at bounding box center [400, 398] width 30 height 18
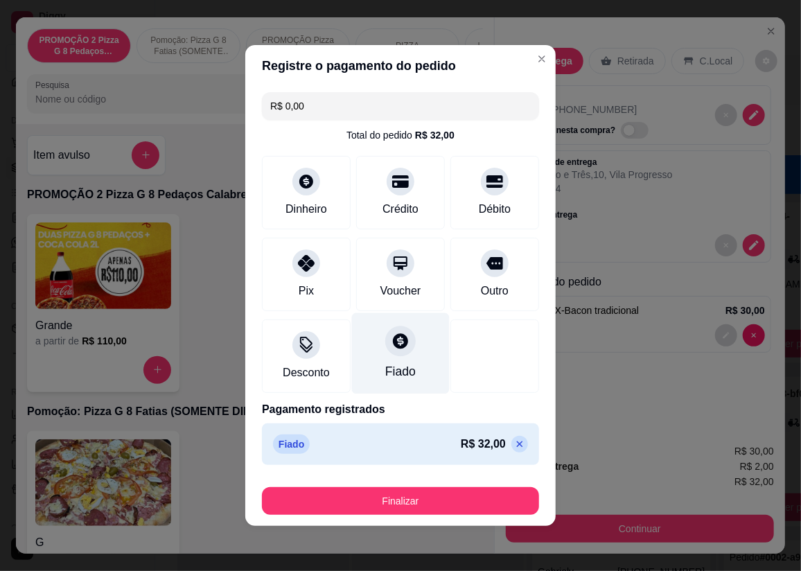
type input "R$ 0,00"
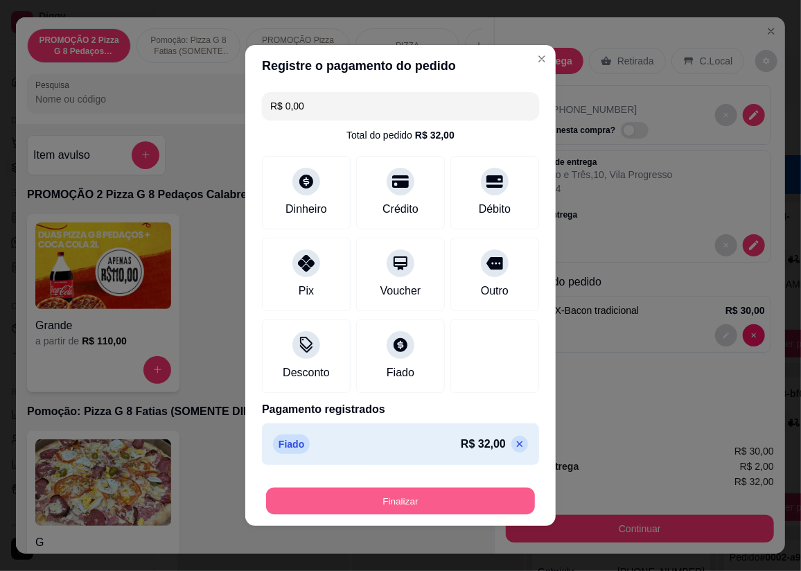
click at [468, 497] on button "Finalizar" at bounding box center [400, 501] width 269 height 27
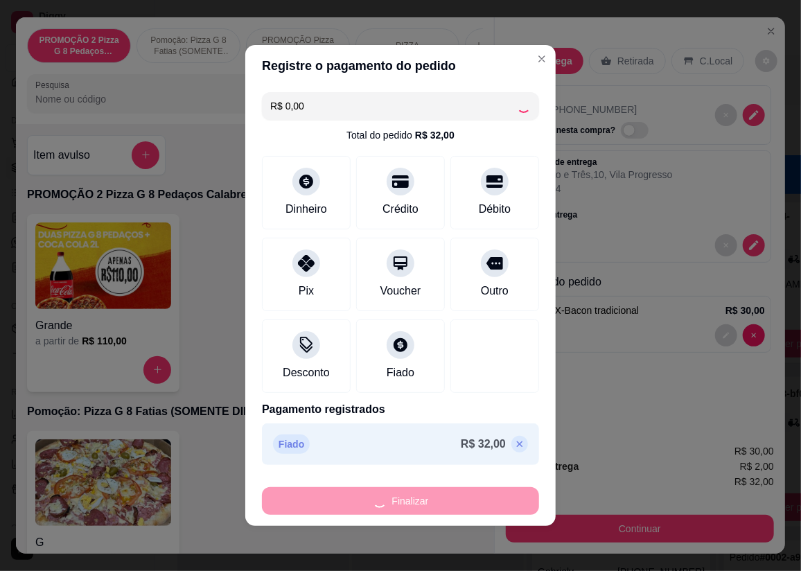
type input "0"
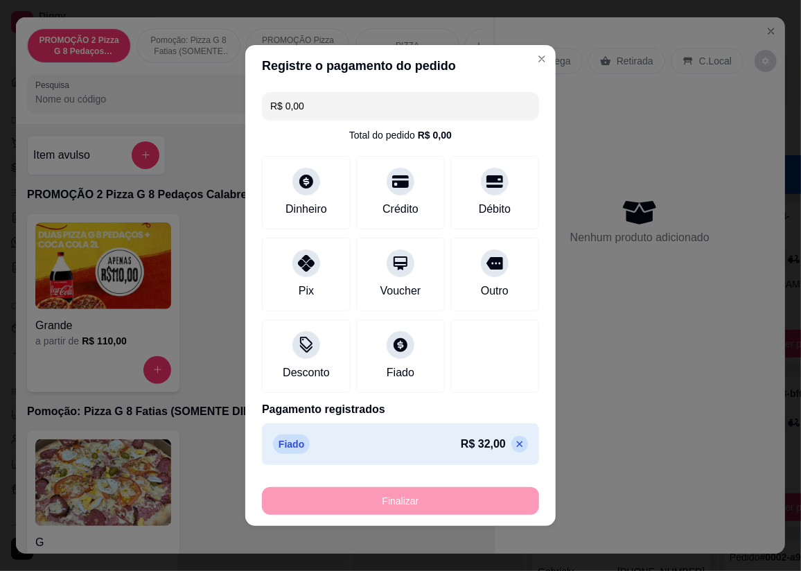
type input "-R$ 32,00"
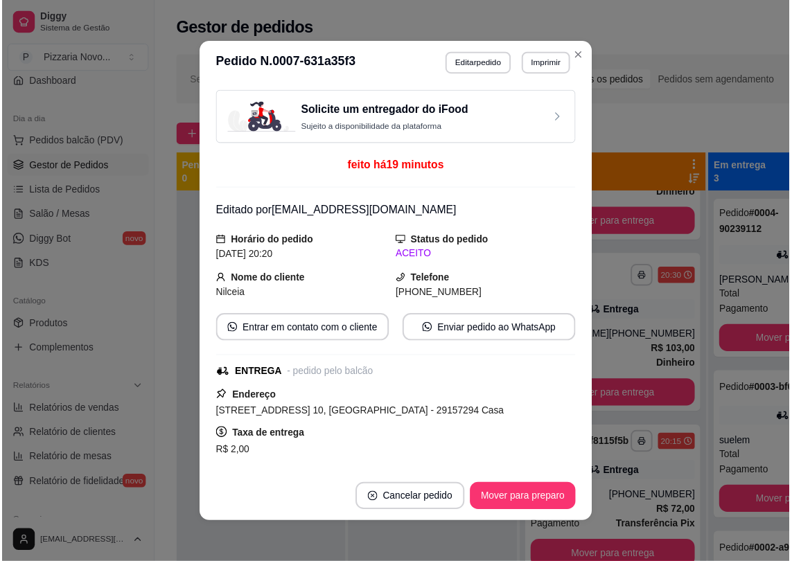
scroll to position [344, 0]
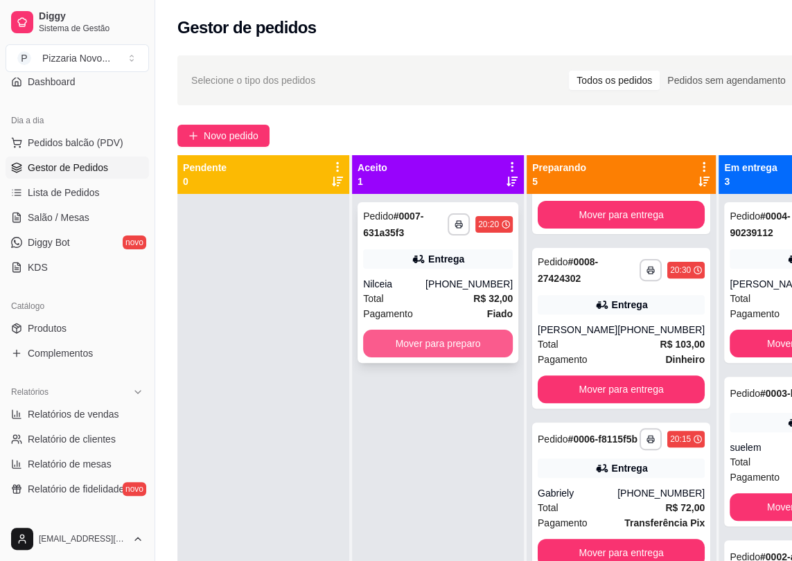
click at [455, 335] on button "Mover para preparo" at bounding box center [438, 344] width 150 height 28
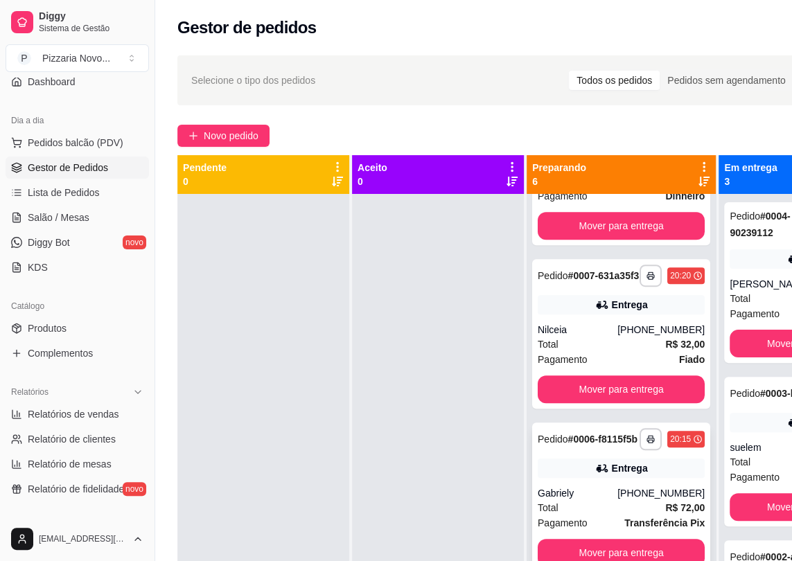
scroll to position [518, 0]
click at [611, 382] on button "Mover para entrega" at bounding box center [621, 389] width 167 height 28
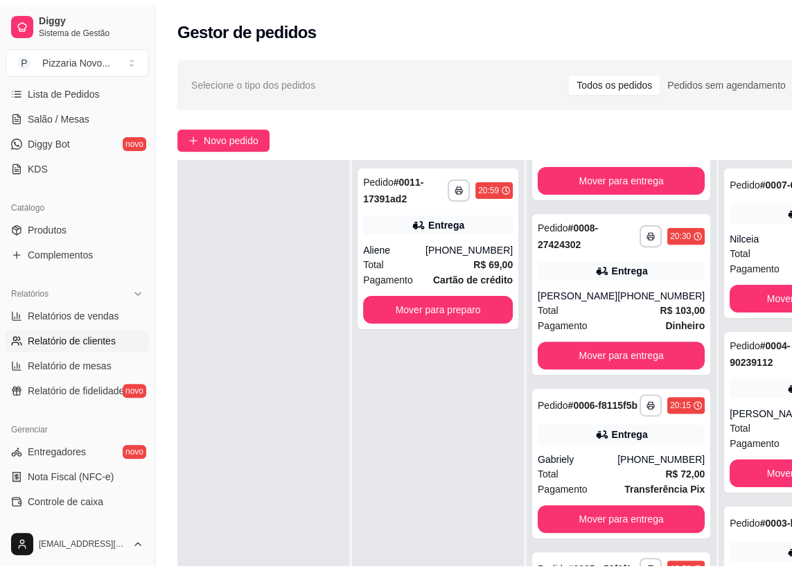
scroll to position [251, 0]
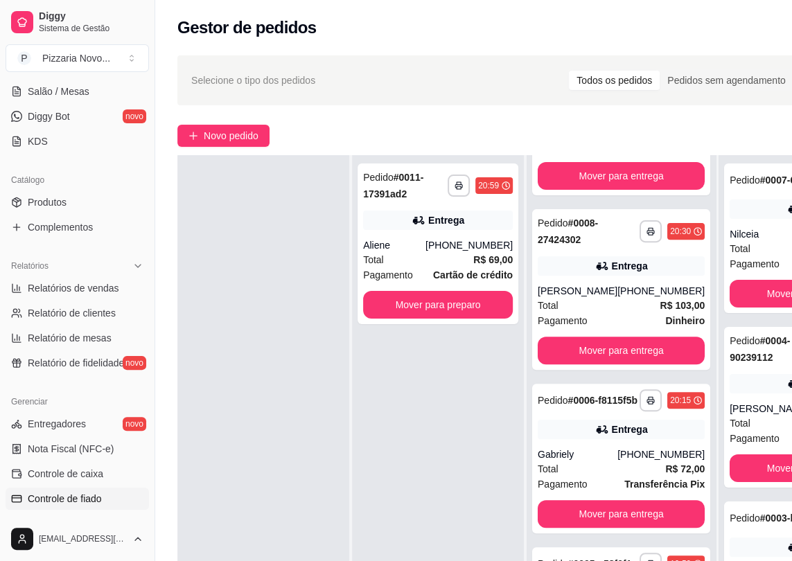
click at [96, 493] on span "Controle de fiado" at bounding box center [65, 499] width 74 height 14
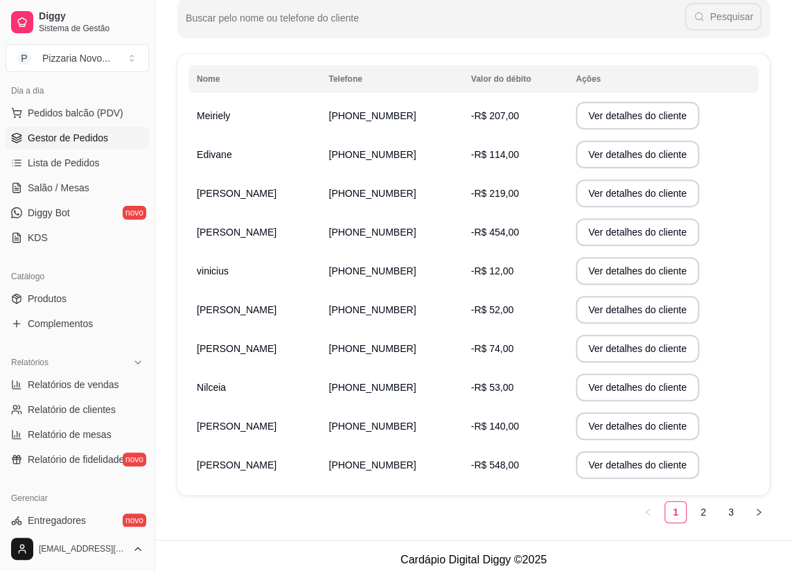
scroll to position [62, 0]
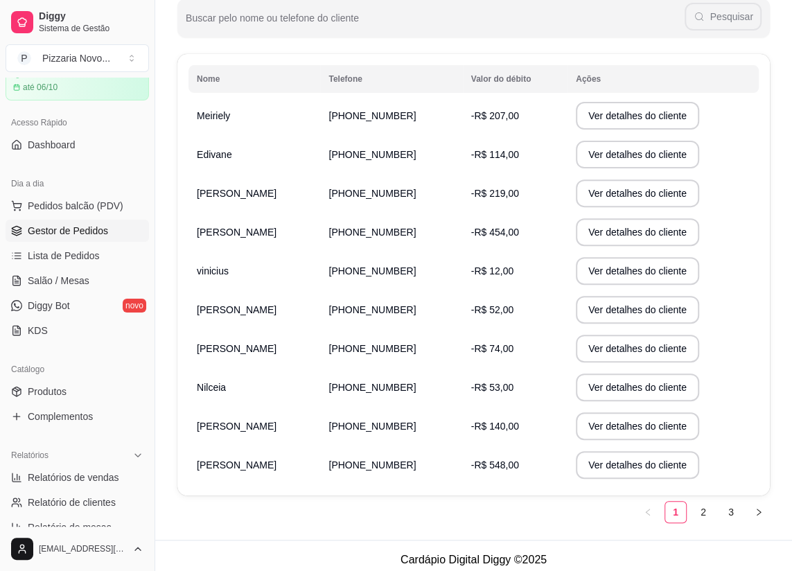
click at [67, 231] on span "Gestor de Pedidos" at bounding box center [68, 231] width 80 height 14
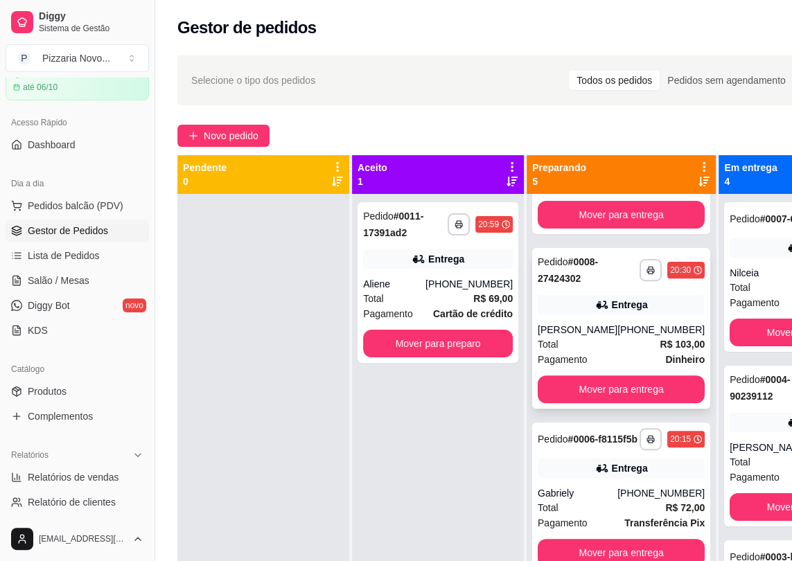
scroll to position [344, 0]
click at [577, 323] on div "[PERSON_NAME]" at bounding box center [578, 330] width 80 height 14
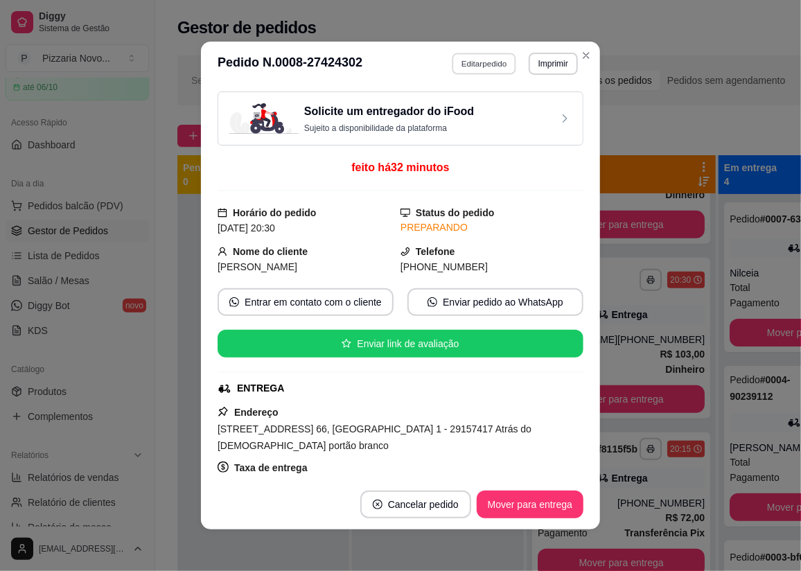
click at [497, 63] on button "Editar pedido" at bounding box center [484, 63] width 64 height 21
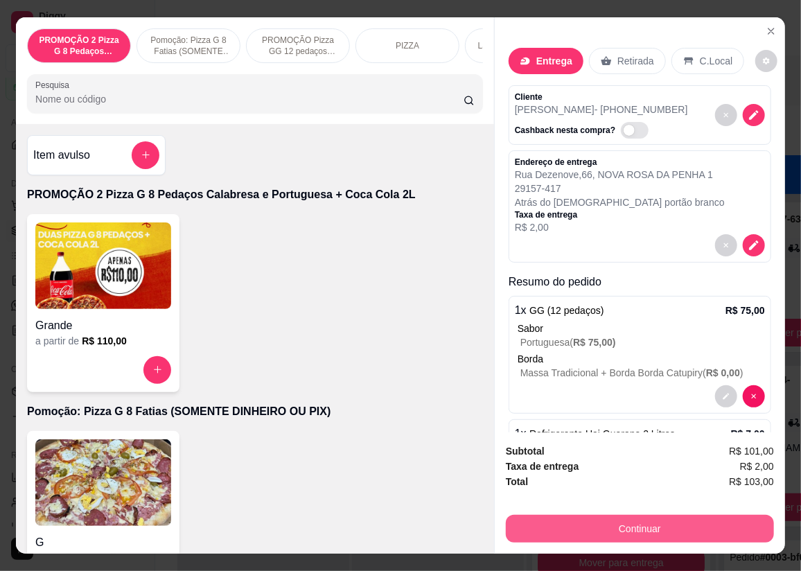
click at [603, 519] on button "Continuar" at bounding box center [640, 529] width 268 height 28
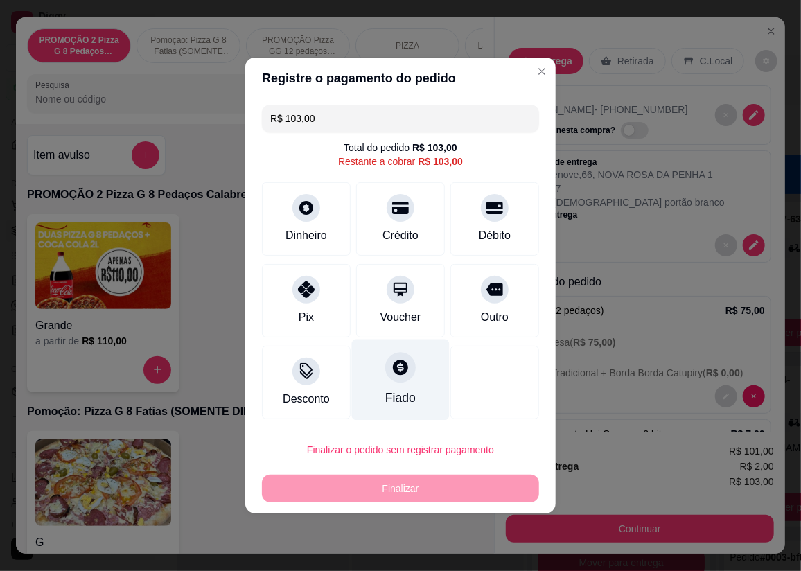
click at [409, 388] on div "Fiado" at bounding box center [401, 379] width 98 height 81
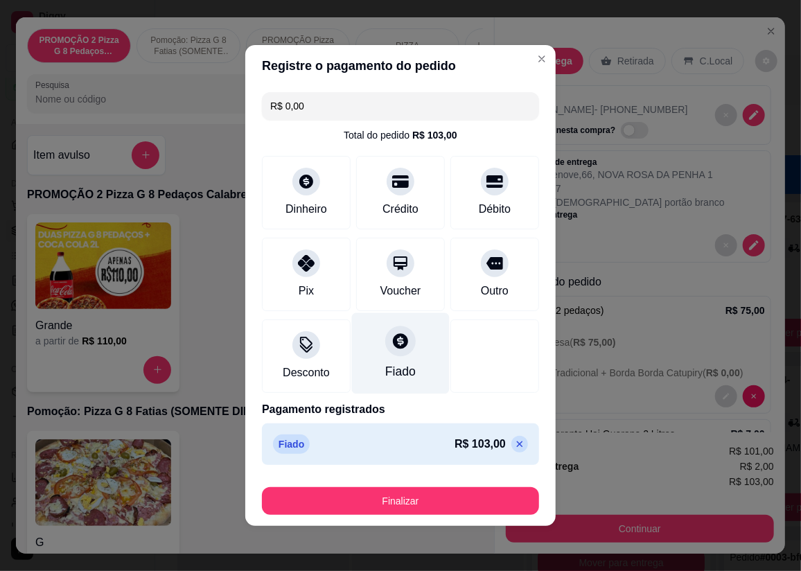
type input "R$ 0,00"
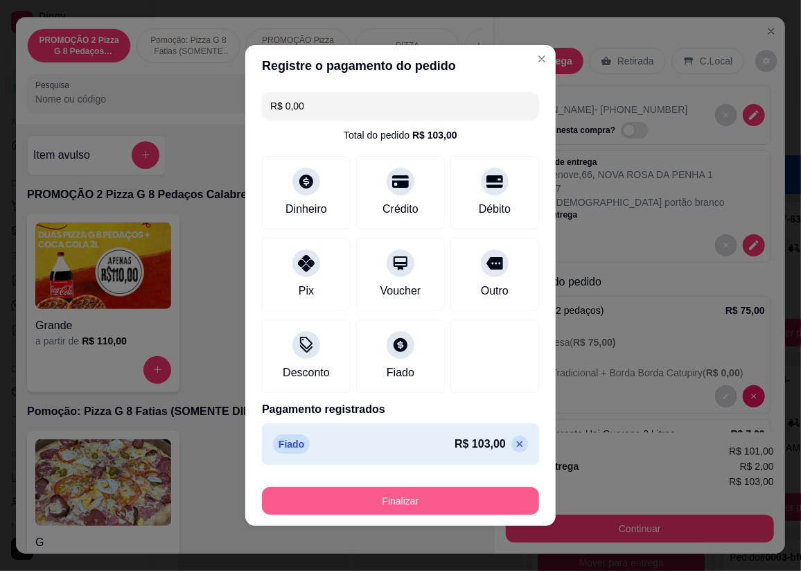
click at [416, 496] on button "Finalizar" at bounding box center [400, 501] width 277 height 28
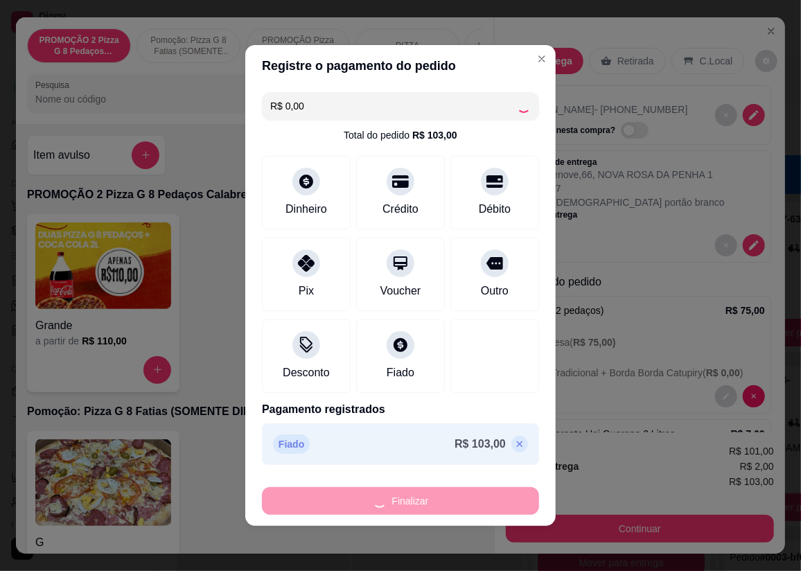
type input "0"
type input "-R$ 103,00"
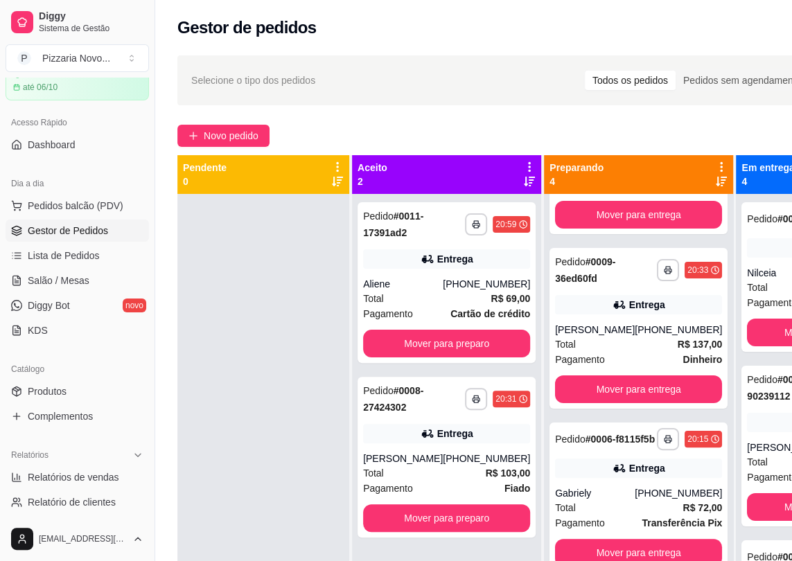
scroll to position [168, 0]
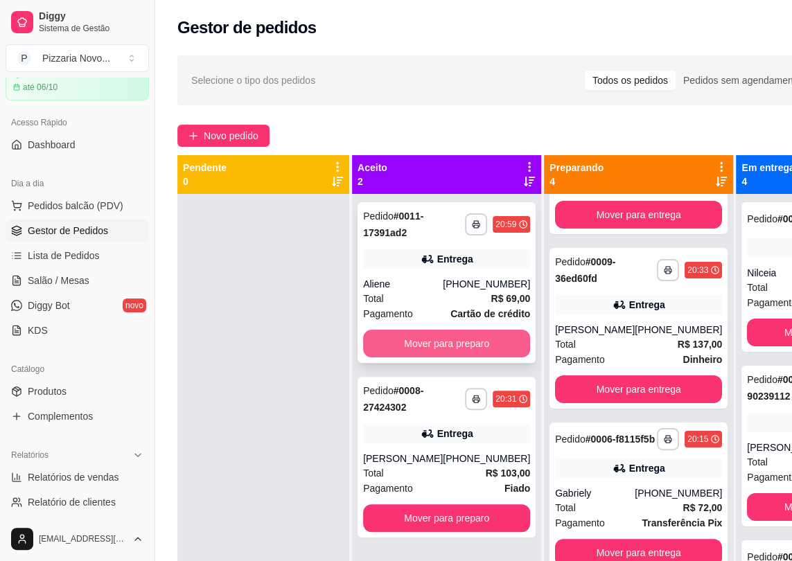
click at [422, 343] on button "Mover para preparo" at bounding box center [446, 344] width 167 height 28
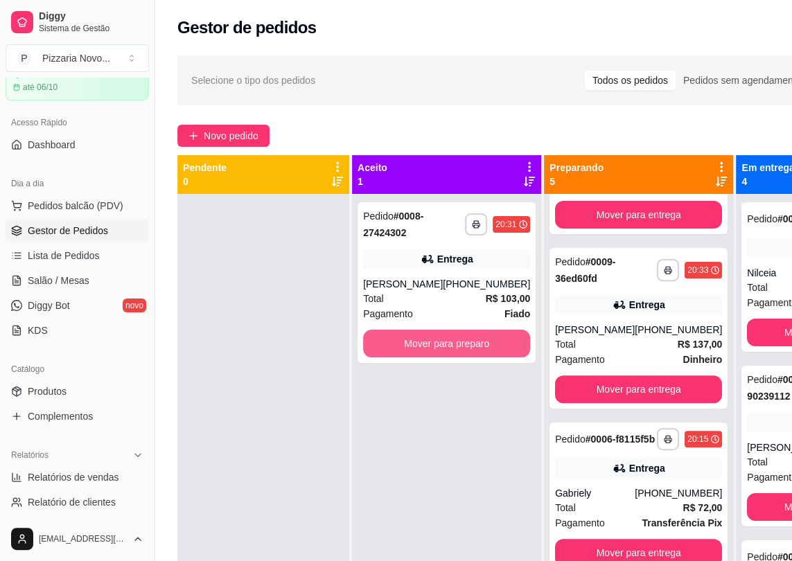
click at [423, 342] on button "Mover para preparo" at bounding box center [446, 344] width 167 height 28
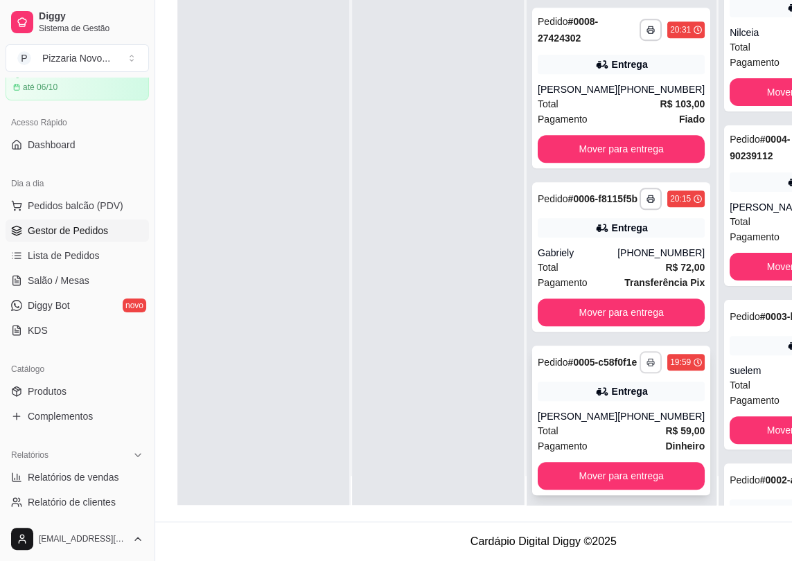
scroll to position [39, 0]
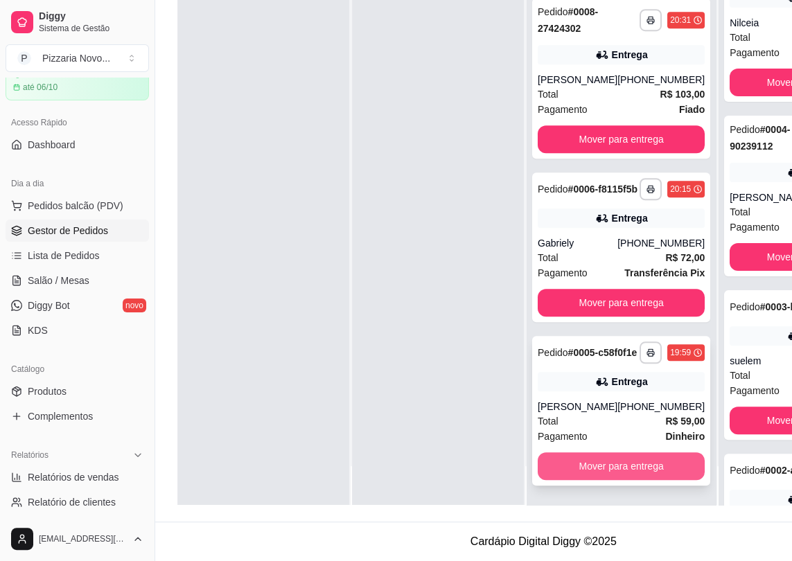
click at [578, 459] on button "Mover para entrega" at bounding box center [621, 466] width 167 height 28
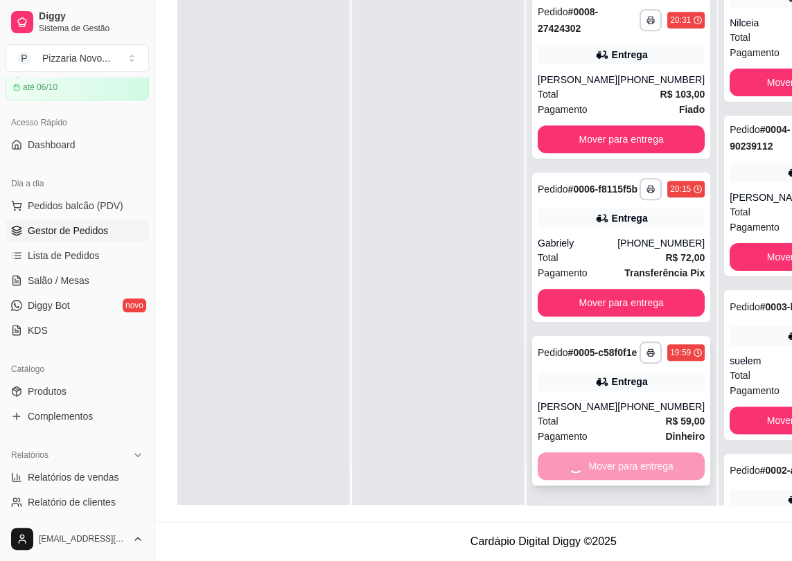
scroll to position [344, 0]
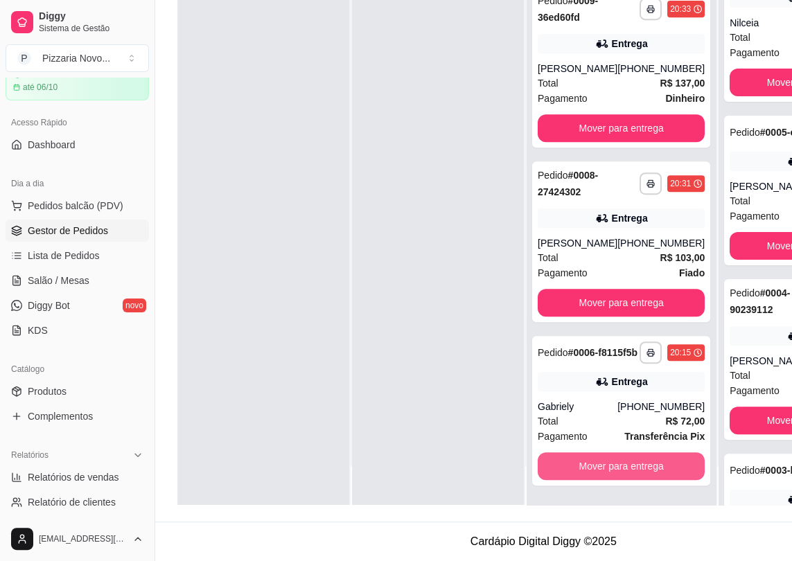
click at [578, 459] on button "Mover para entrega" at bounding box center [621, 466] width 167 height 28
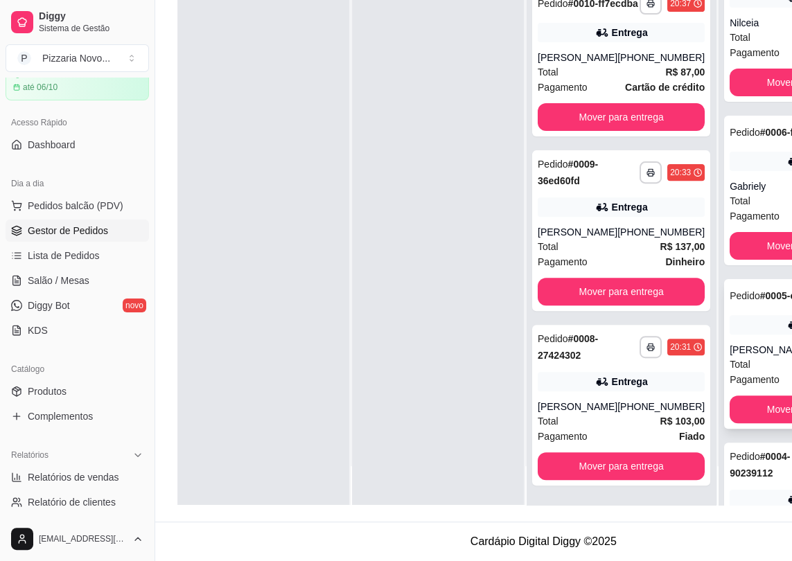
scroll to position [0, 0]
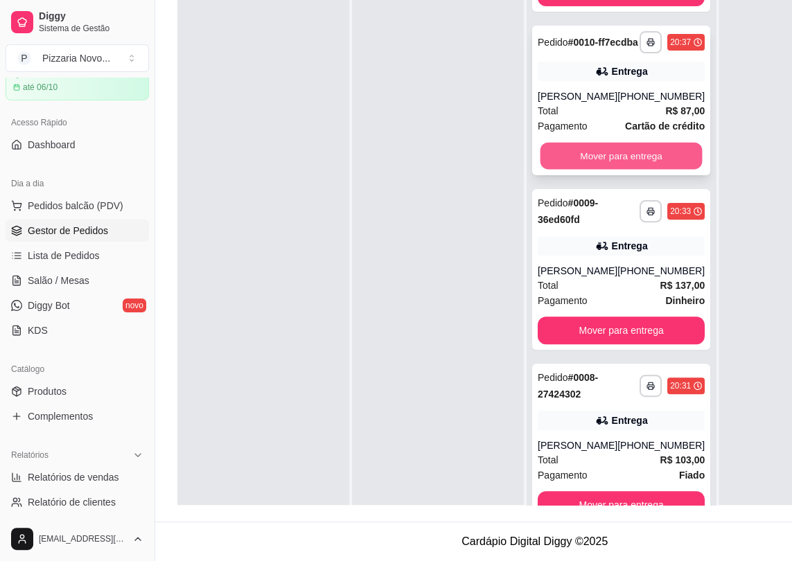
click at [621, 143] on button "Mover para entrega" at bounding box center [621, 156] width 162 height 27
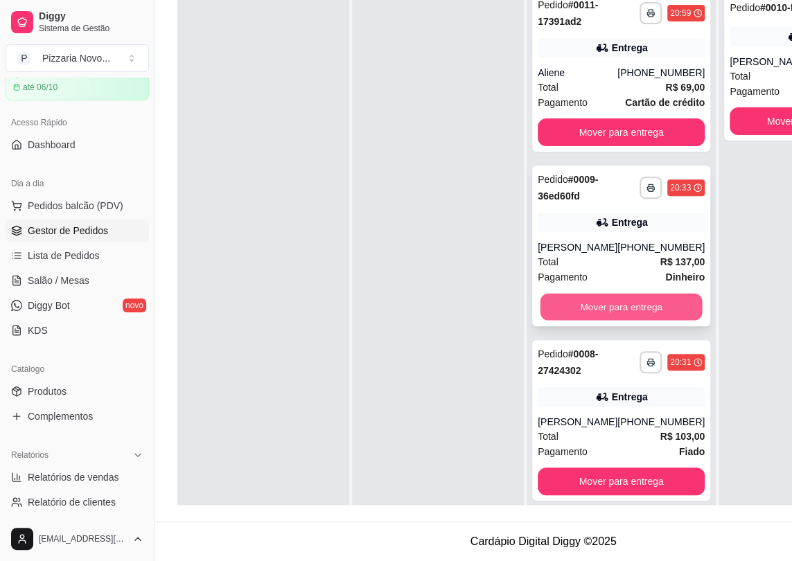
click at [627, 303] on button "Mover para entrega" at bounding box center [621, 307] width 162 height 27
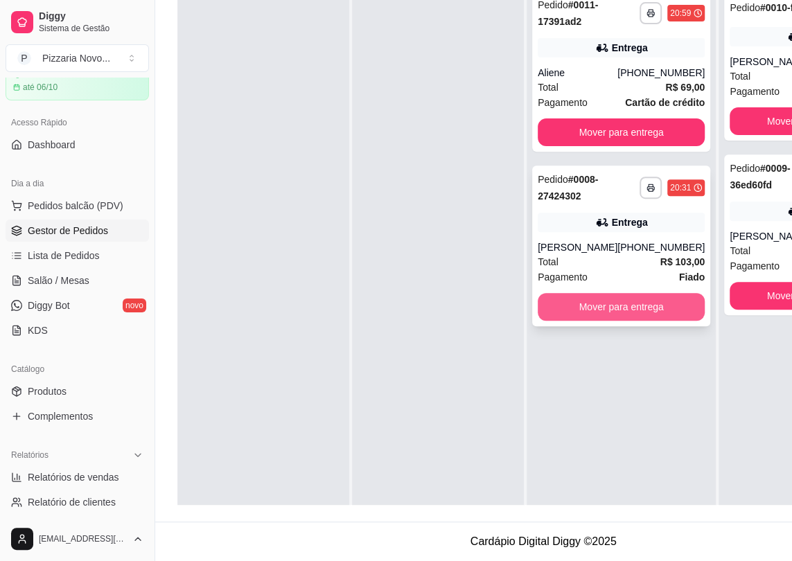
click at [602, 293] on button "Mover para entrega" at bounding box center [621, 307] width 167 height 28
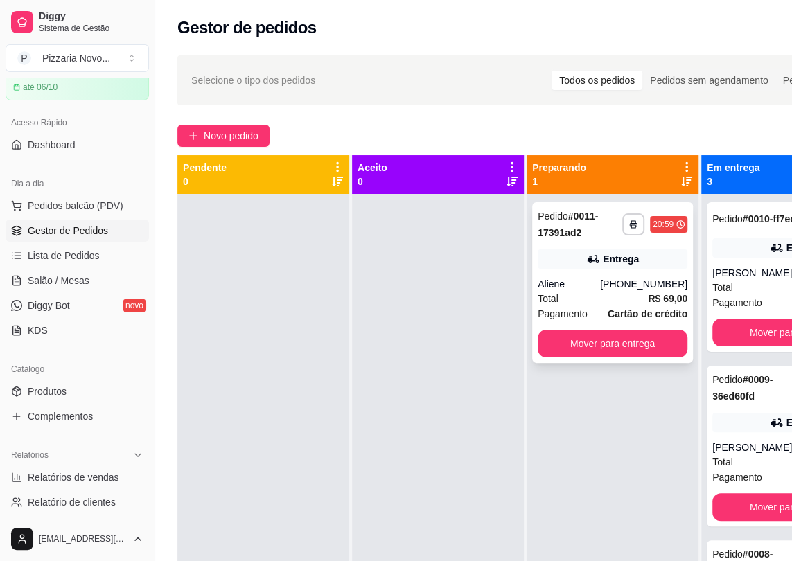
click at [638, 263] on div "Entrega" at bounding box center [613, 258] width 150 height 19
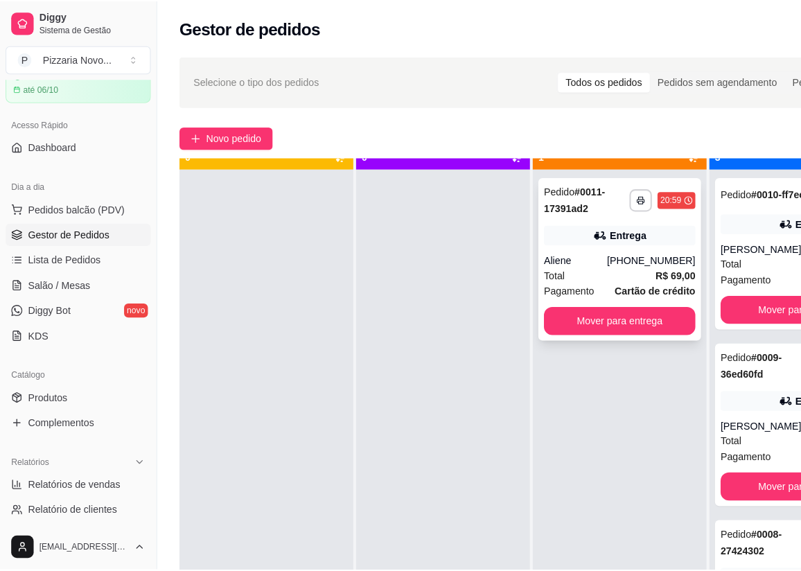
scroll to position [39, 0]
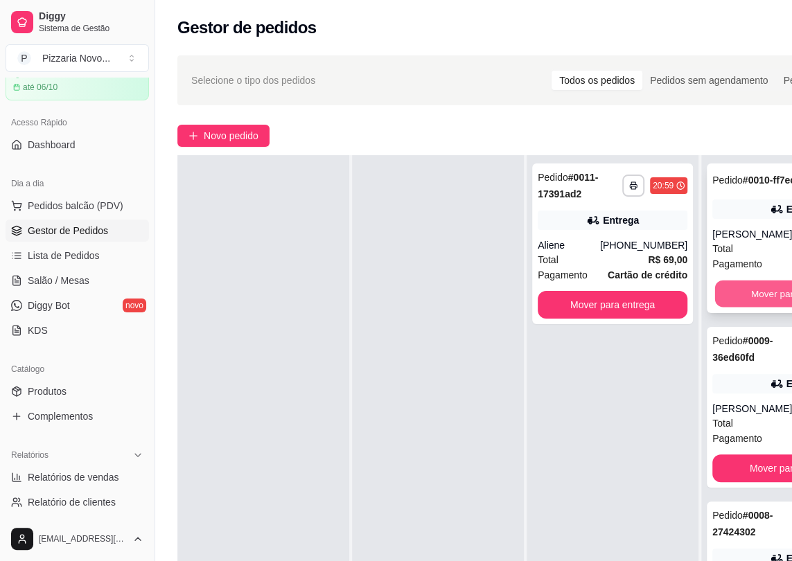
click at [768, 308] on button "Mover para finalizado" at bounding box center [796, 294] width 162 height 27
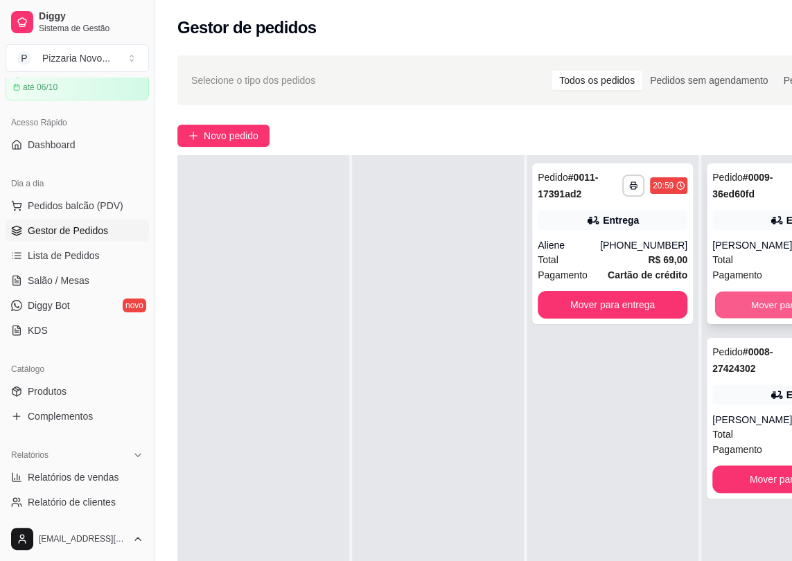
click at [769, 308] on button "Mover para finalizado" at bounding box center [796, 305] width 162 height 27
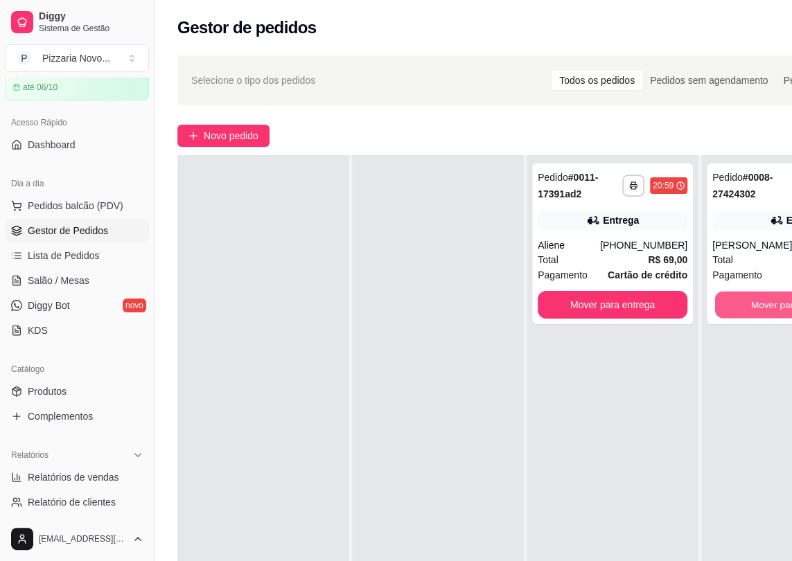
click at [769, 308] on button "Mover para finalizado" at bounding box center [796, 305] width 162 height 27
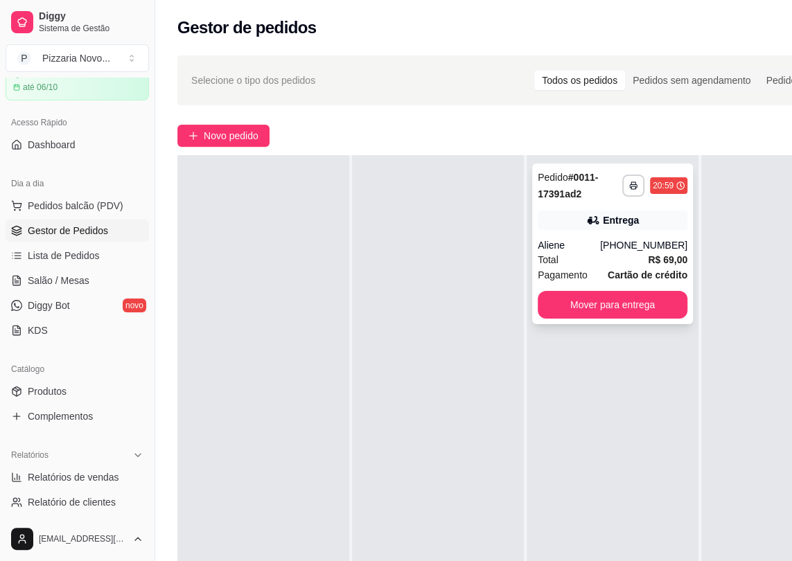
click at [596, 227] on icon at bounding box center [593, 220] width 14 height 14
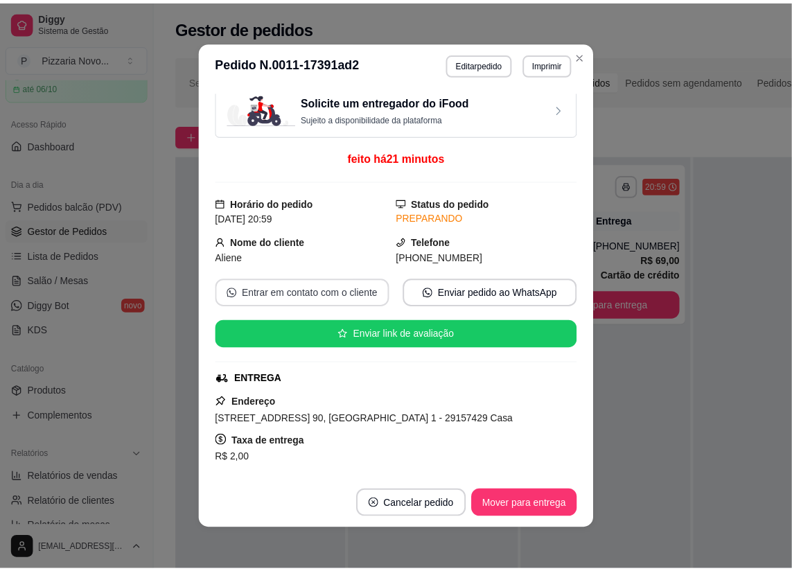
scroll to position [0, 0]
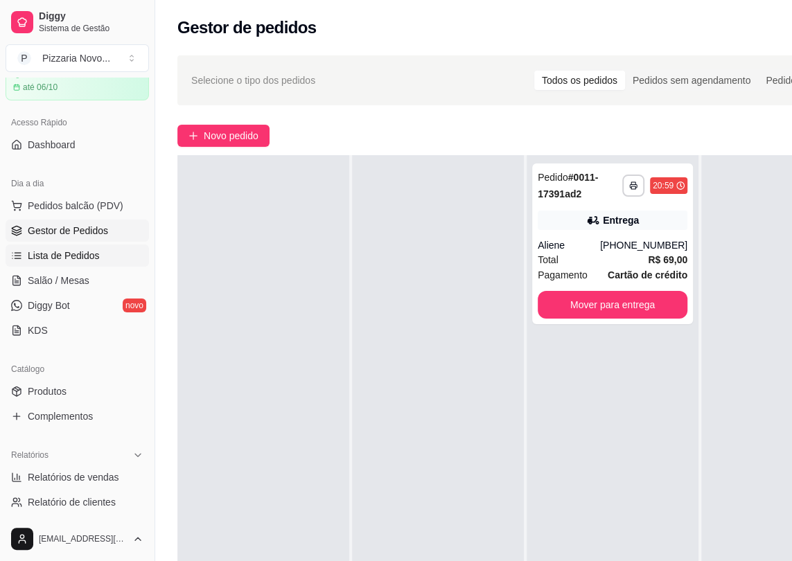
click at [67, 260] on span "Lista de Pedidos" at bounding box center [64, 256] width 72 height 14
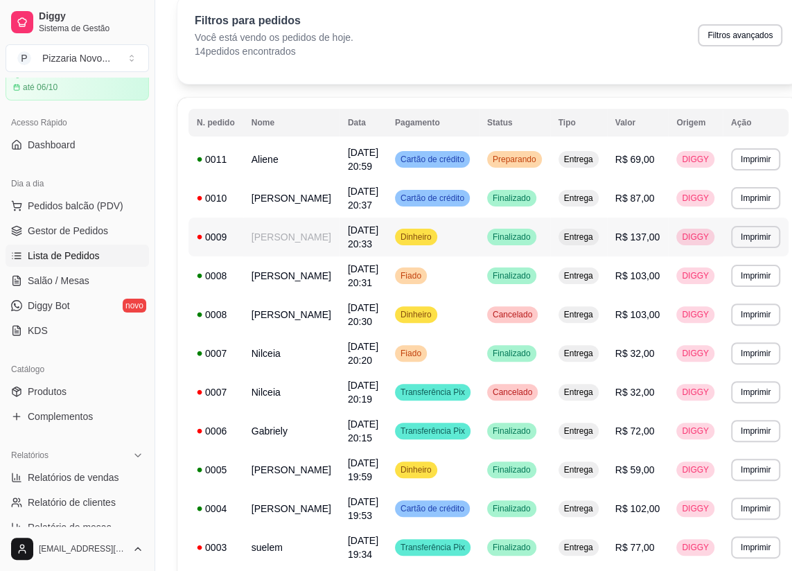
scroll to position [62, 0]
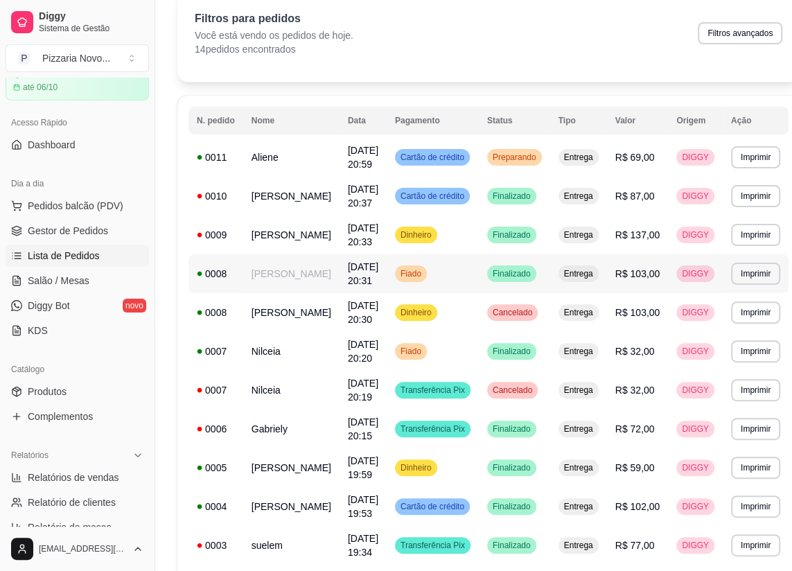
click at [265, 289] on td "[PERSON_NAME]" at bounding box center [291, 273] width 96 height 39
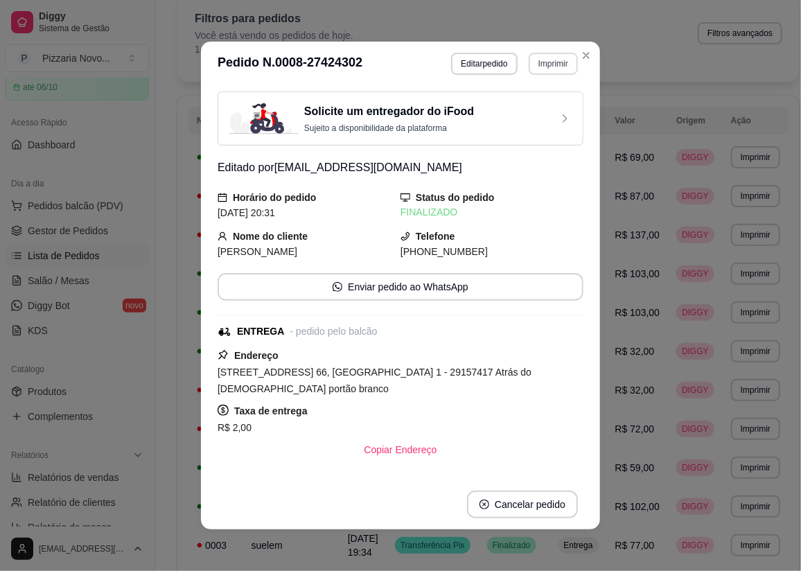
click at [553, 60] on button "Imprimir" at bounding box center [553, 64] width 49 height 22
click at [534, 118] on button "IMPRESSORA" at bounding box center [523, 112] width 97 height 21
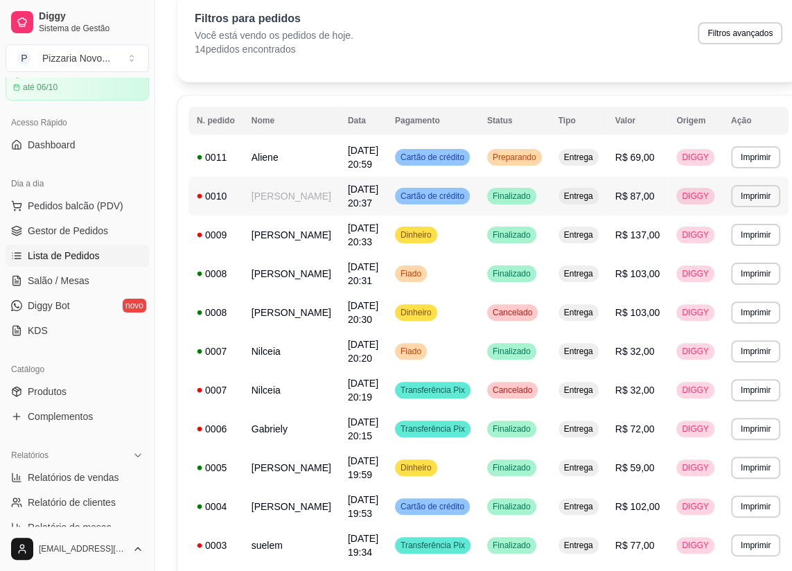
click at [429, 204] on div "Cartão de crédito" at bounding box center [432, 196] width 75 height 17
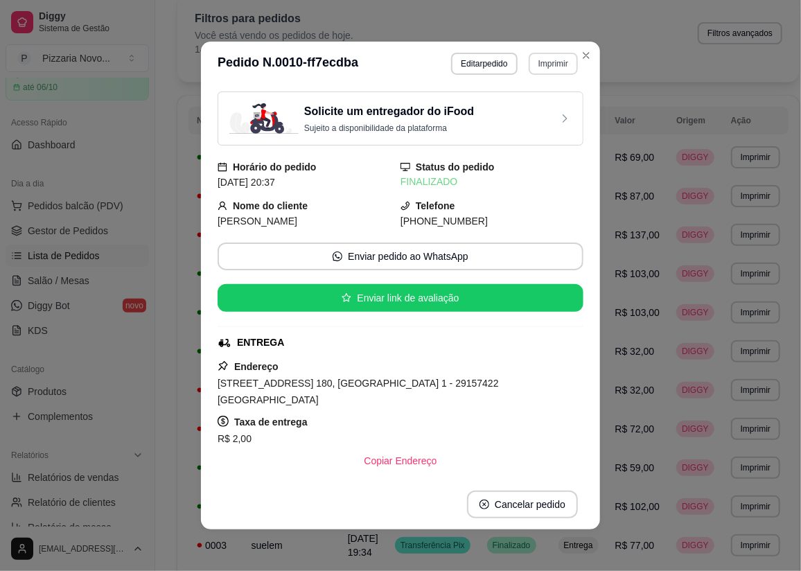
click at [533, 61] on button "Imprimir" at bounding box center [553, 64] width 49 height 22
click at [533, 114] on button "IMPRESSORA" at bounding box center [524, 112] width 97 height 21
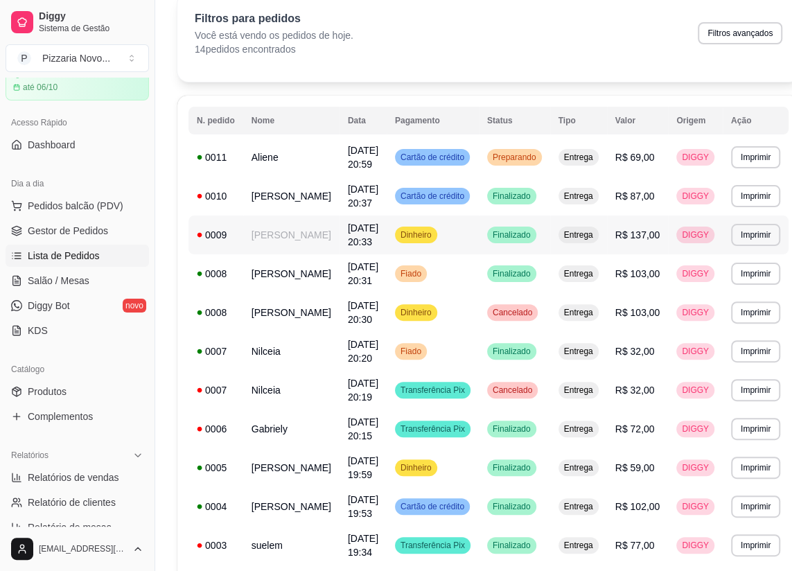
click at [314, 220] on tbody "**********" at bounding box center [488, 409] width 600 height 543
click at [351, 286] on td "[DATE] 20:31" at bounding box center [362, 273] width 47 height 39
click at [292, 250] on td "[PERSON_NAME]" at bounding box center [291, 234] width 96 height 39
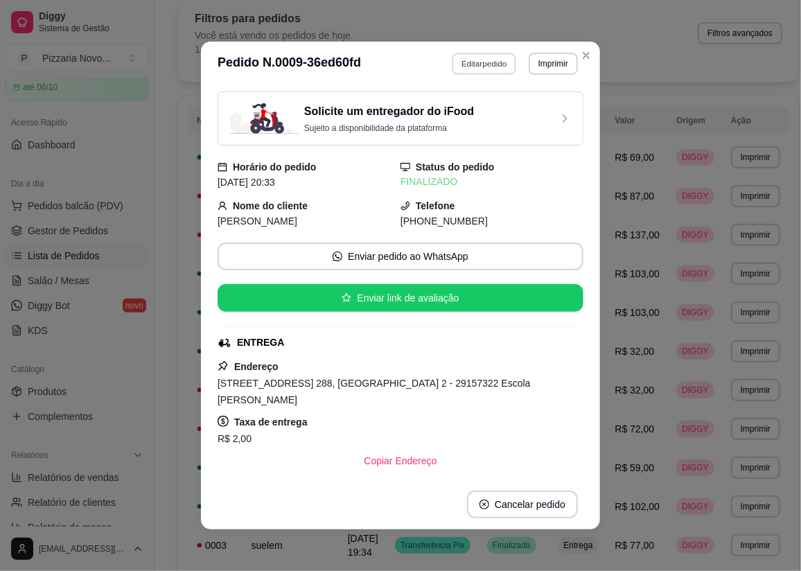
click at [474, 74] on button "Editar pedido" at bounding box center [484, 63] width 64 height 21
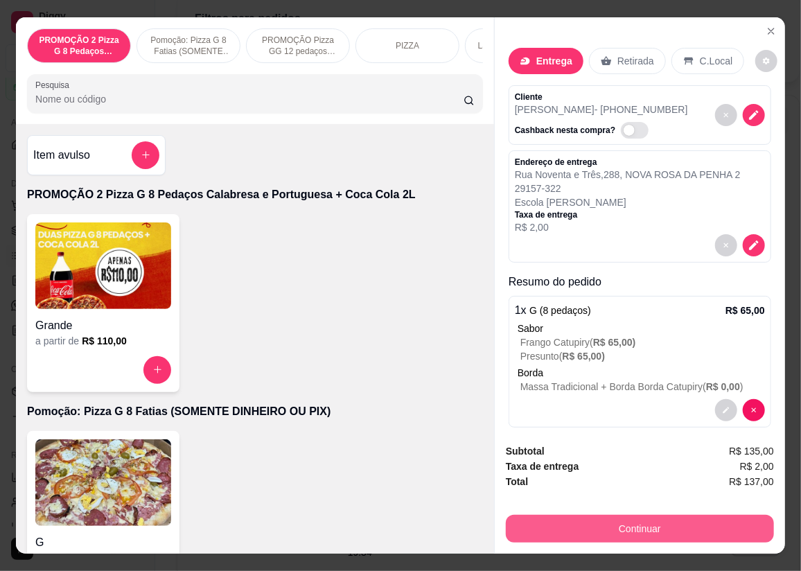
click at [536, 521] on button "Continuar" at bounding box center [640, 529] width 268 height 28
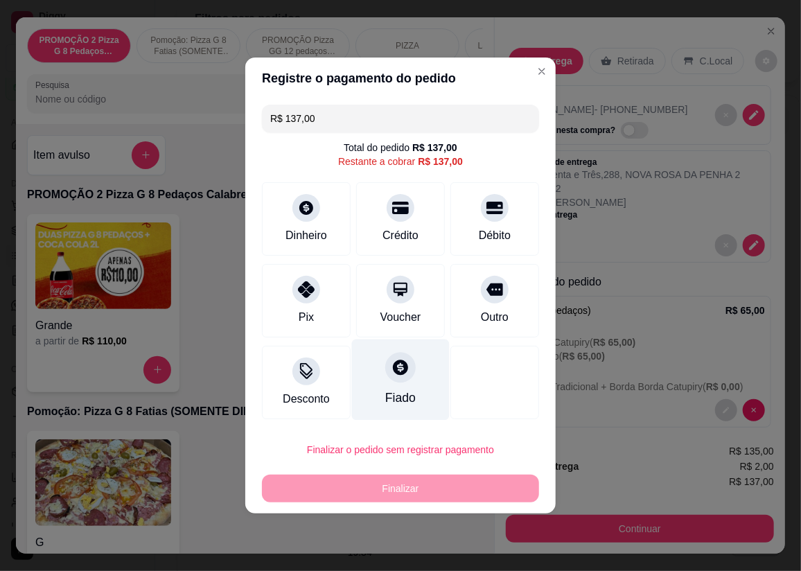
click at [397, 389] on div "Fiado" at bounding box center [400, 398] width 30 height 18
type input "R$ 0,00"
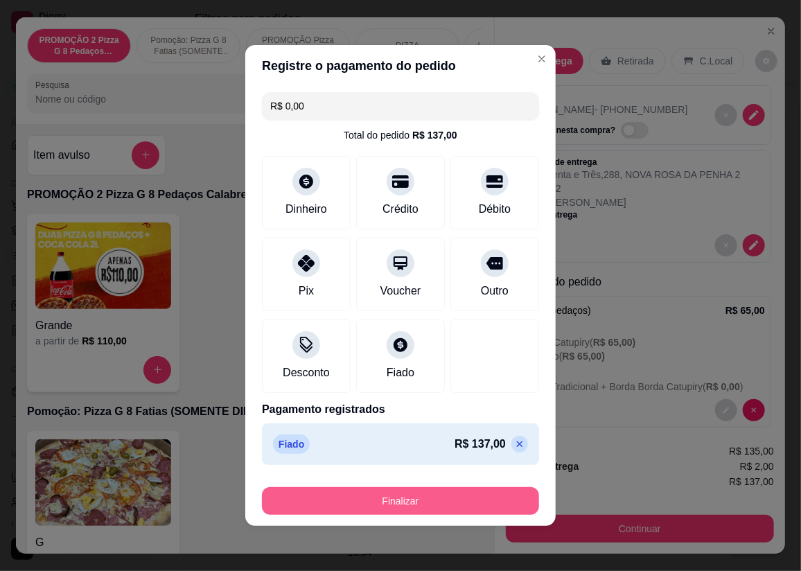
click at [396, 504] on button "Finalizar" at bounding box center [400, 501] width 277 height 28
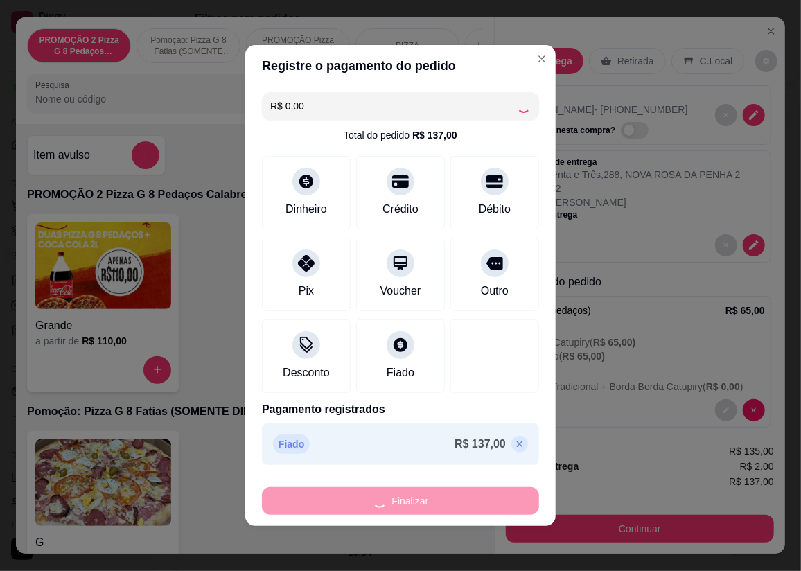
type input "0"
type input "-R$ 137,00"
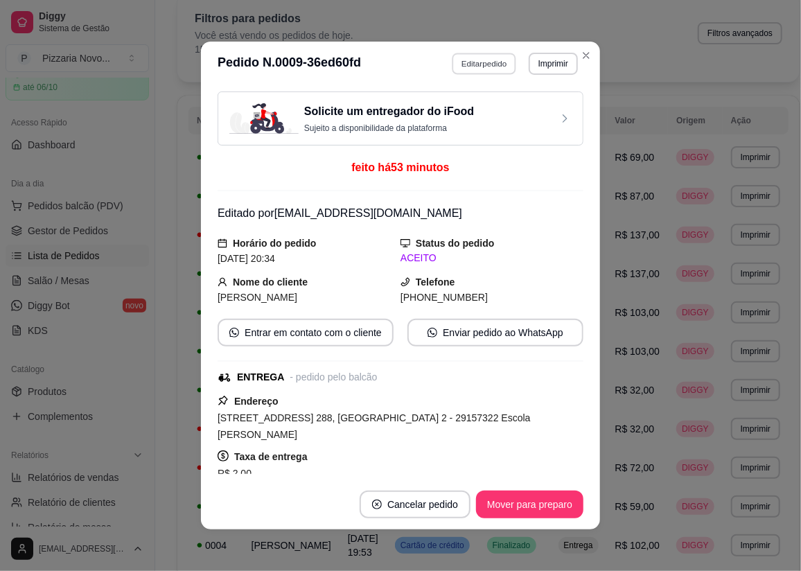
click at [468, 63] on button "Editar pedido" at bounding box center [484, 63] width 64 height 21
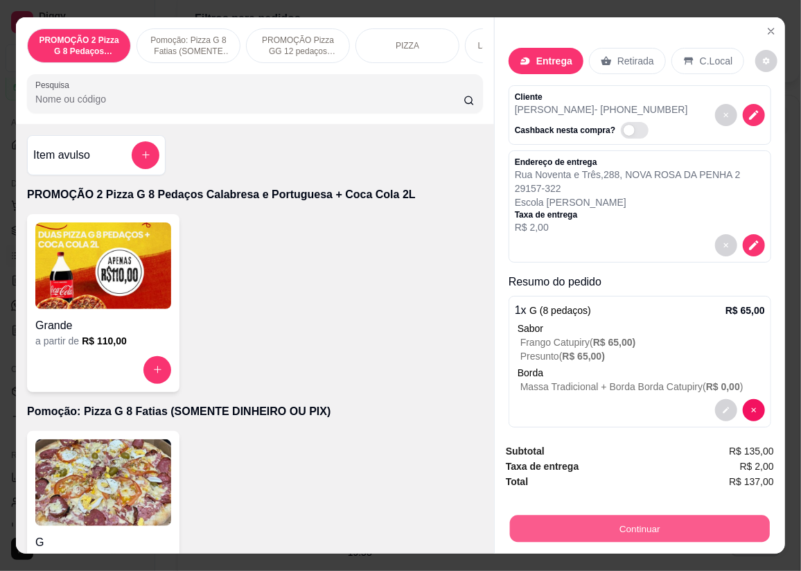
click at [589, 520] on button "Continuar" at bounding box center [640, 528] width 260 height 27
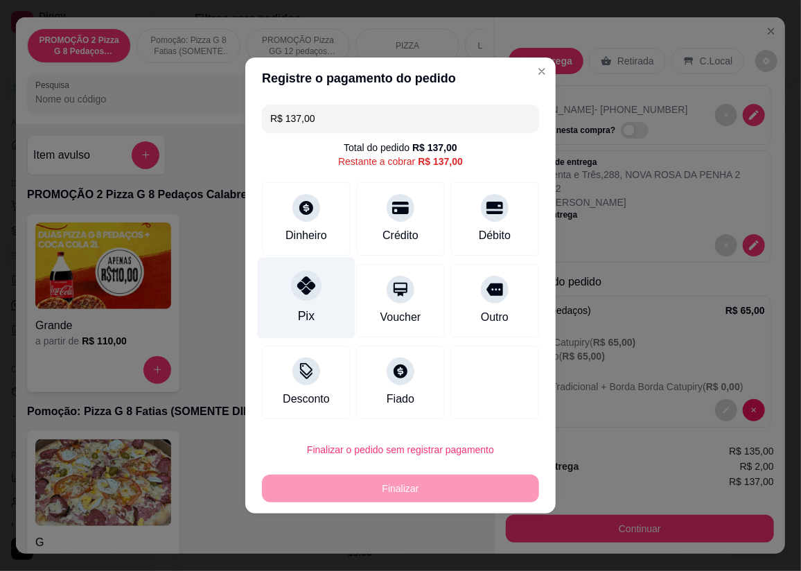
click at [296, 274] on div "Pix" at bounding box center [307, 298] width 98 height 81
type input "R$ 0,00"
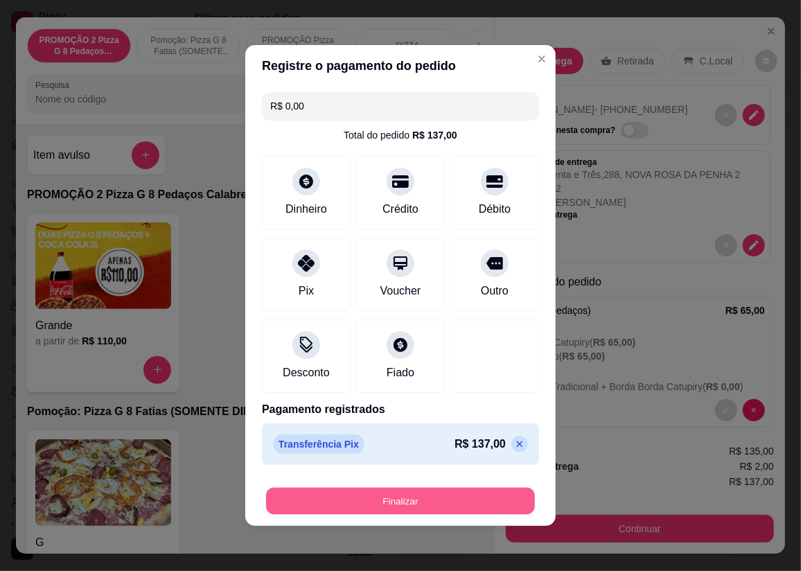
click at [320, 505] on button "Finalizar" at bounding box center [400, 501] width 269 height 27
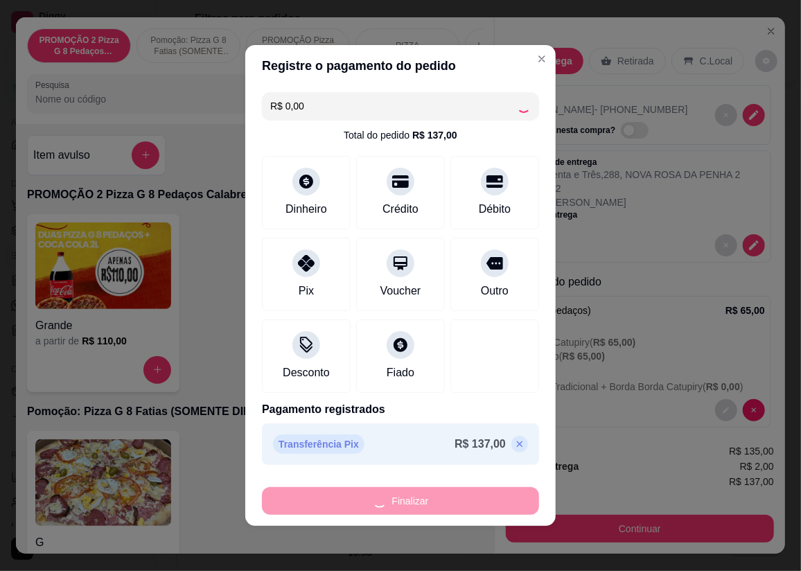
type input "0"
type input "-R$ 137,00"
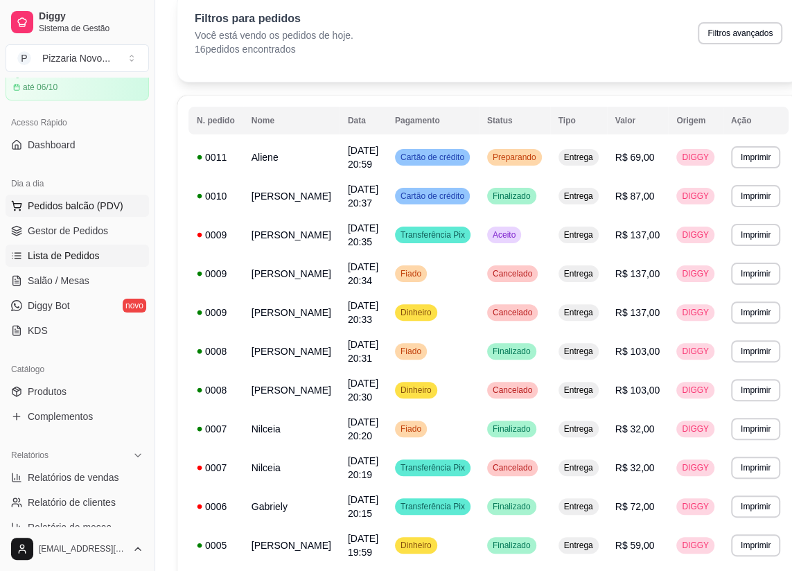
drag, startPoint x: 89, startPoint y: 231, endPoint x: 125, endPoint y: 199, distance: 48.6
click at [90, 231] on span "Gestor de Pedidos" at bounding box center [68, 231] width 80 height 14
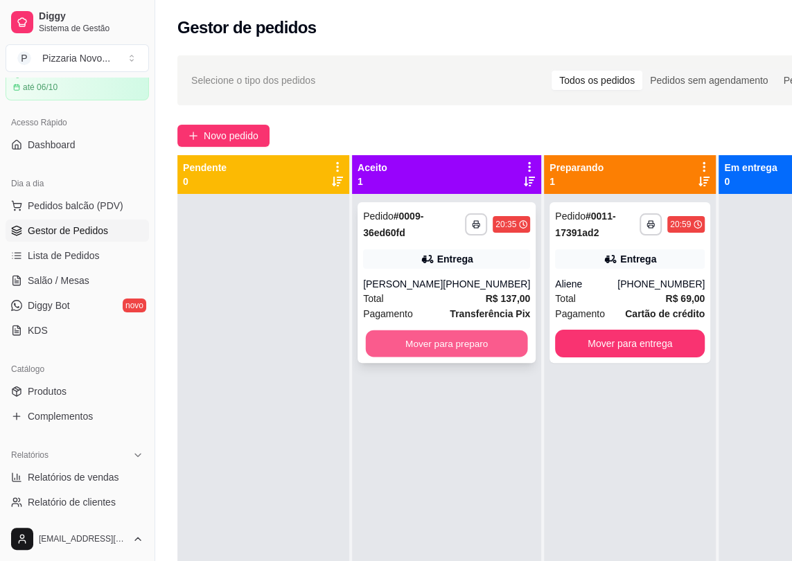
click at [466, 334] on button "Mover para preparo" at bounding box center [447, 343] width 162 height 27
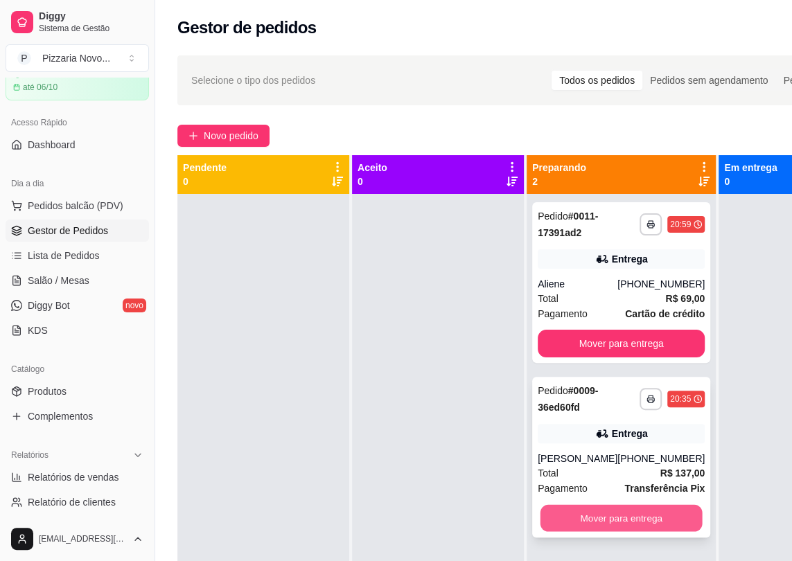
click at [574, 505] on button "Mover para entrega" at bounding box center [621, 518] width 162 height 27
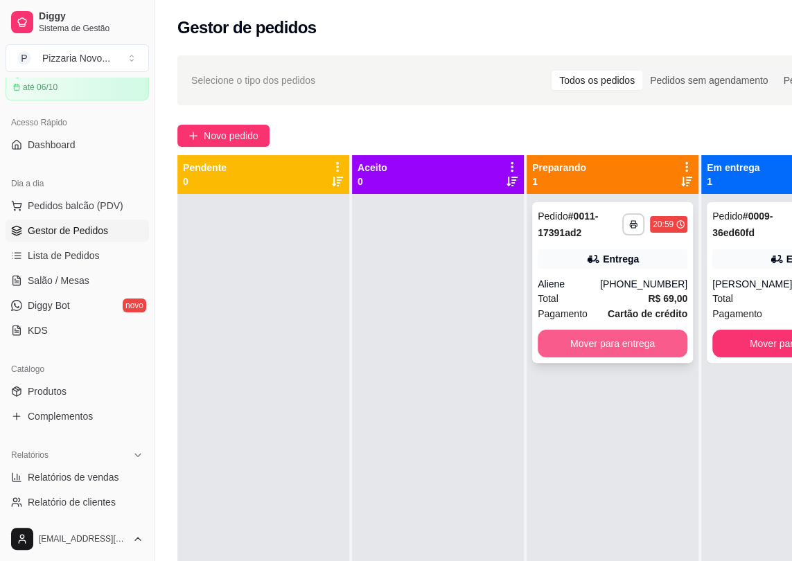
click at [617, 332] on button "Mover para entrega" at bounding box center [613, 344] width 150 height 28
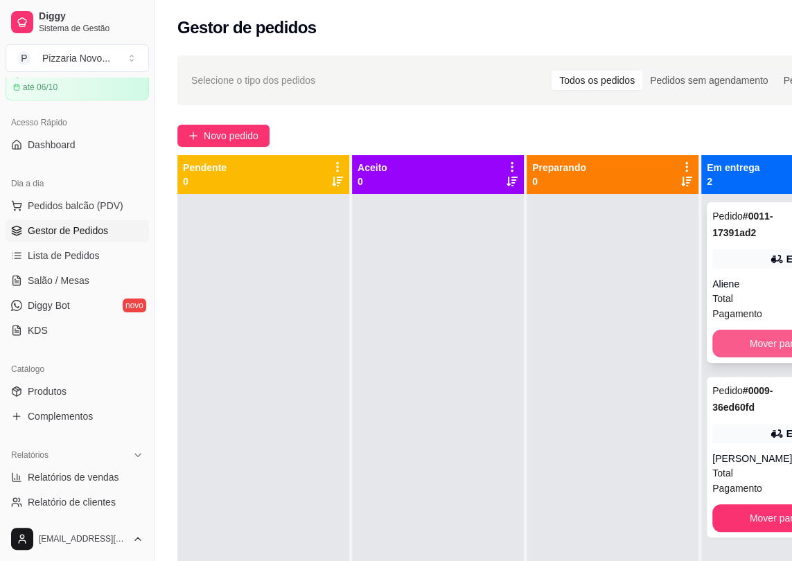
click at [745, 344] on button "Mover para finalizado" at bounding box center [795, 344] width 167 height 28
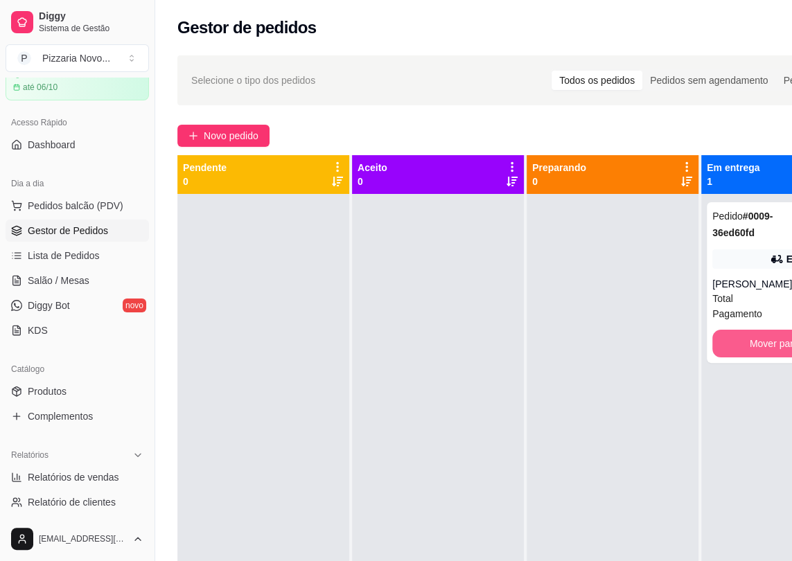
click at [745, 344] on button "Mover para finalizado" at bounding box center [795, 344] width 167 height 28
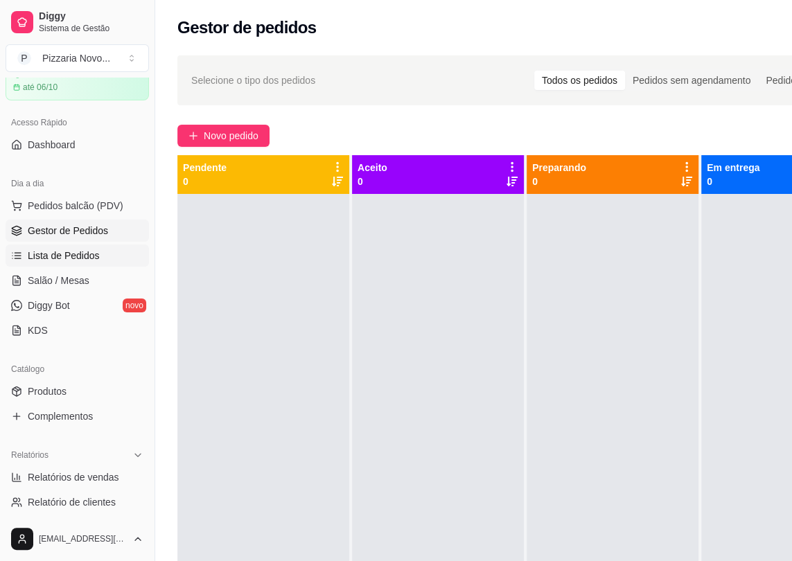
click at [89, 261] on span "Lista de Pedidos" at bounding box center [64, 256] width 72 height 14
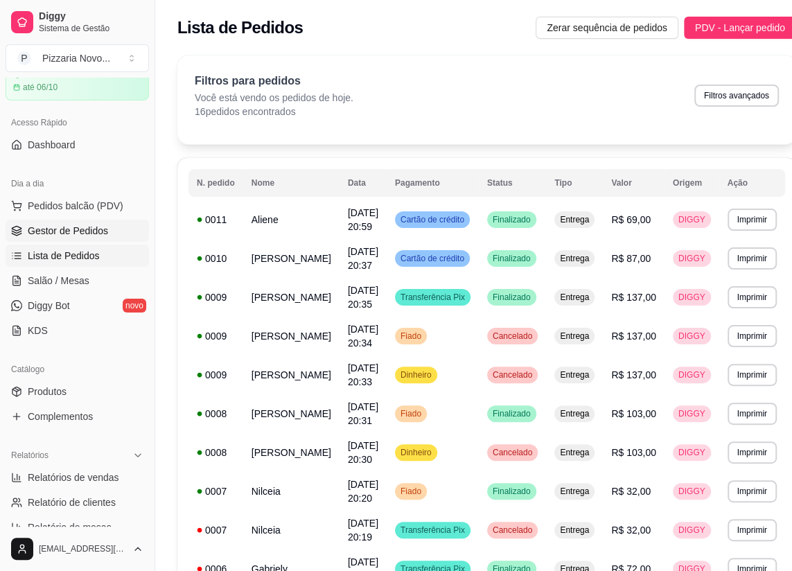
click at [61, 221] on link "Gestor de Pedidos" at bounding box center [77, 231] width 143 height 22
